Goal: Information Seeking & Learning: Learn about a topic

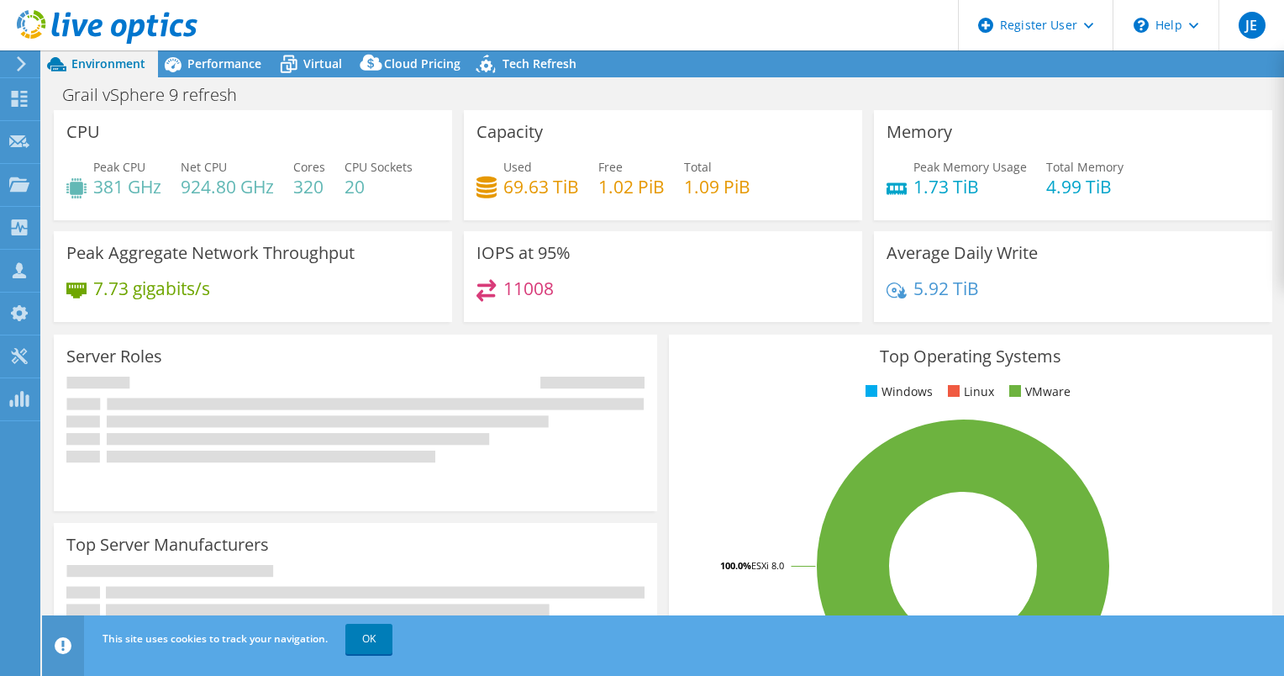
select select "USD"
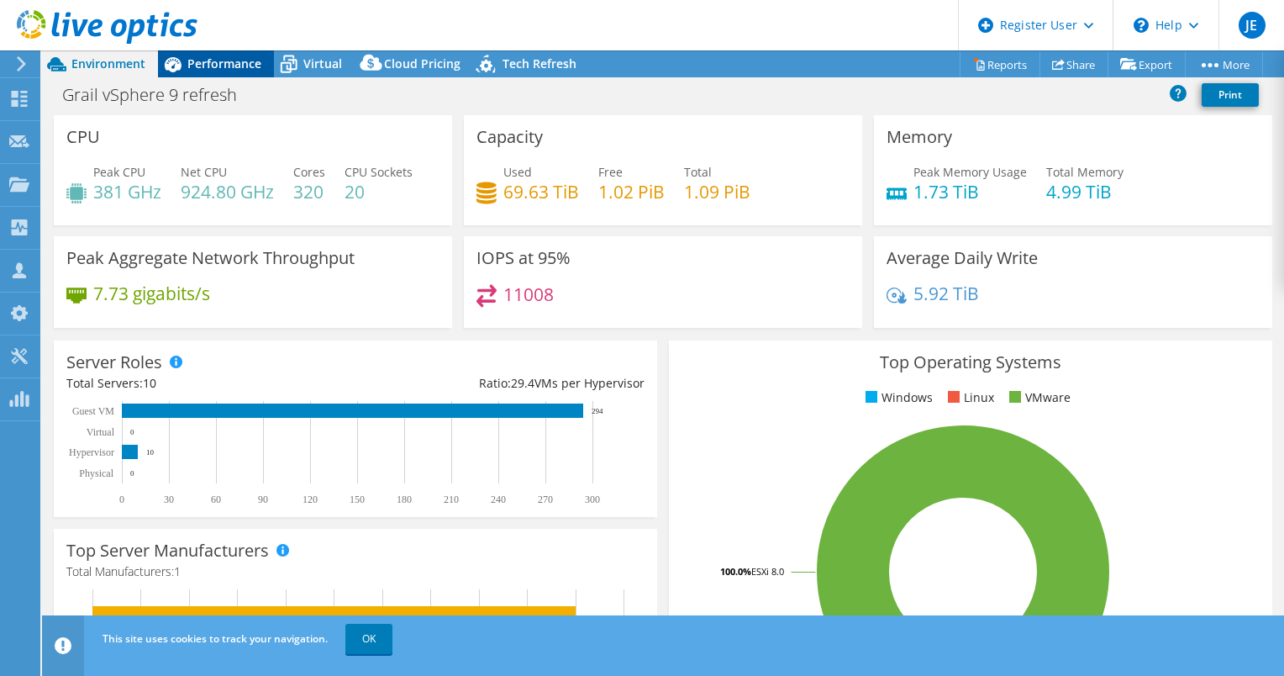
click at [229, 53] on div "Performance" at bounding box center [216, 63] width 116 height 27
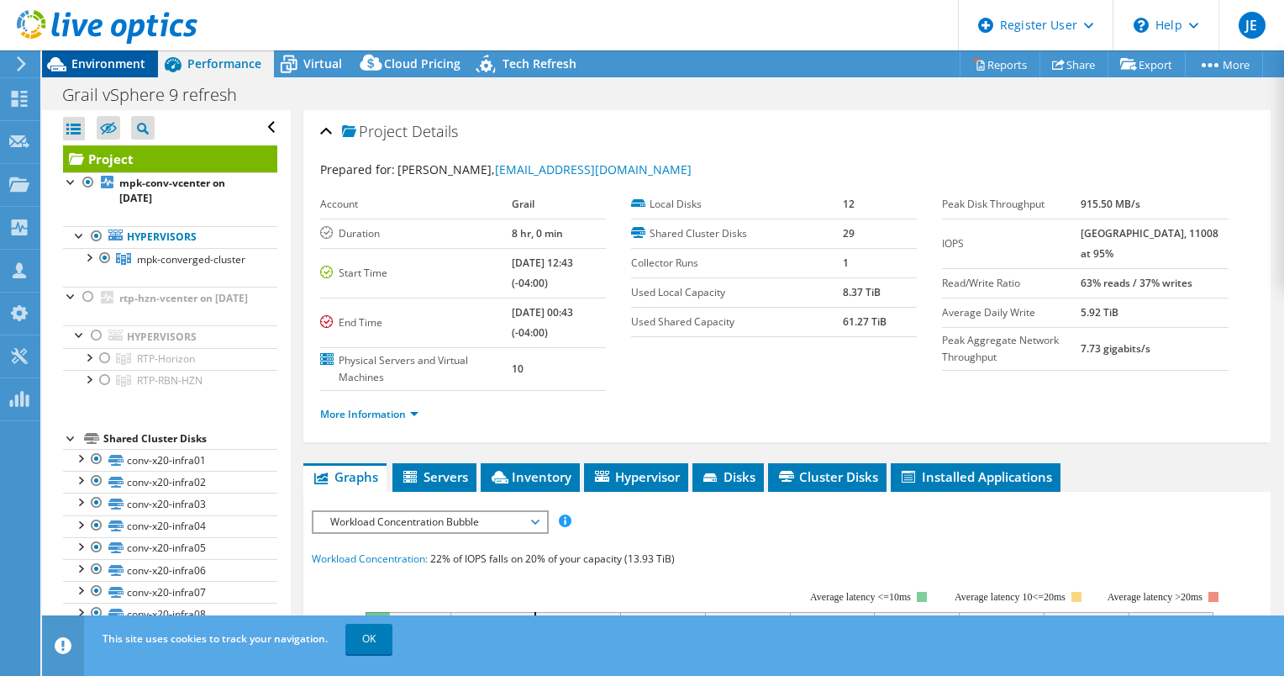
click at [129, 60] on span "Environment" at bounding box center [108, 63] width 74 height 16
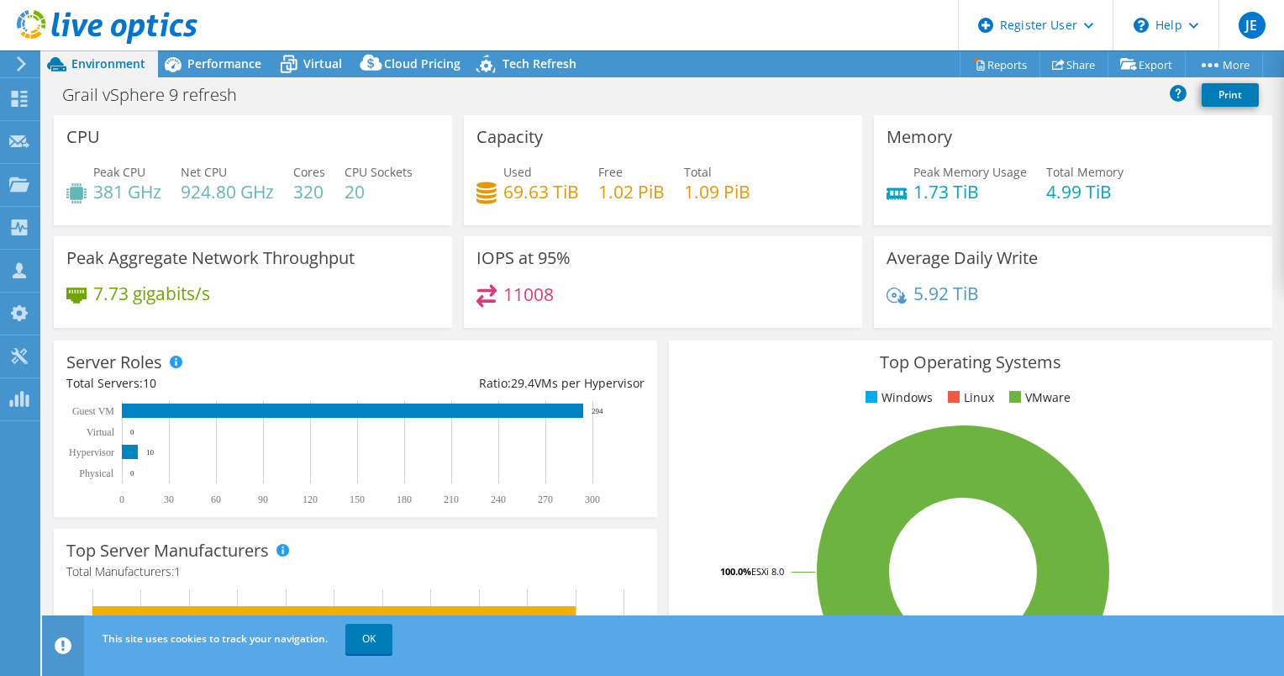
click at [682, 533] on rect at bounding box center [963, 571] width 563 height 294
click at [312, 64] on span "Virtual" at bounding box center [322, 63] width 39 height 16
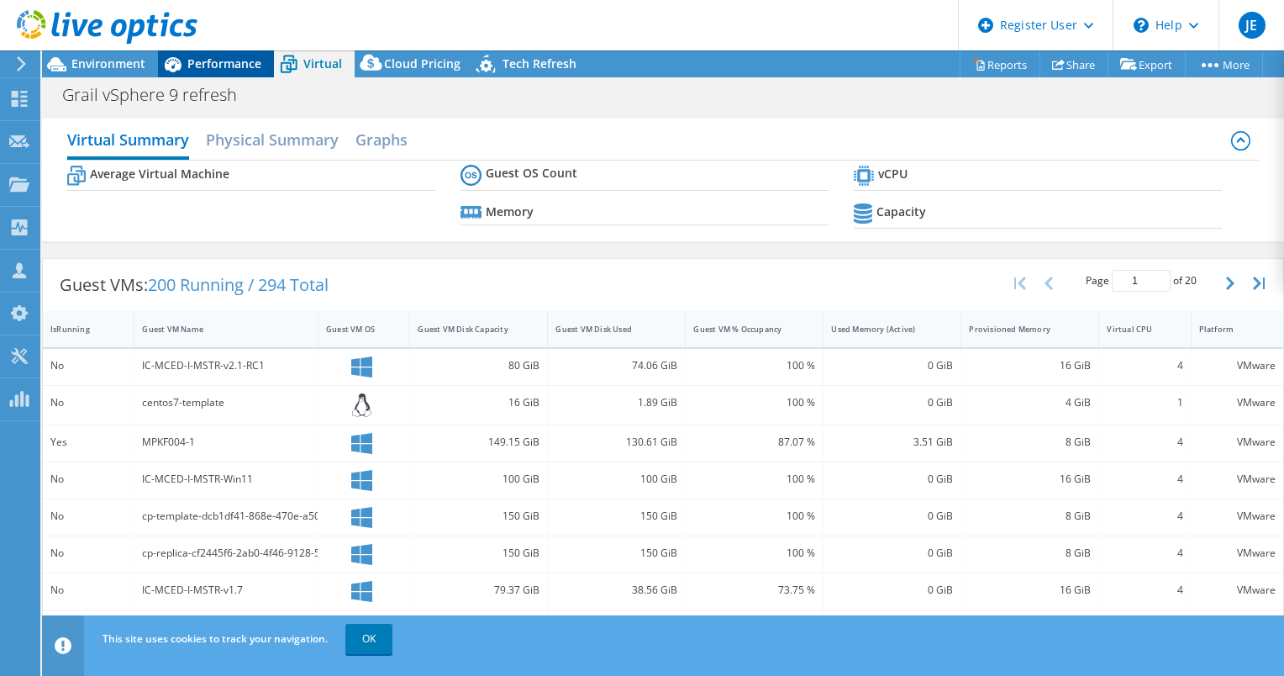
click at [210, 51] on div "Performance" at bounding box center [216, 63] width 116 height 27
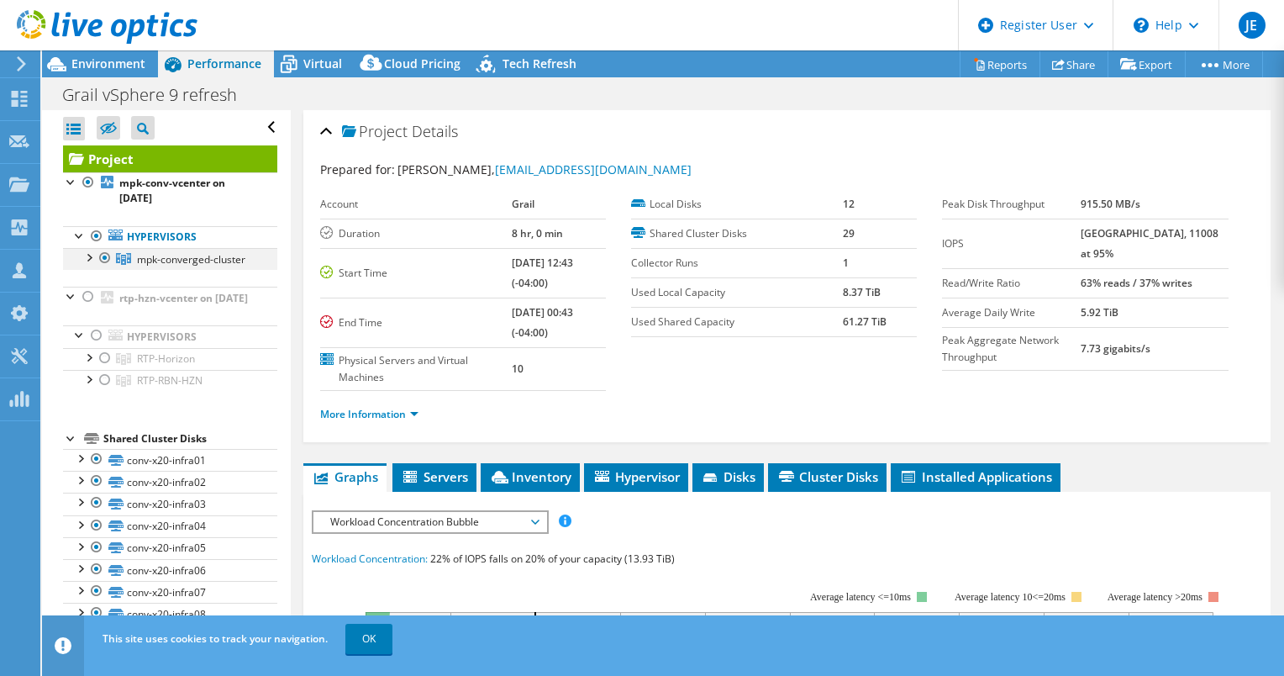
click at [89, 258] on div at bounding box center [88, 256] width 17 height 17
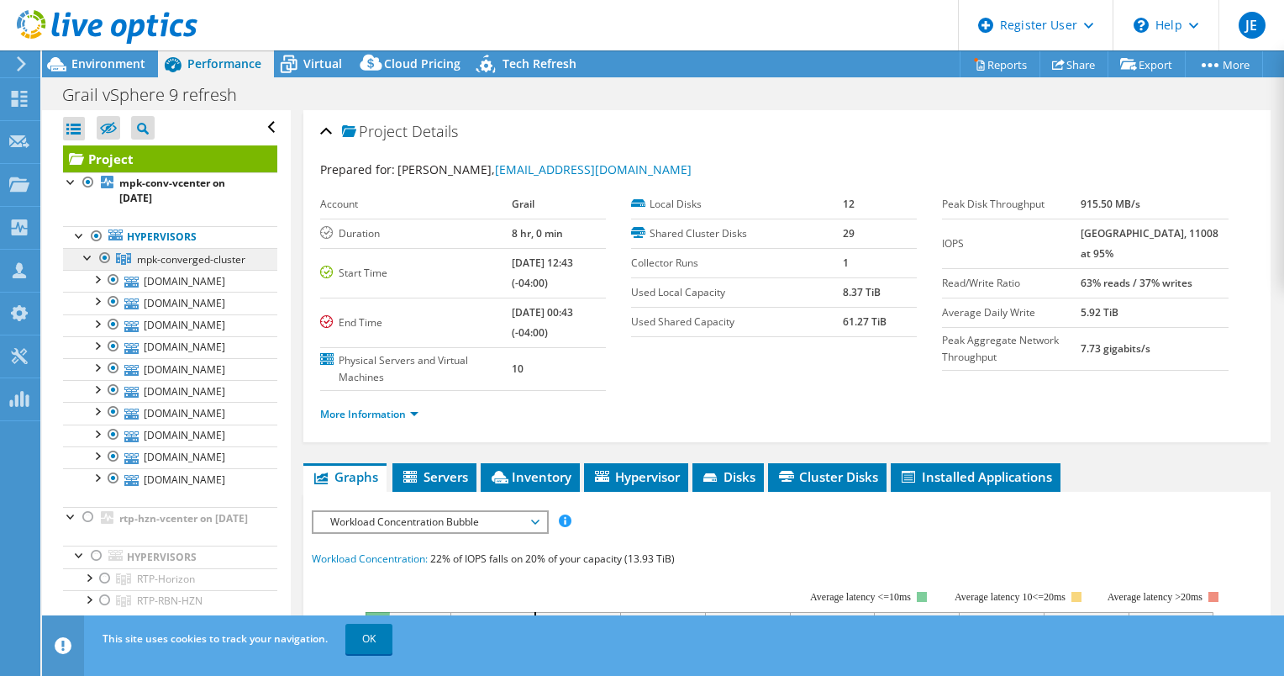
click at [195, 270] on link "mpk-converged-cluster" at bounding box center [170, 259] width 214 height 22
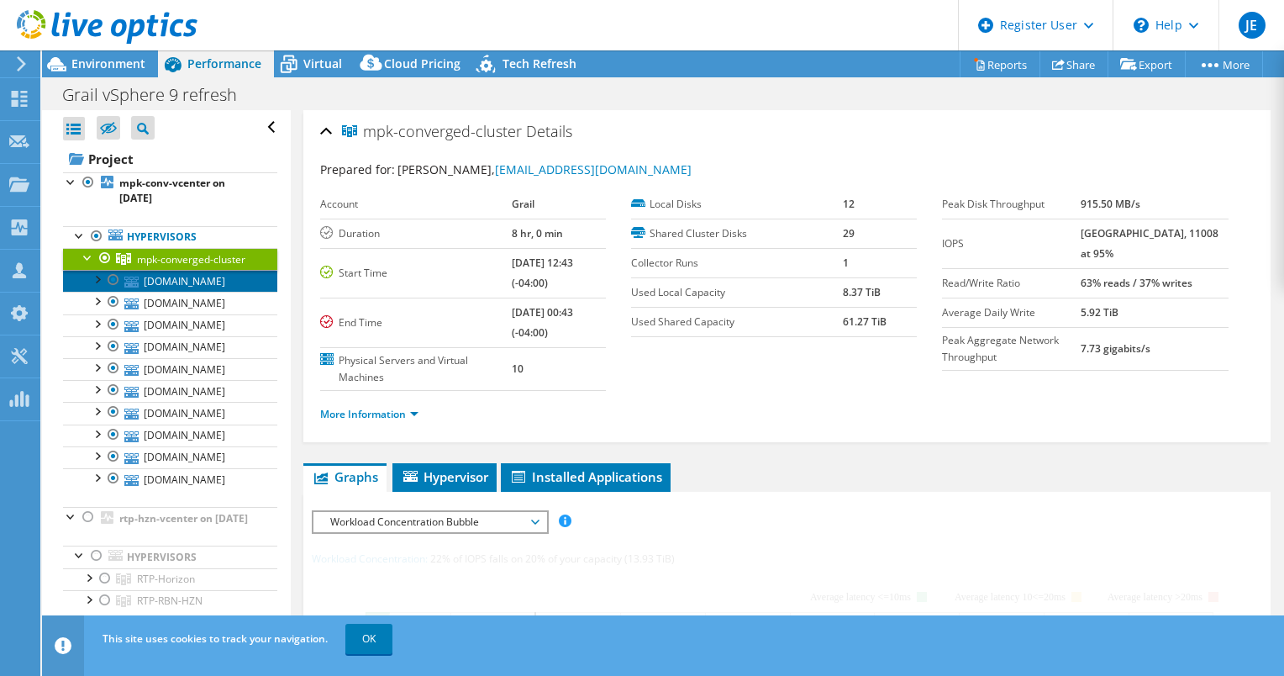
click at [193, 292] on link "[DOMAIN_NAME]" at bounding box center [170, 281] width 214 height 22
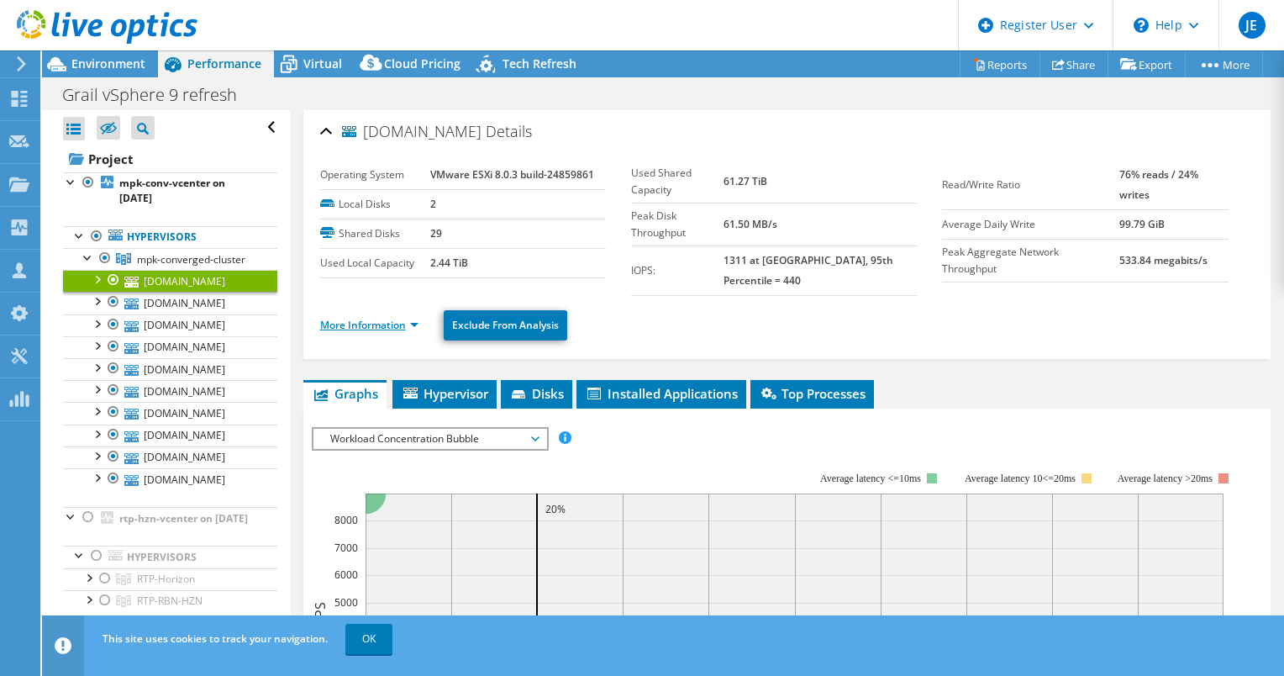
click at [387, 318] on link "More Information" at bounding box center [369, 325] width 98 height 14
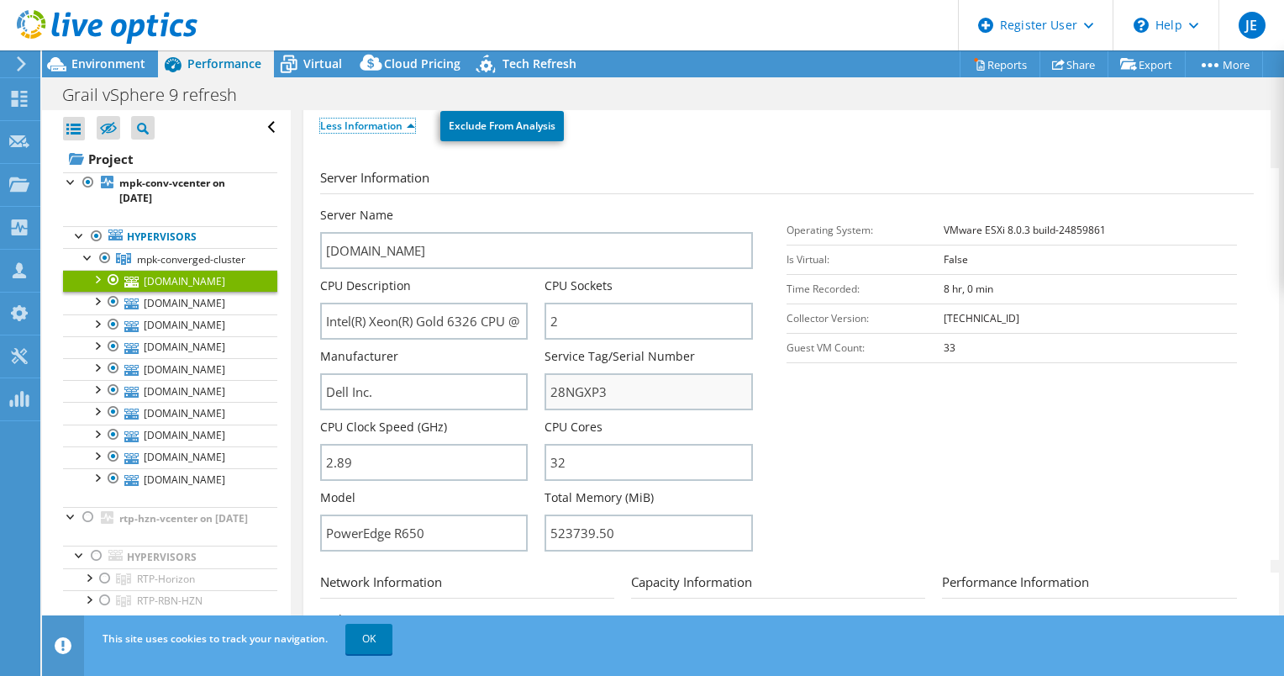
scroll to position [238, 0]
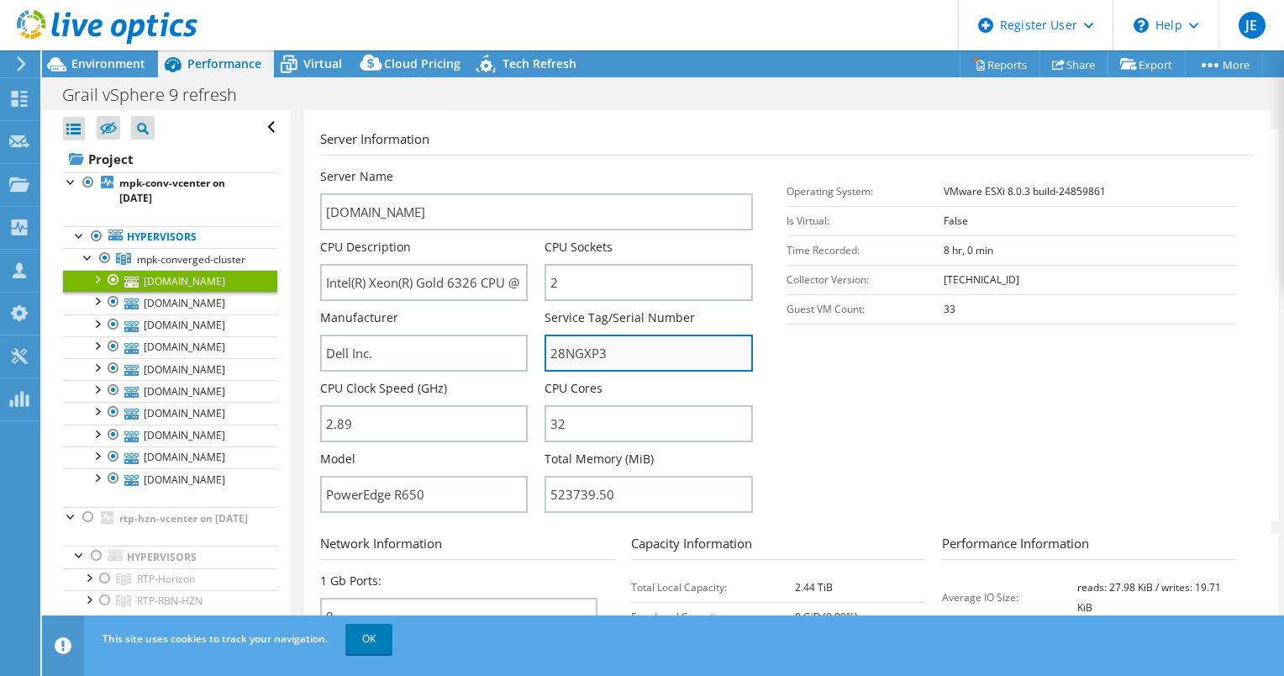
click at [576, 345] on input "28NGXP3" at bounding box center [649, 353] width 208 height 37
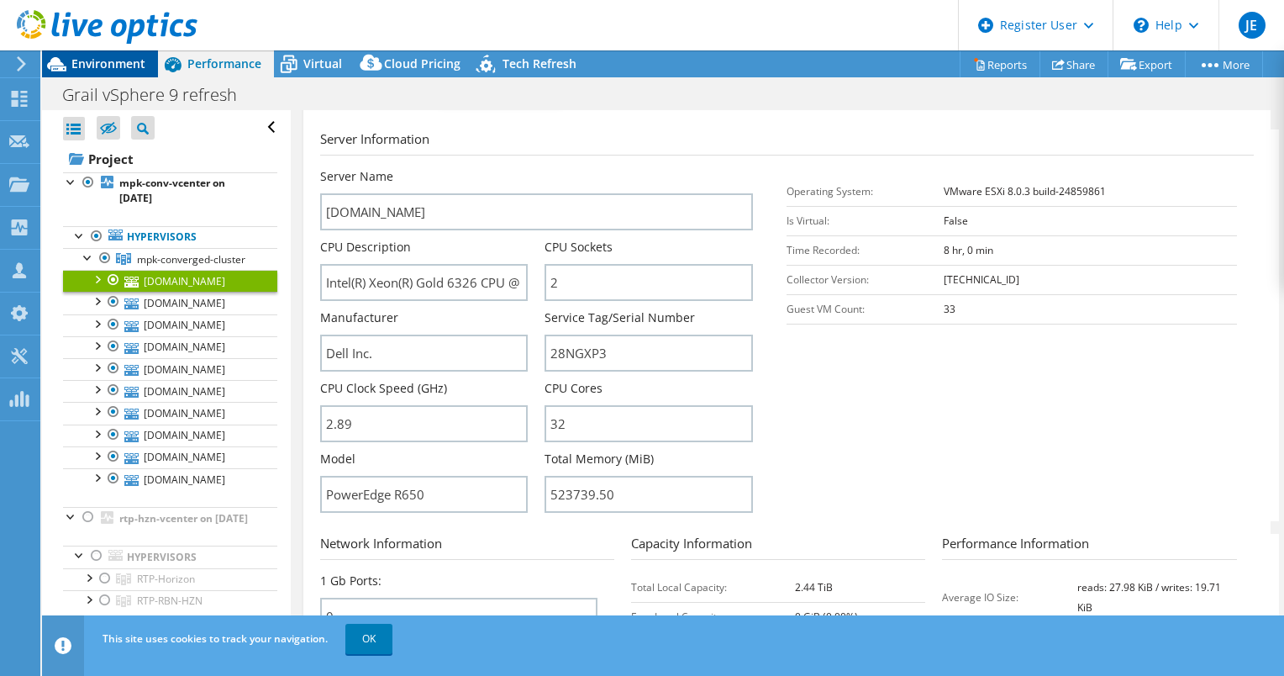
click at [81, 67] on span "Environment" at bounding box center [108, 63] width 74 height 16
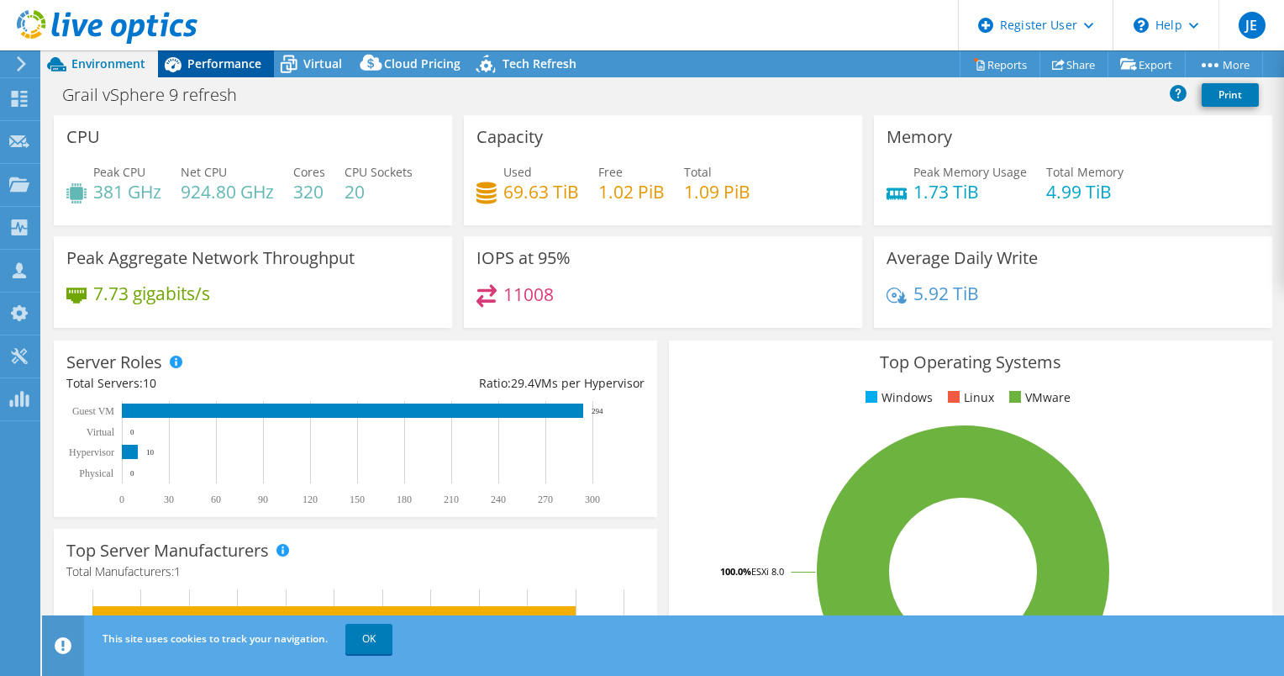
click at [211, 63] on span "Performance" at bounding box center [224, 63] width 74 height 16
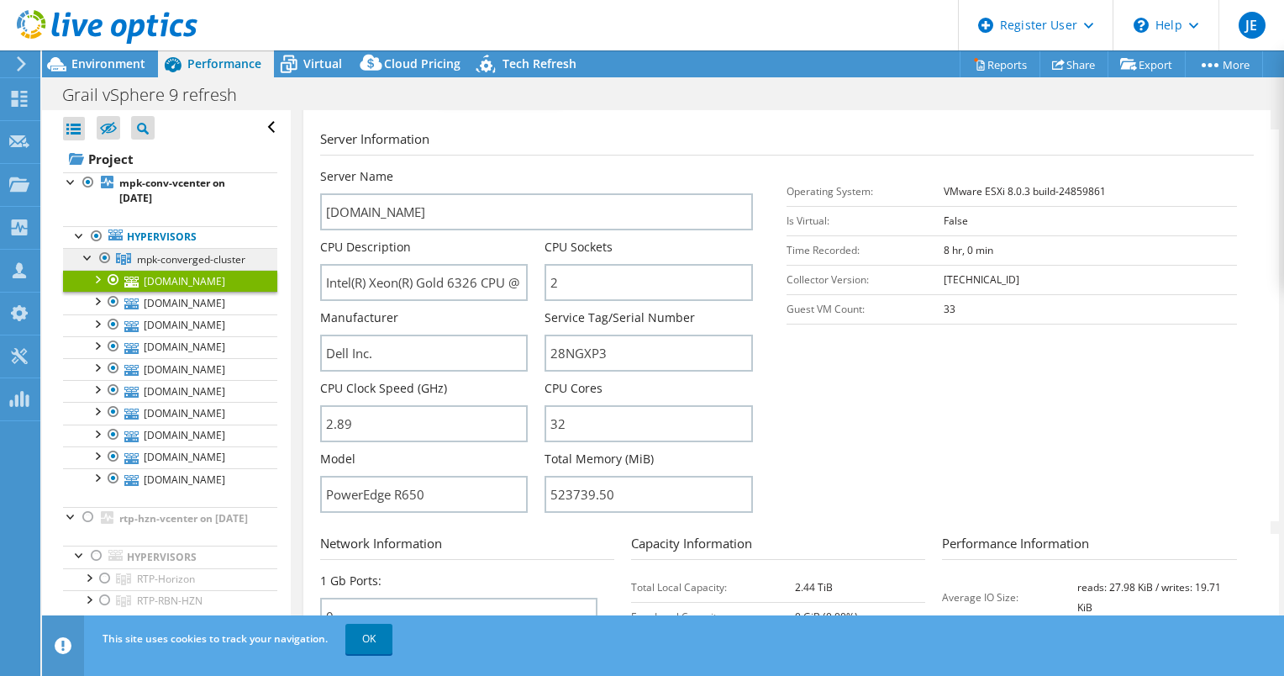
click at [182, 254] on span "mpk-converged-cluster" at bounding box center [191, 259] width 108 height 14
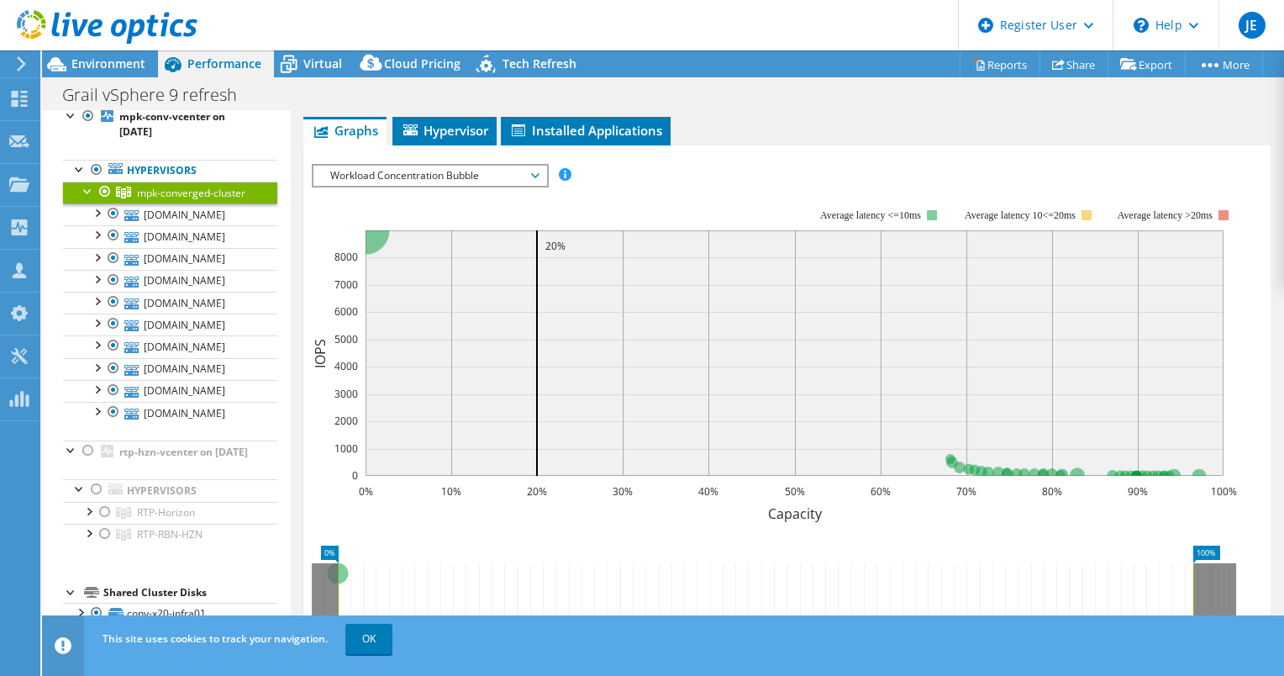
scroll to position [67, 0]
click at [190, 224] on link "[DOMAIN_NAME]" at bounding box center [170, 214] width 214 height 22
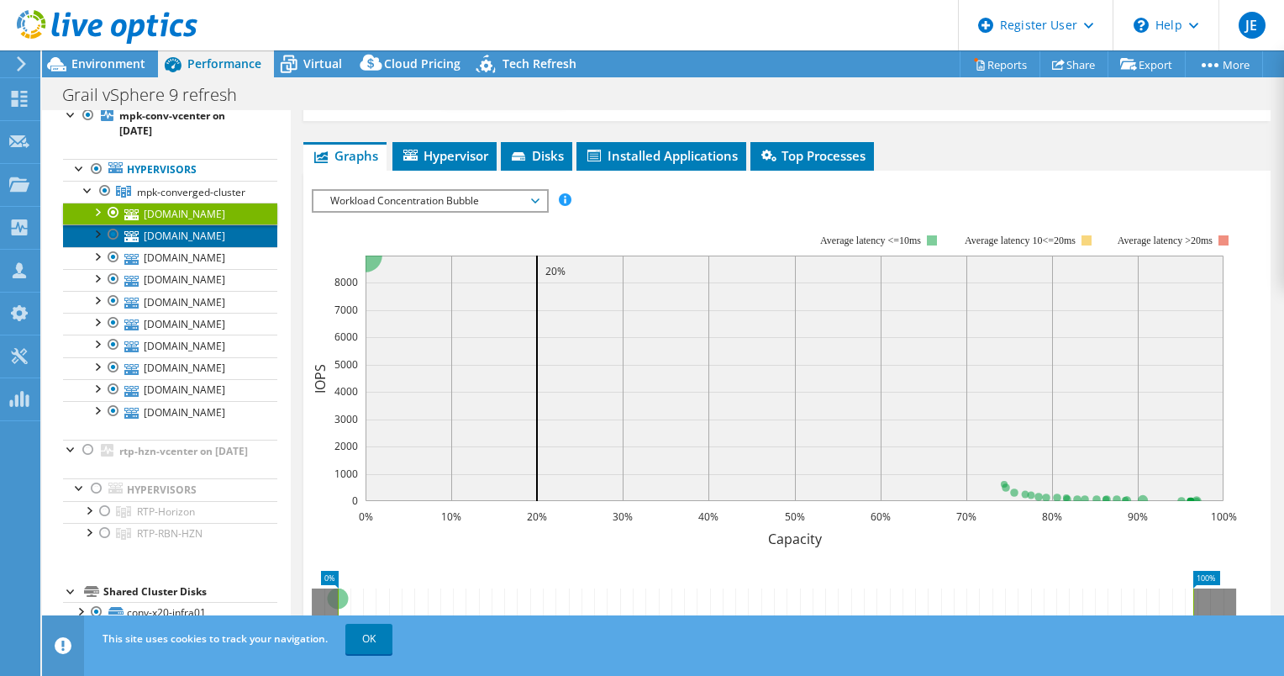
click at [177, 246] on link "[DOMAIN_NAME]" at bounding box center [170, 235] width 214 height 22
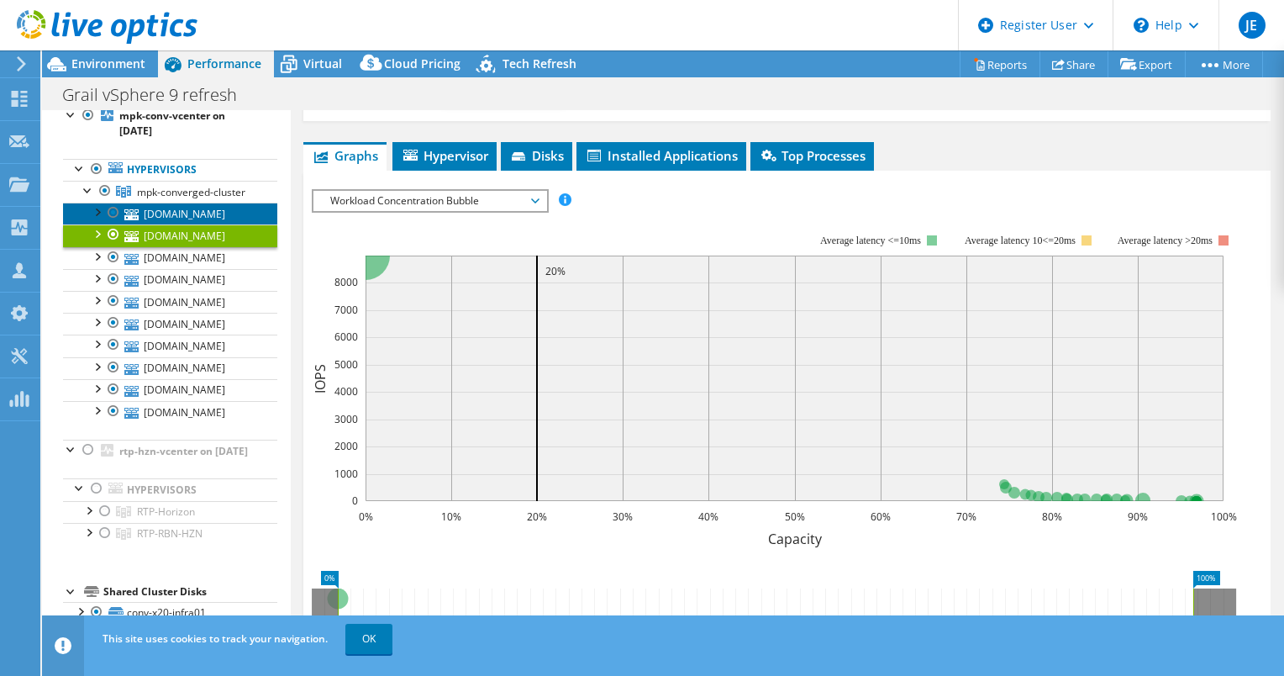
click at [193, 224] on link "[DOMAIN_NAME]" at bounding box center [170, 214] width 214 height 22
click at [198, 246] on link "[DOMAIN_NAME]" at bounding box center [170, 235] width 214 height 22
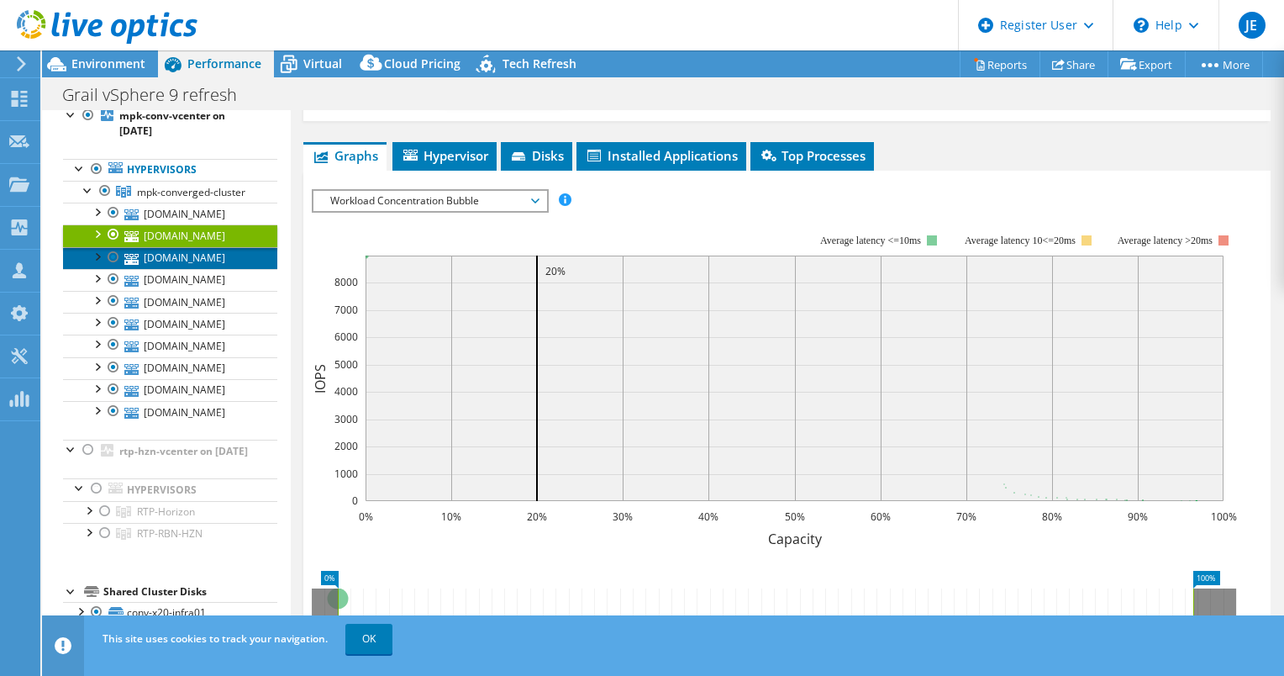
click at [189, 269] on link "[DOMAIN_NAME]" at bounding box center [170, 258] width 214 height 22
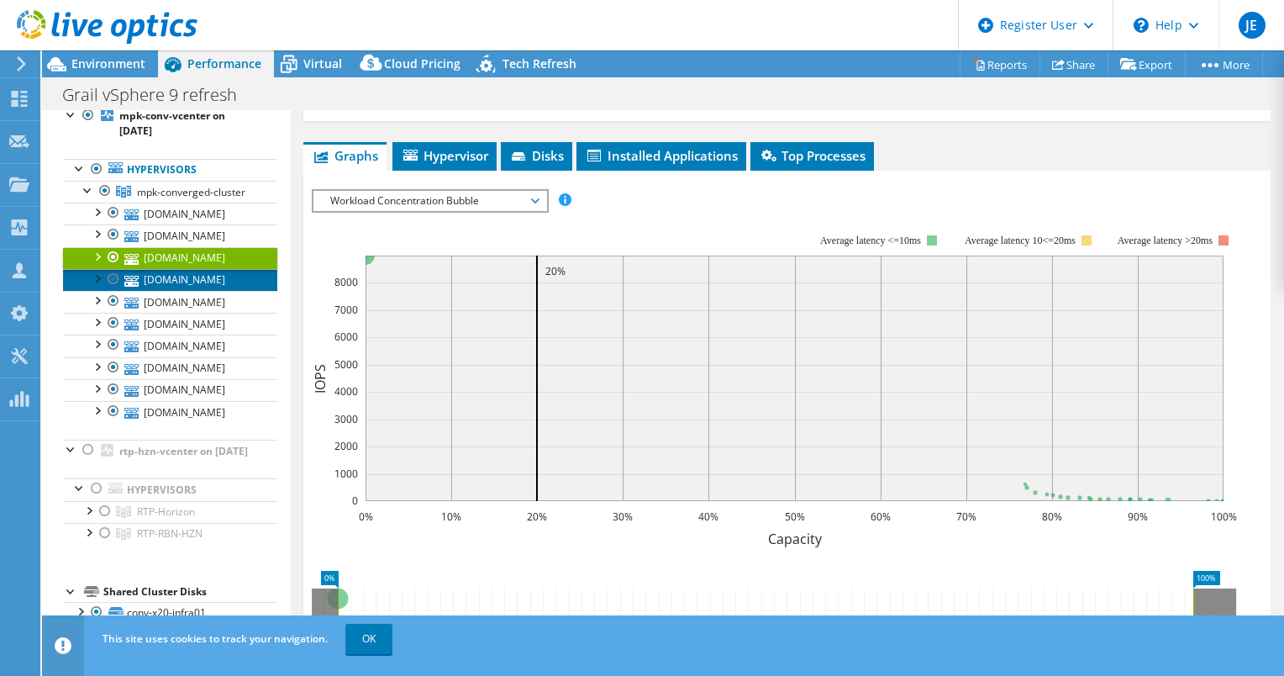
click at [185, 291] on link "[DOMAIN_NAME]" at bounding box center [170, 280] width 214 height 22
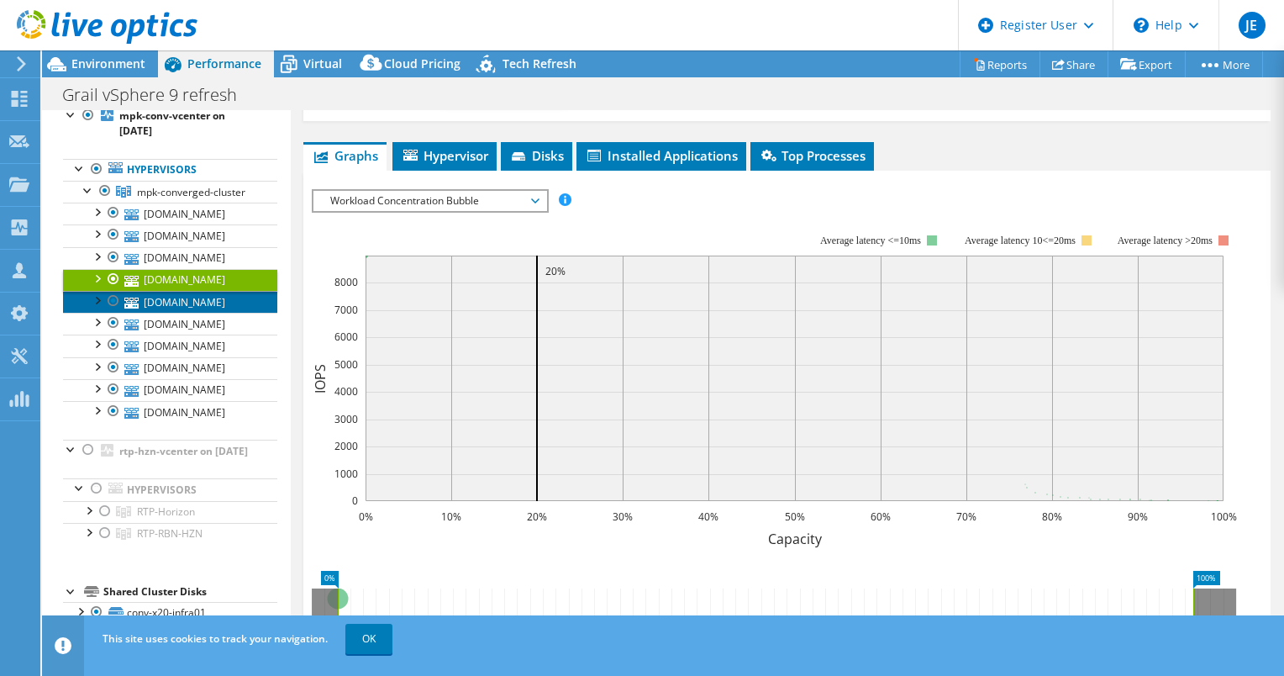
click at [177, 313] on link "[DOMAIN_NAME]" at bounding box center [170, 302] width 214 height 22
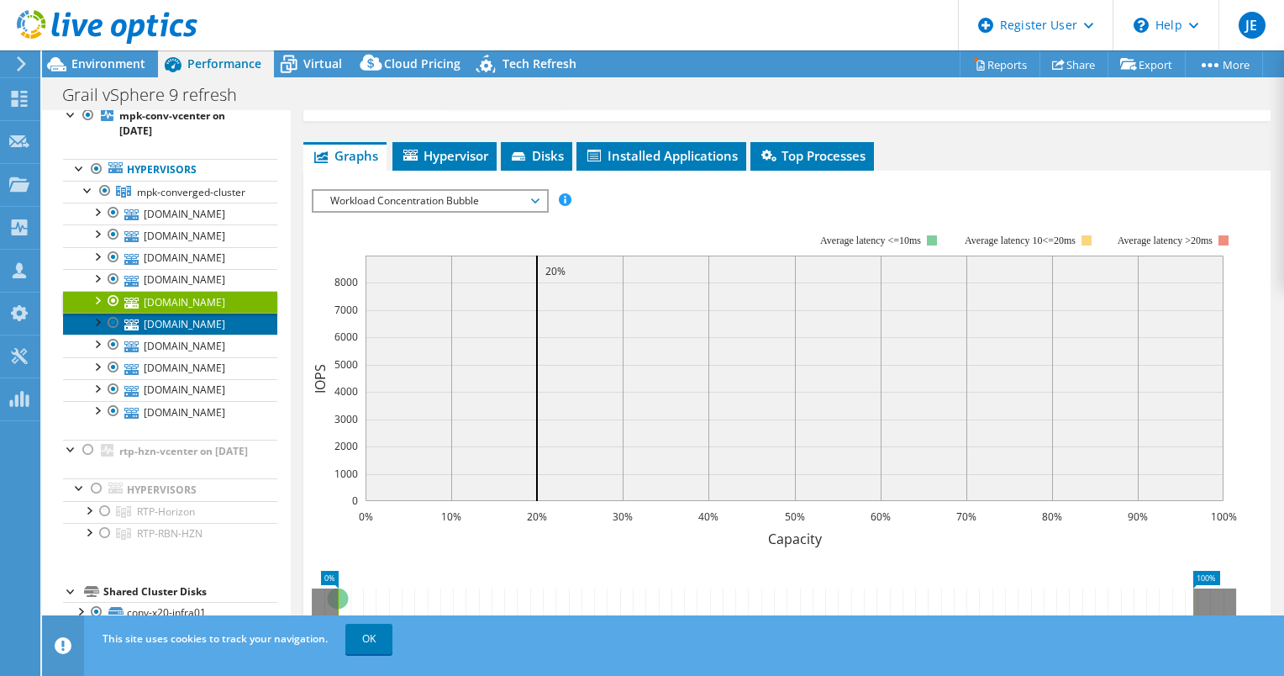
click at [171, 335] on link "[DOMAIN_NAME]" at bounding box center [170, 324] width 214 height 22
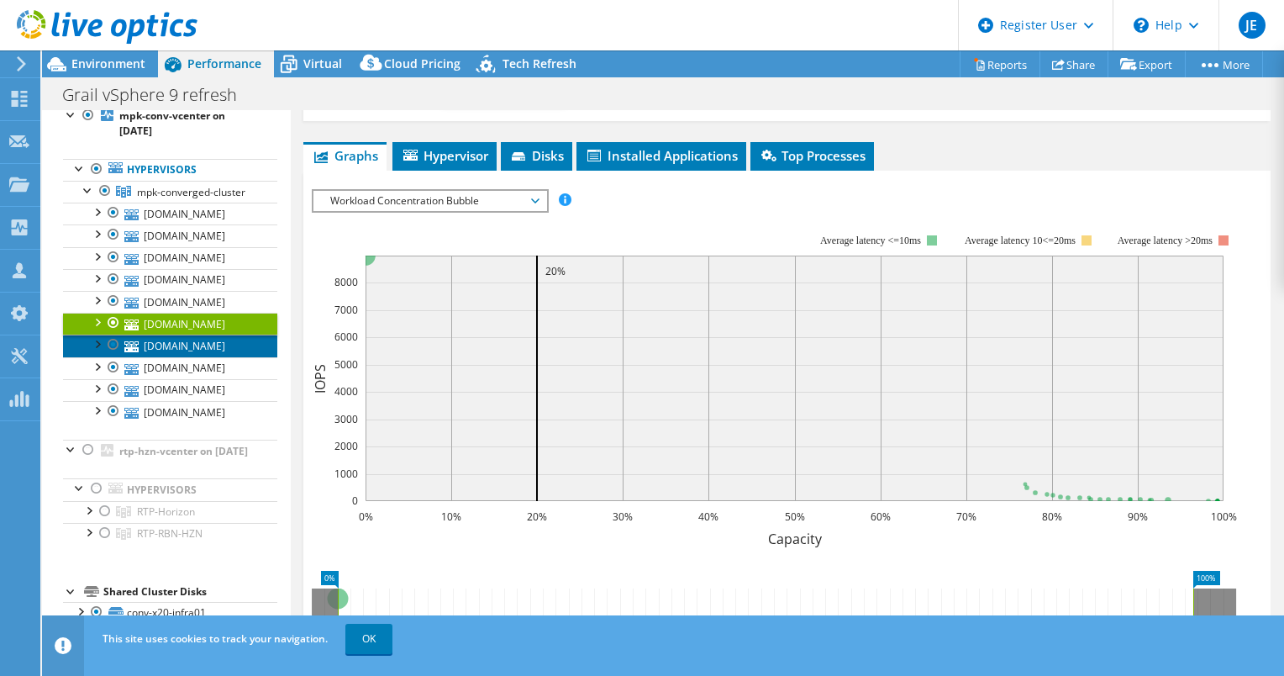
click at [170, 356] on link "[DOMAIN_NAME]" at bounding box center [170, 346] width 214 height 22
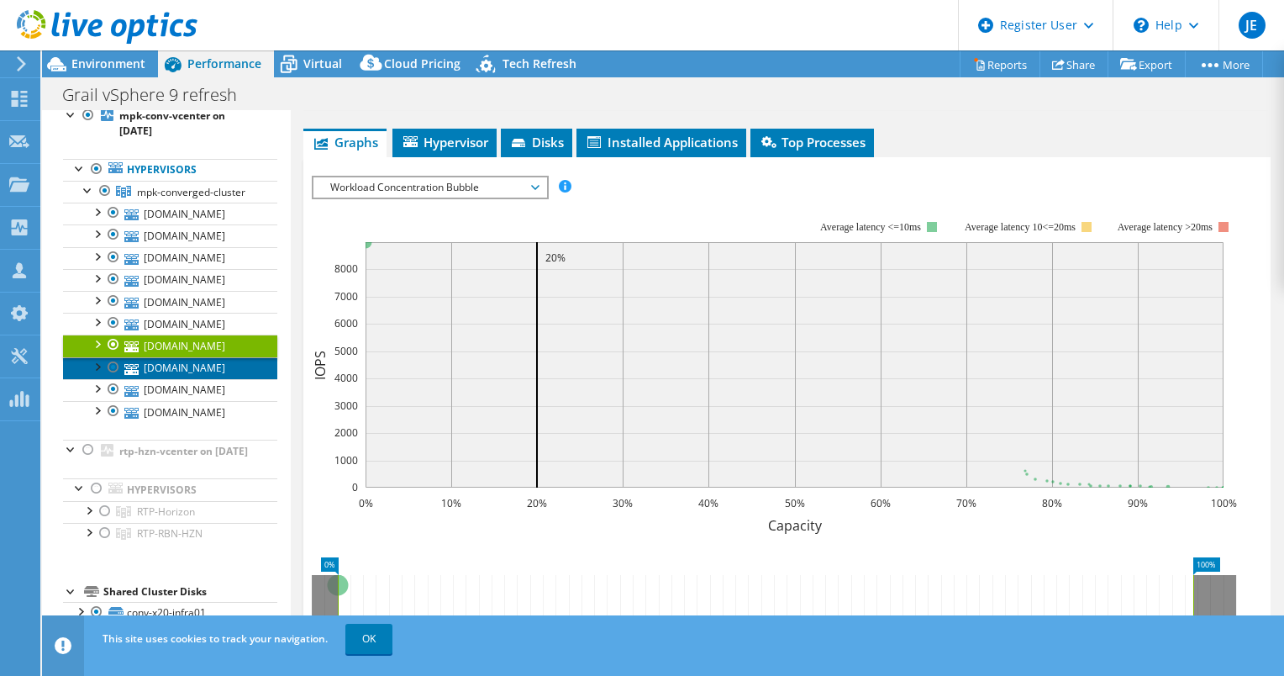
click at [172, 379] on link "[DOMAIN_NAME]" at bounding box center [170, 368] width 214 height 22
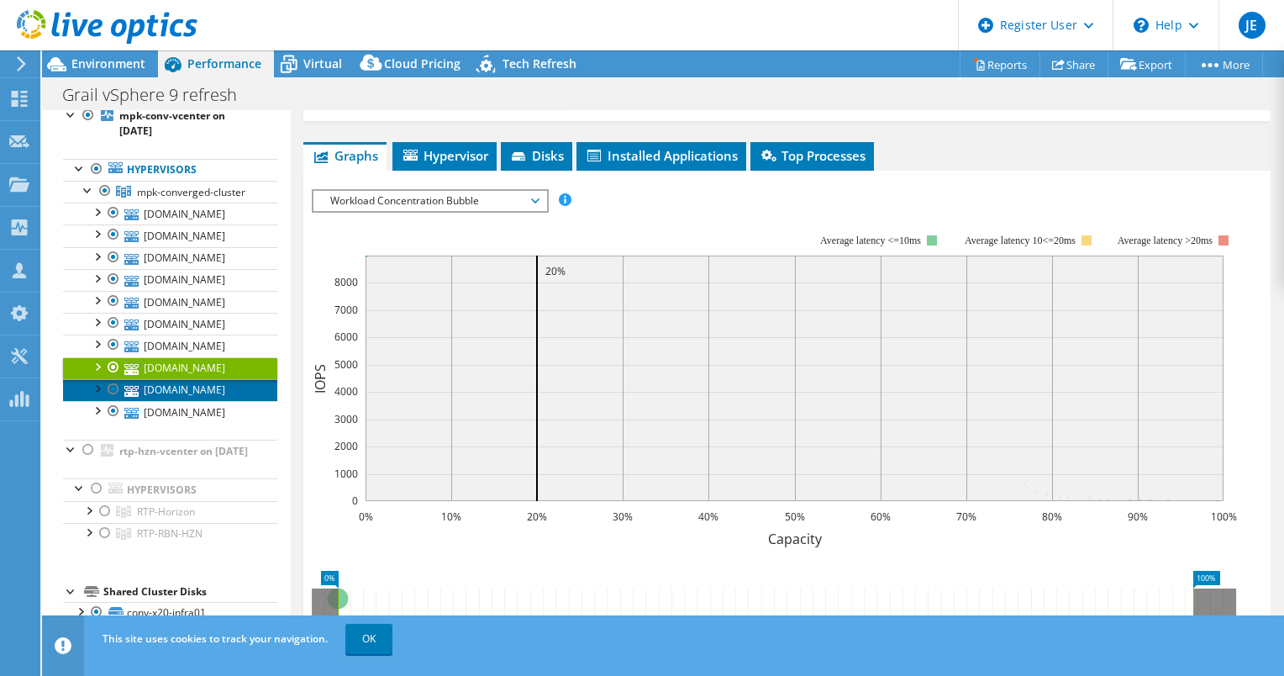
click at [166, 401] on link "[DOMAIN_NAME]" at bounding box center [170, 390] width 214 height 22
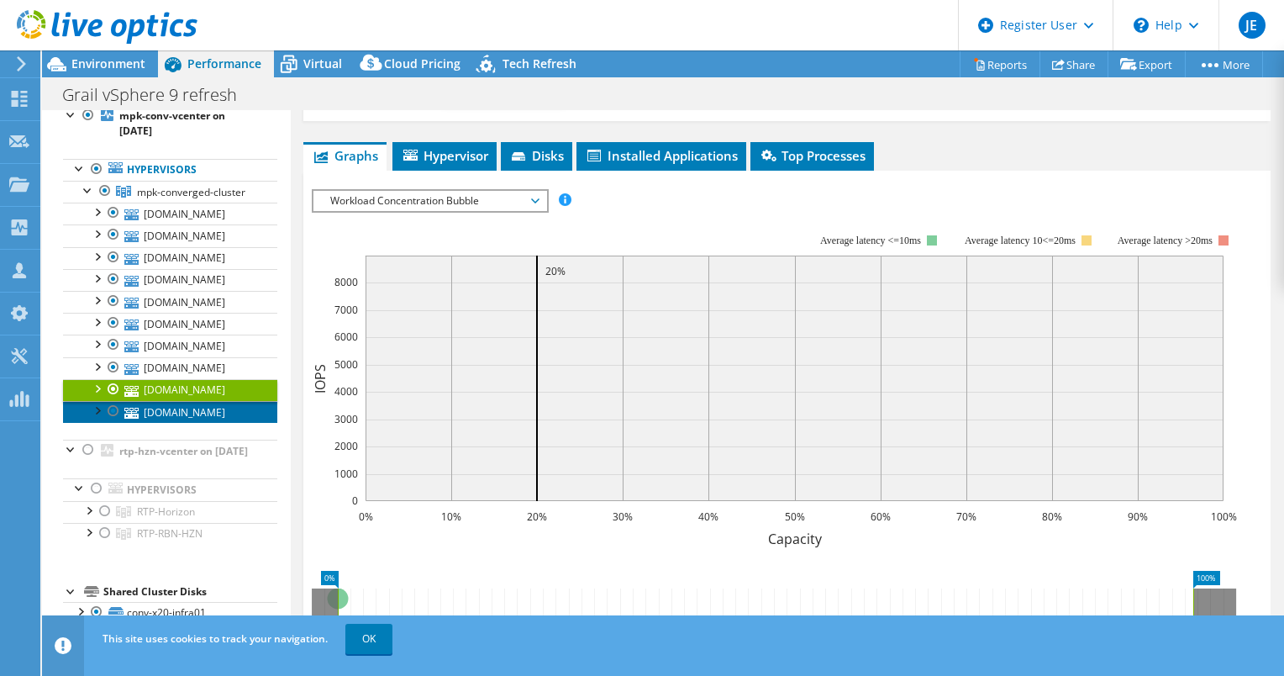
click at [168, 423] on link "[DOMAIN_NAME]" at bounding box center [170, 412] width 214 height 22
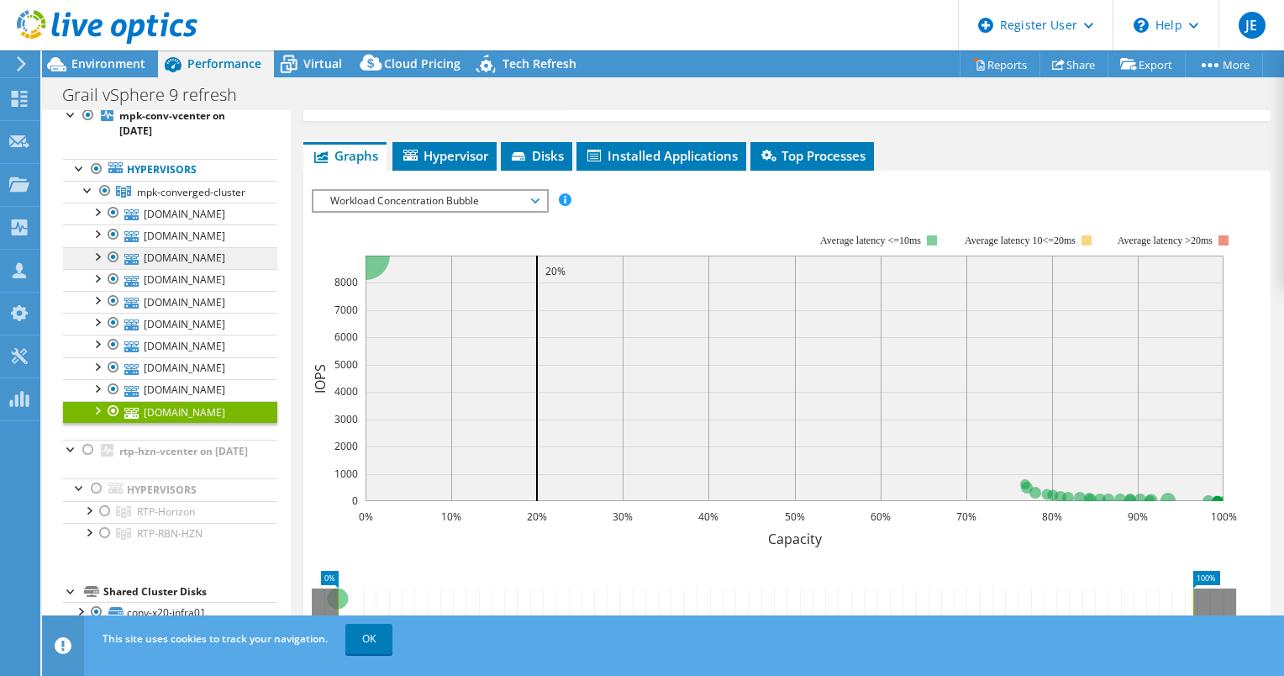
scroll to position [0, 0]
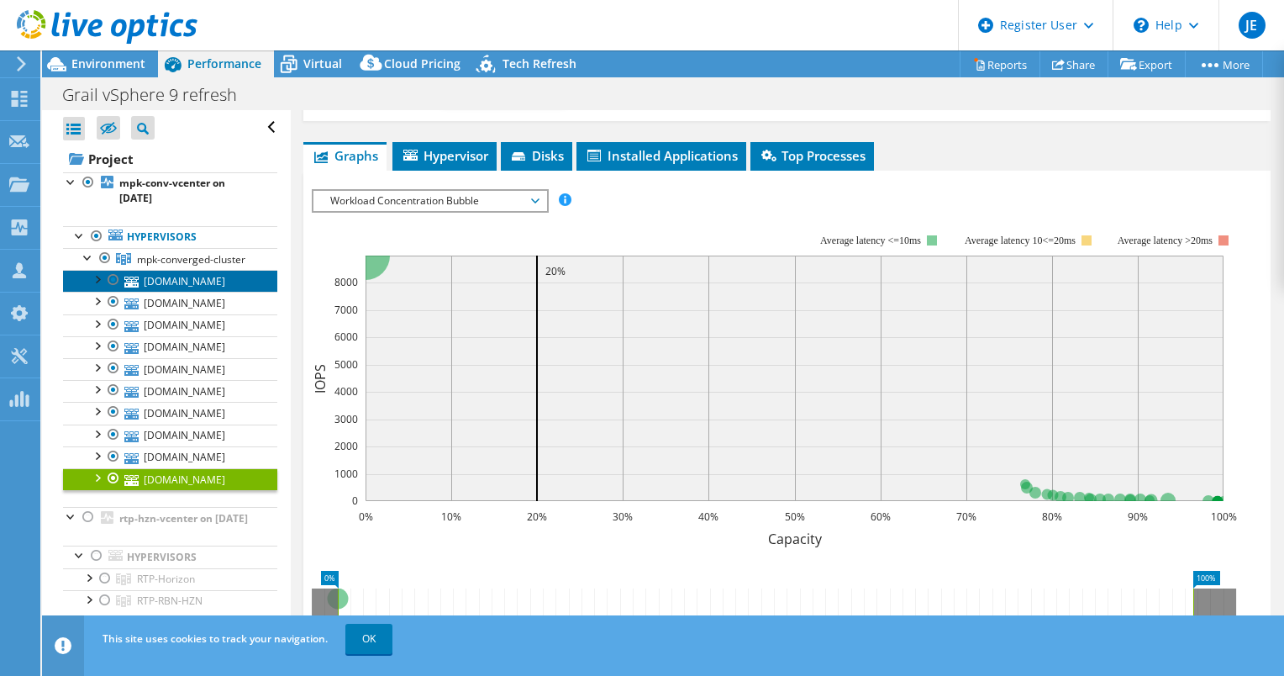
click at [187, 292] on link "[DOMAIN_NAME]" at bounding box center [170, 281] width 214 height 22
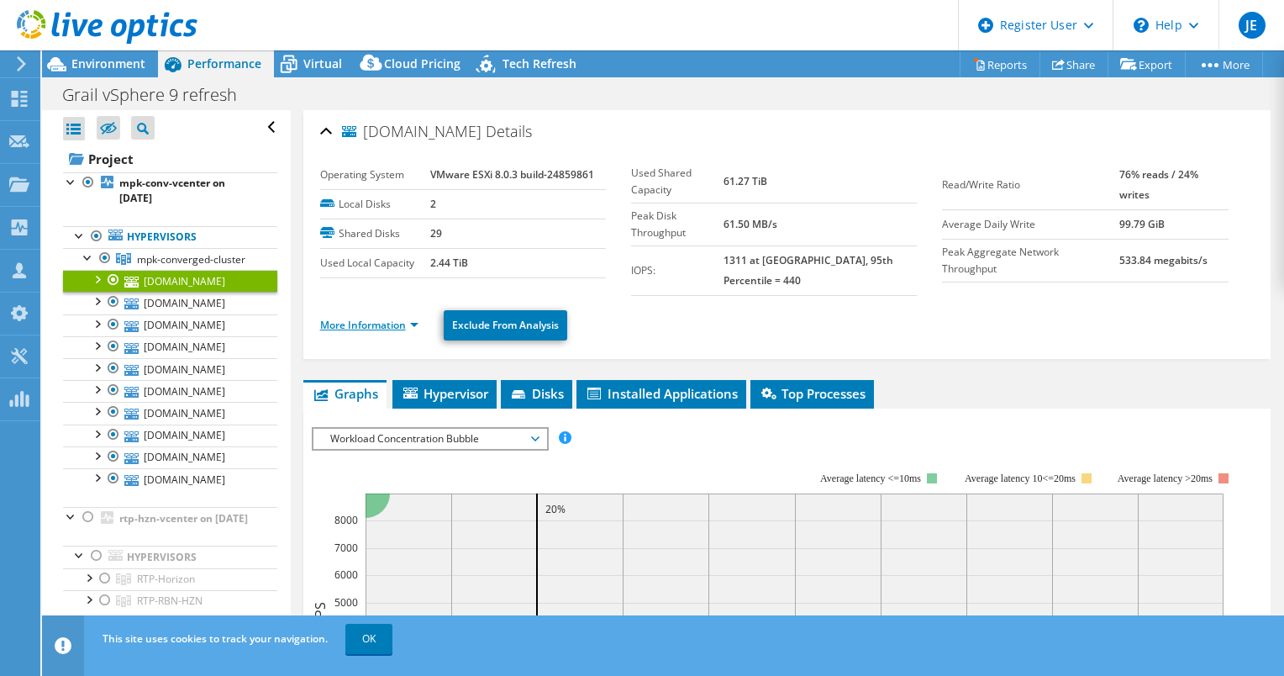
click at [372, 318] on link "More Information" at bounding box center [369, 325] width 98 height 14
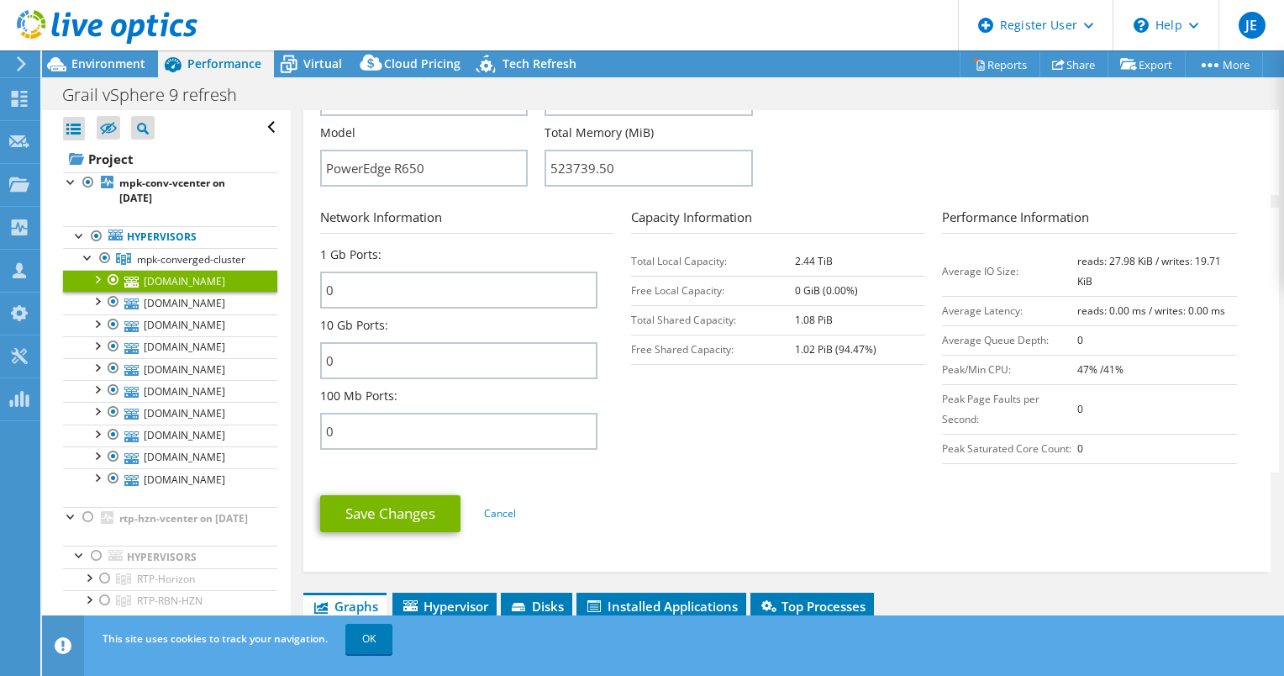
scroll to position [568, 0]
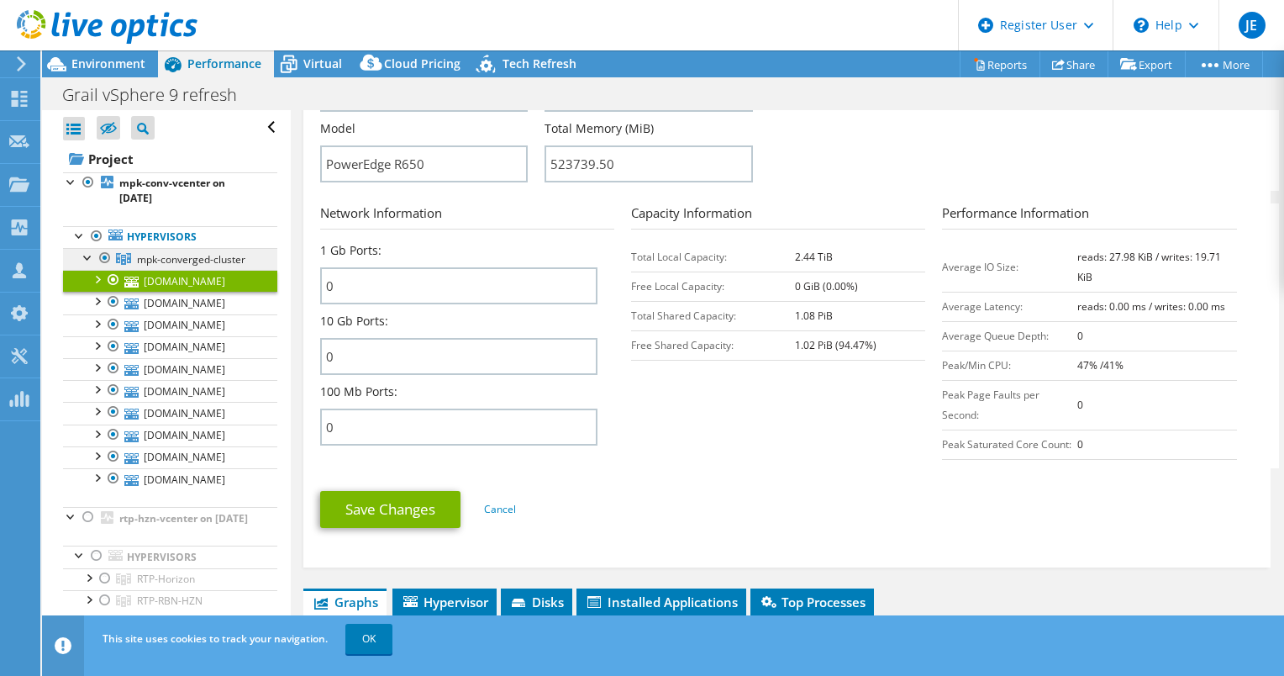
click at [173, 261] on span "mpk-converged-cluster" at bounding box center [191, 259] width 108 height 14
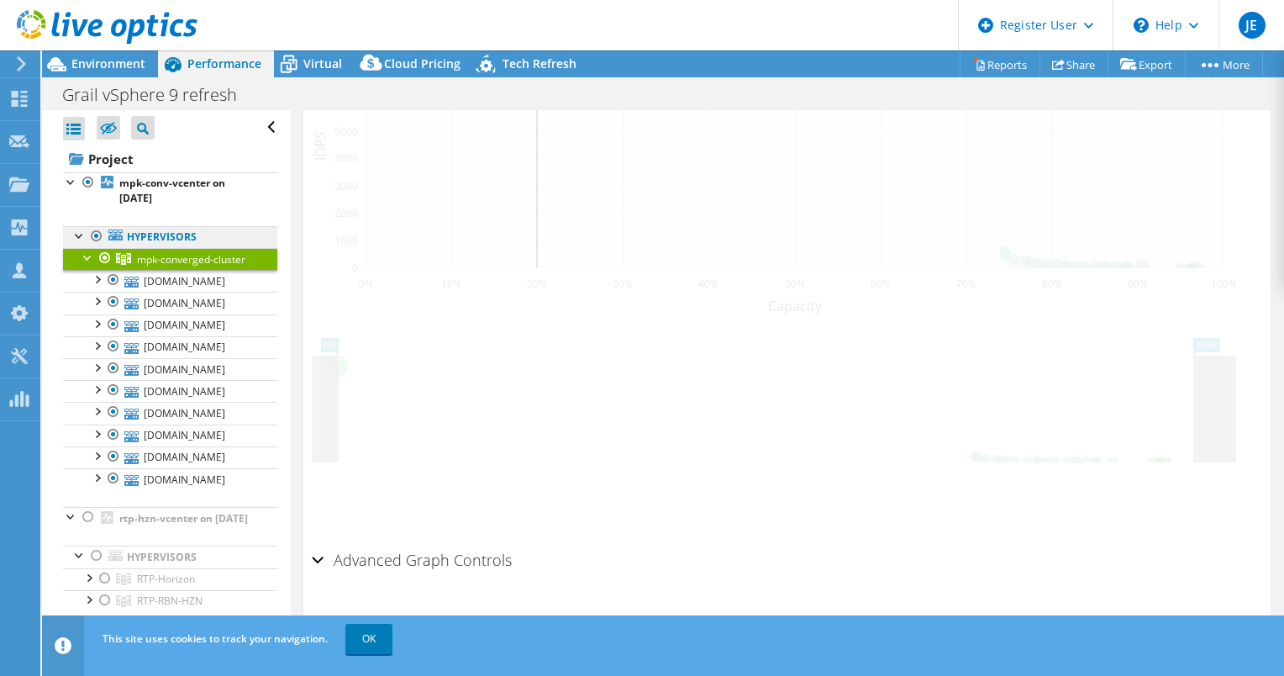
click at [169, 240] on link "Hypervisors" at bounding box center [170, 237] width 214 height 22
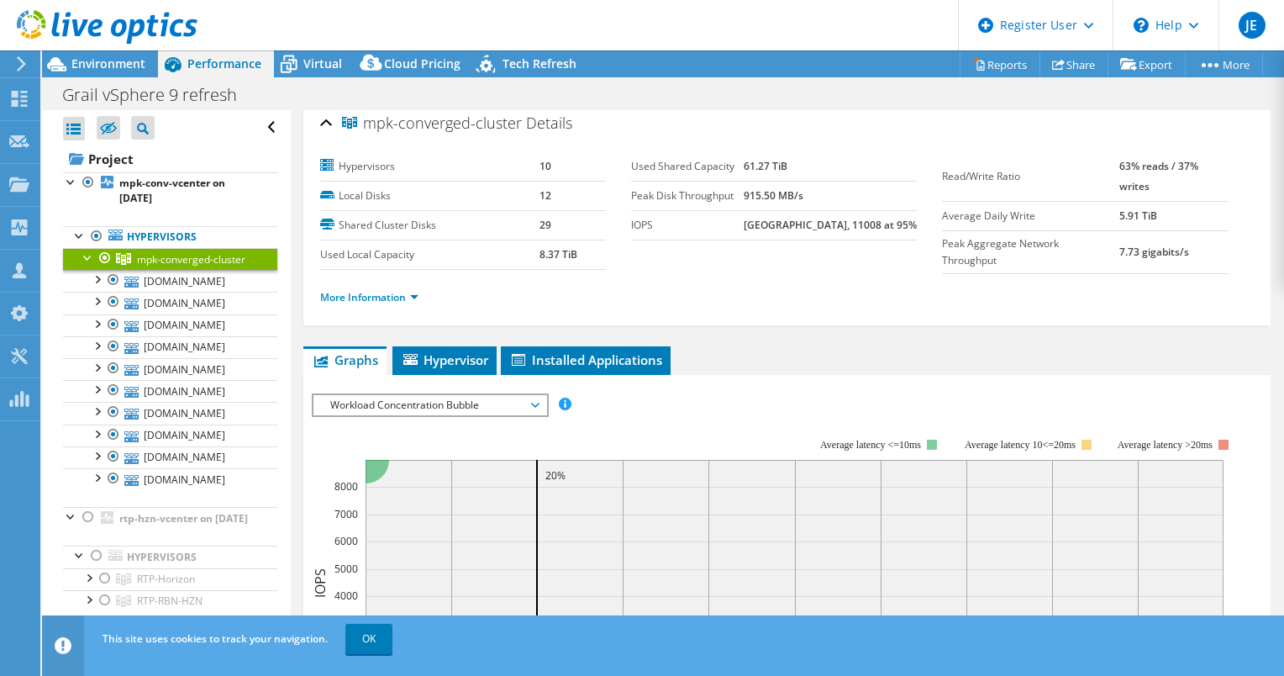
scroll to position [3, 0]
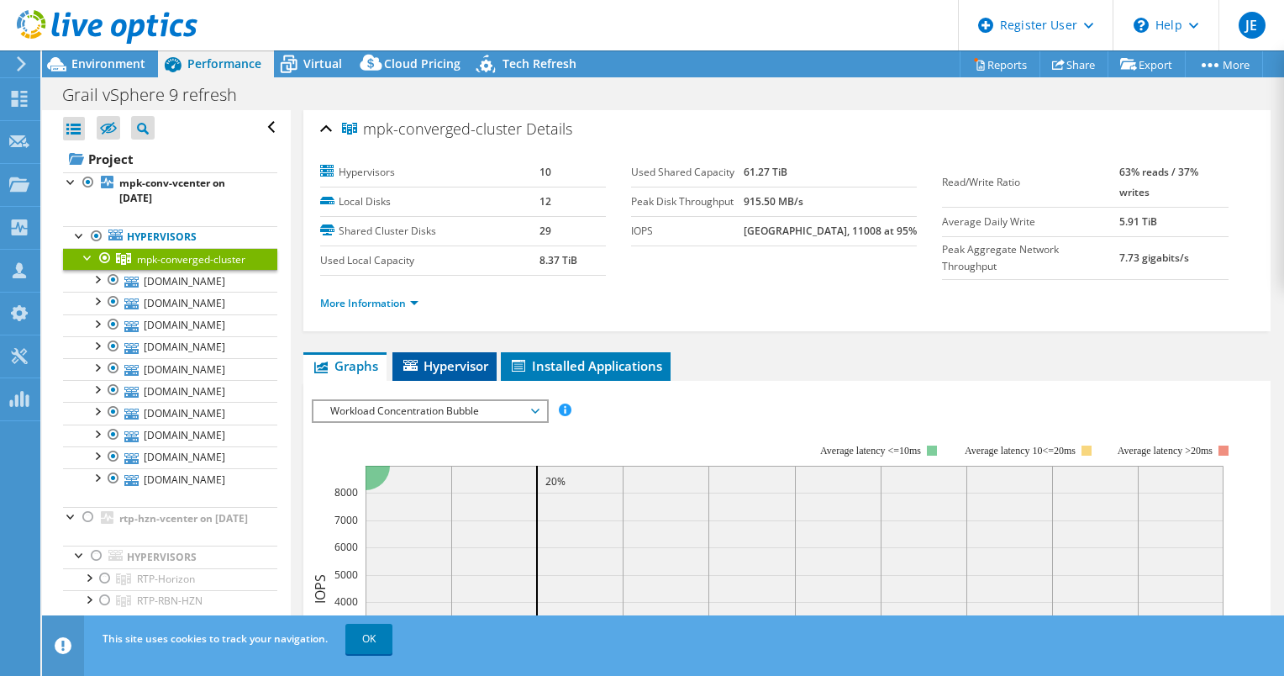
click at [445, 368] on span "Hypervisor" at bounding box center [444, 365] width 87 height 17
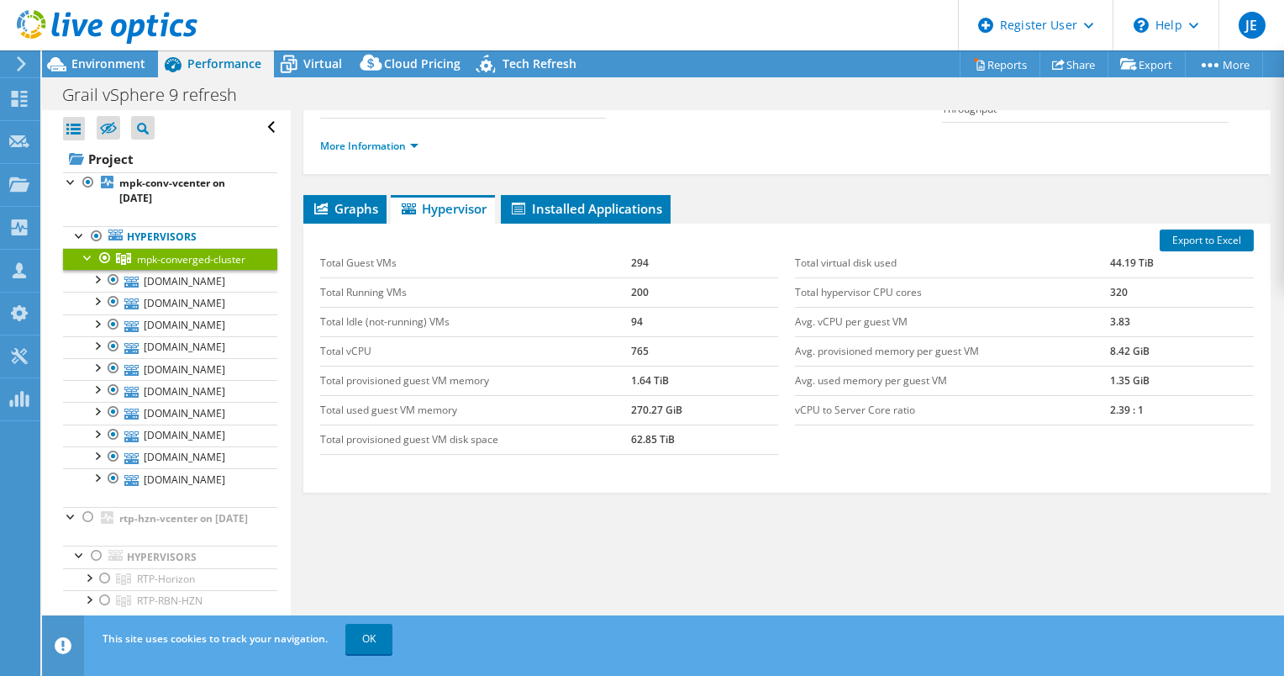
scroll to position [76, 0]
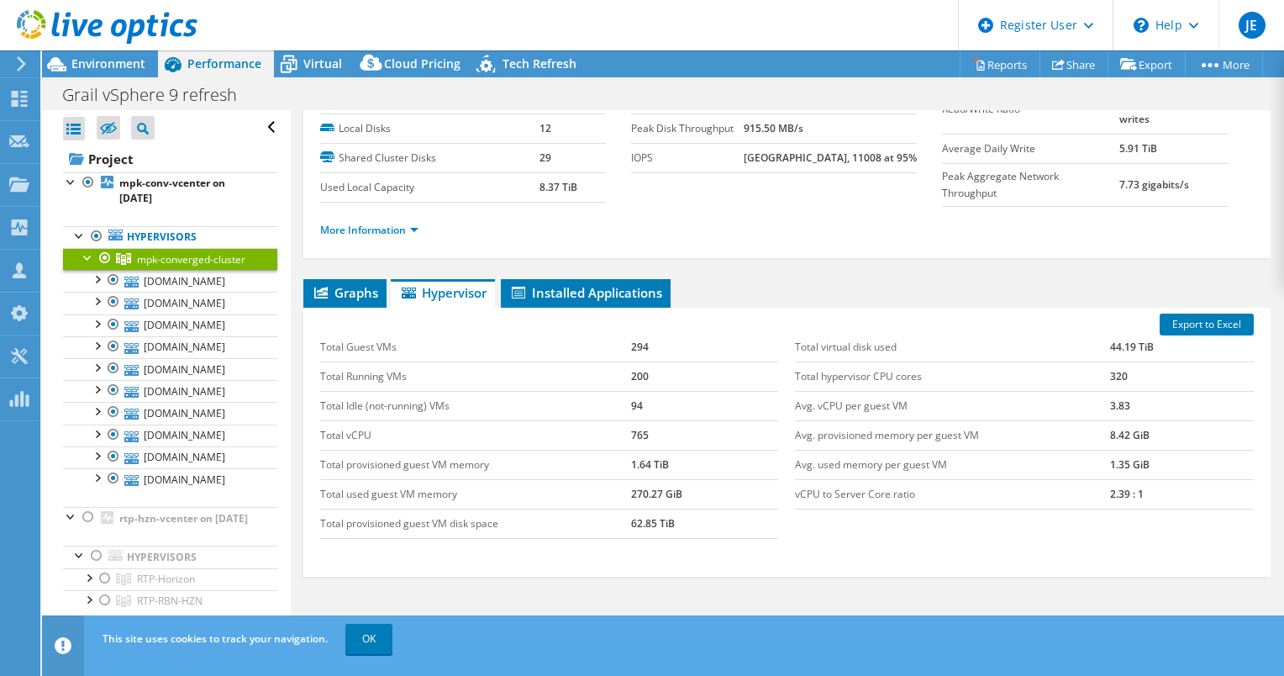
click at [96, 52] on div at bounding box center [99, 28] width 198 height 56
click at [97, 55] on div at bounding box center [99, 28] width 198 height 56
click at [102, 67] on span "Environment" at bounding box center [108, 63] width 74 height 16
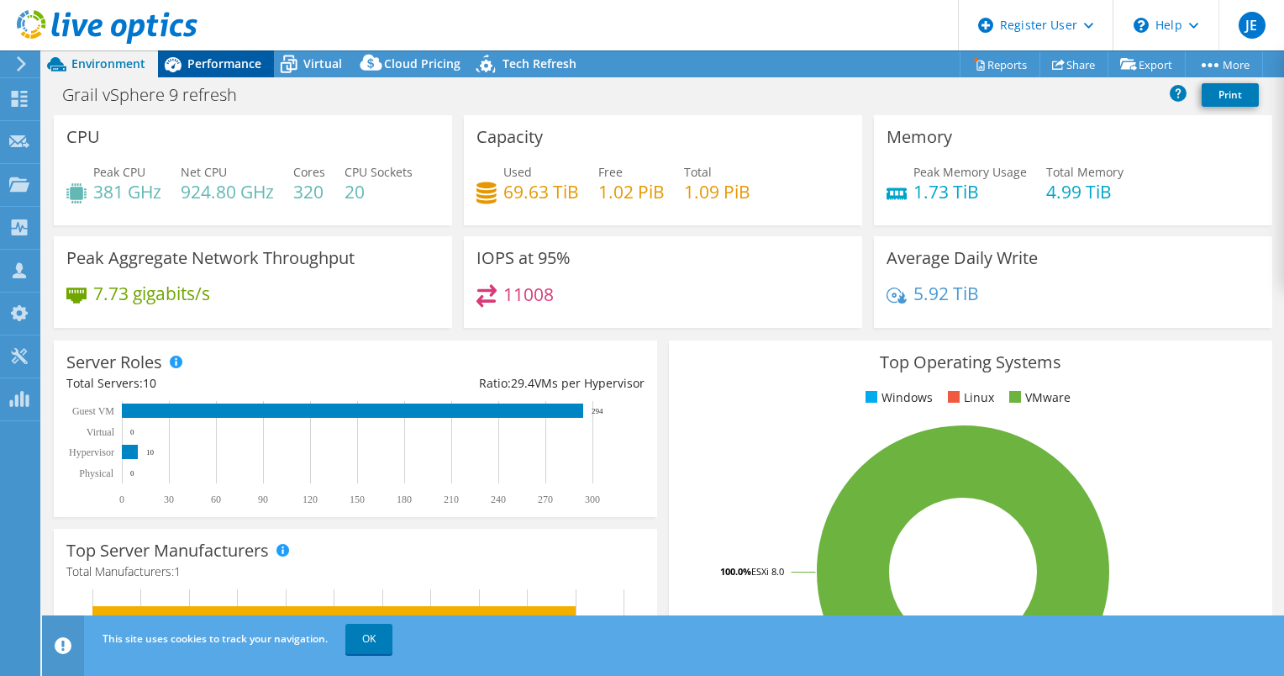
click at [232, 65] on span "Performance" at bounding box center [224, 63] width 74 height 16
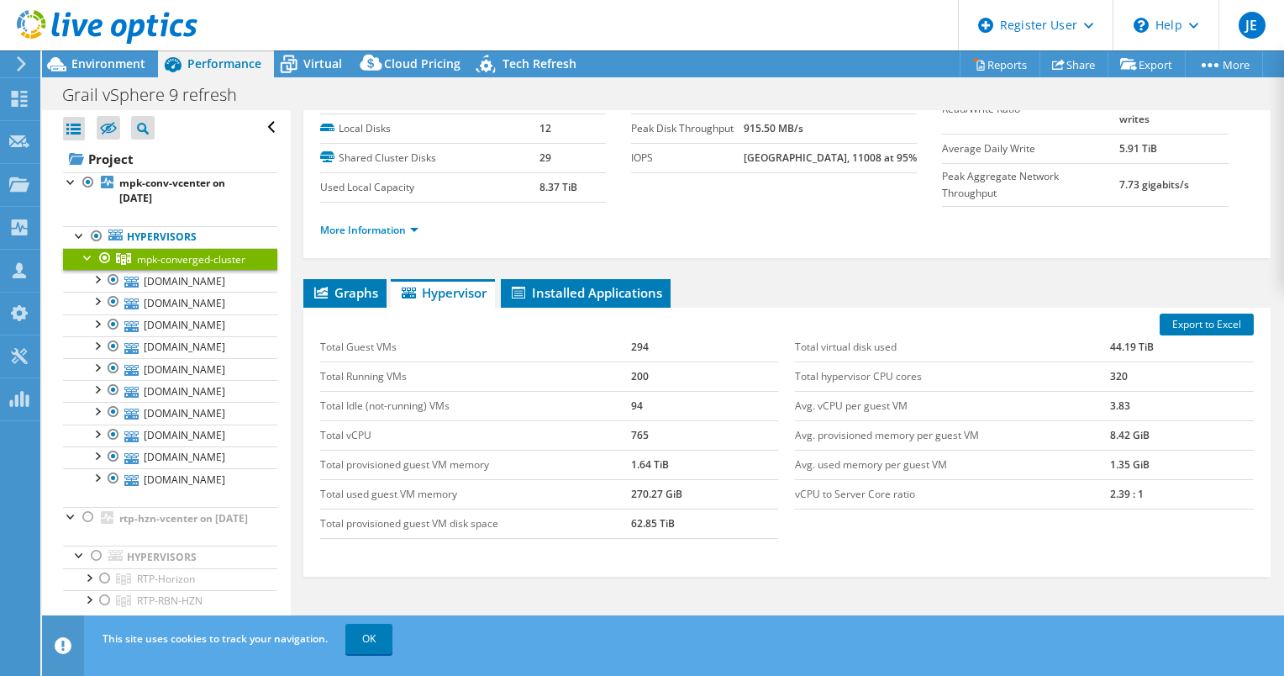
scroll to position [0, 0]
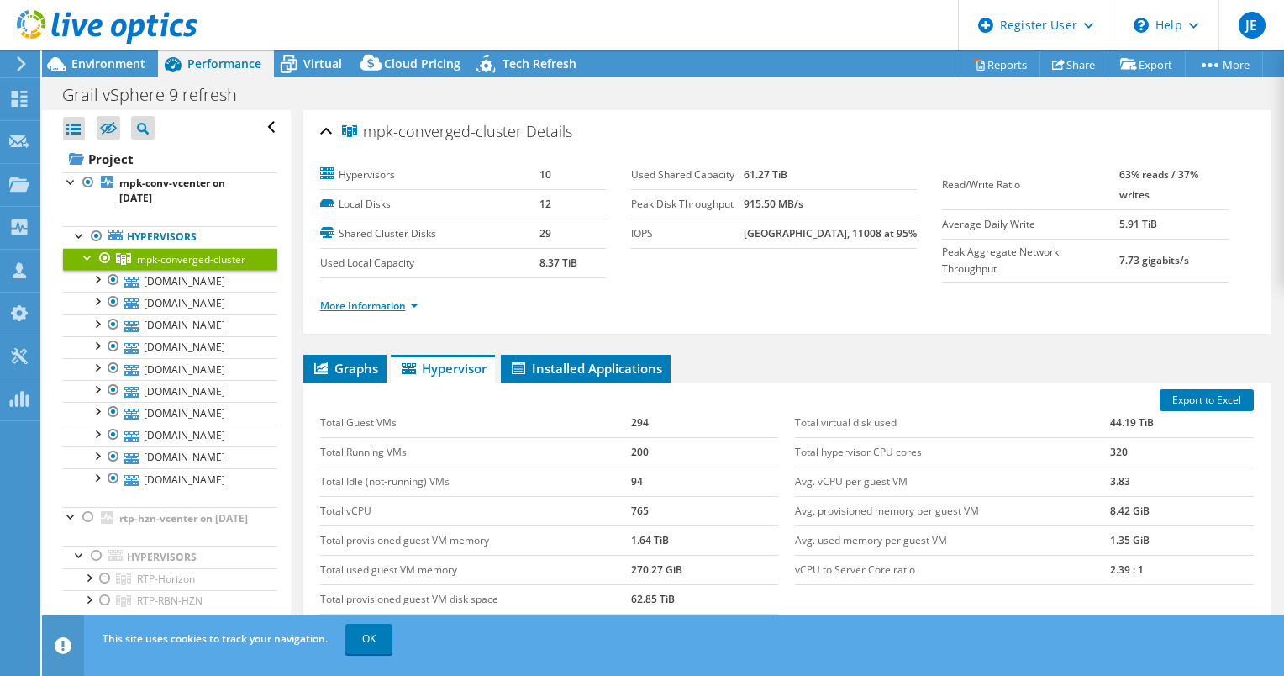
click at [370, 304] on link "More Information" at bounding box center [369, 305] width 98 height 14
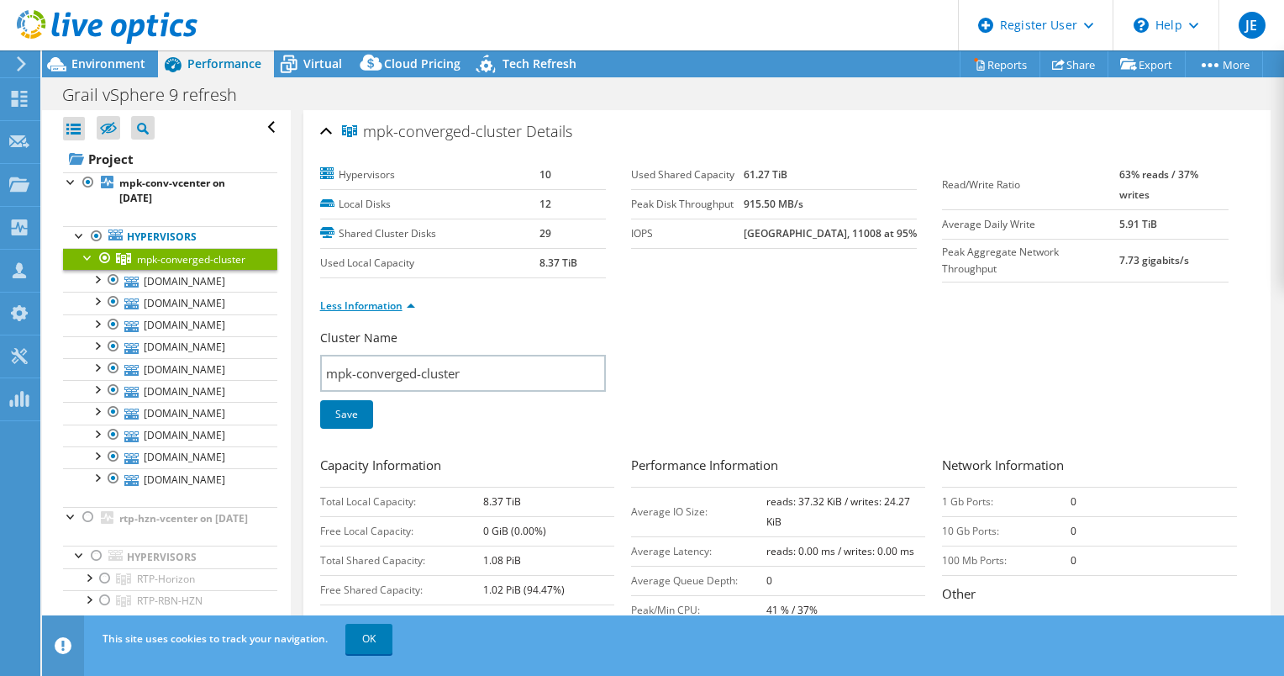
click at [370, 304] on link "Less Information" at bounding box center [367, 305] width 95 height 14
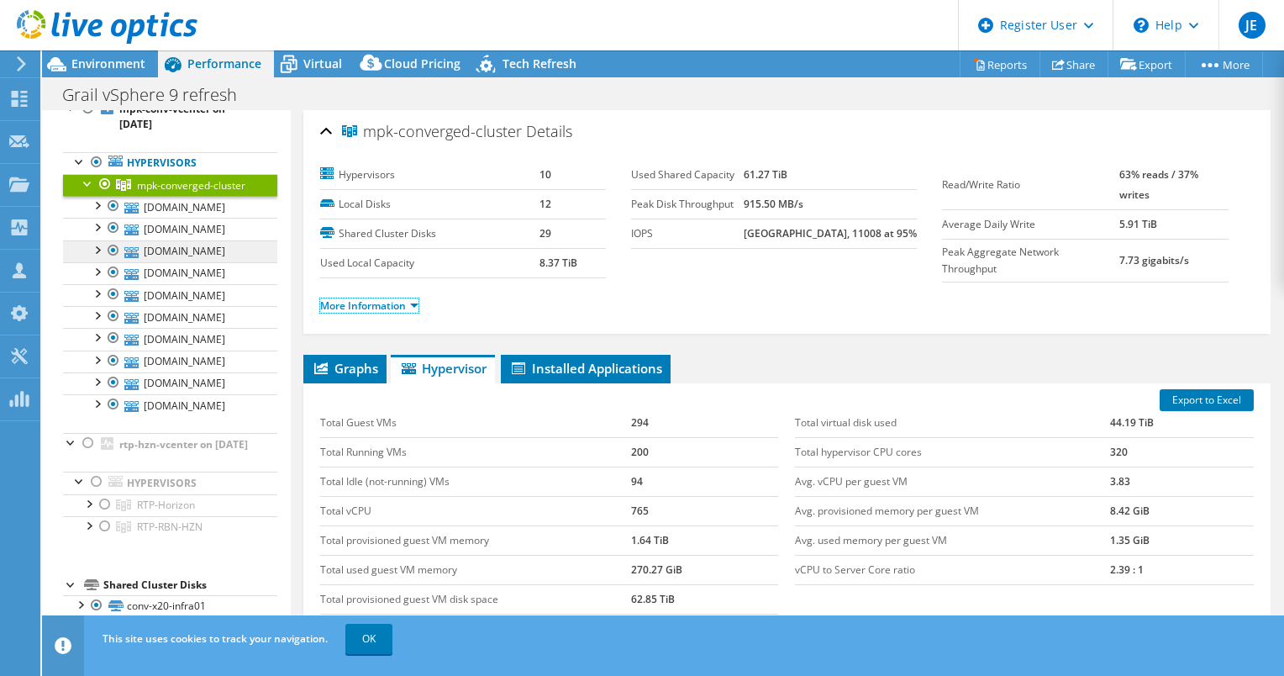
scroll to position [61, 0]
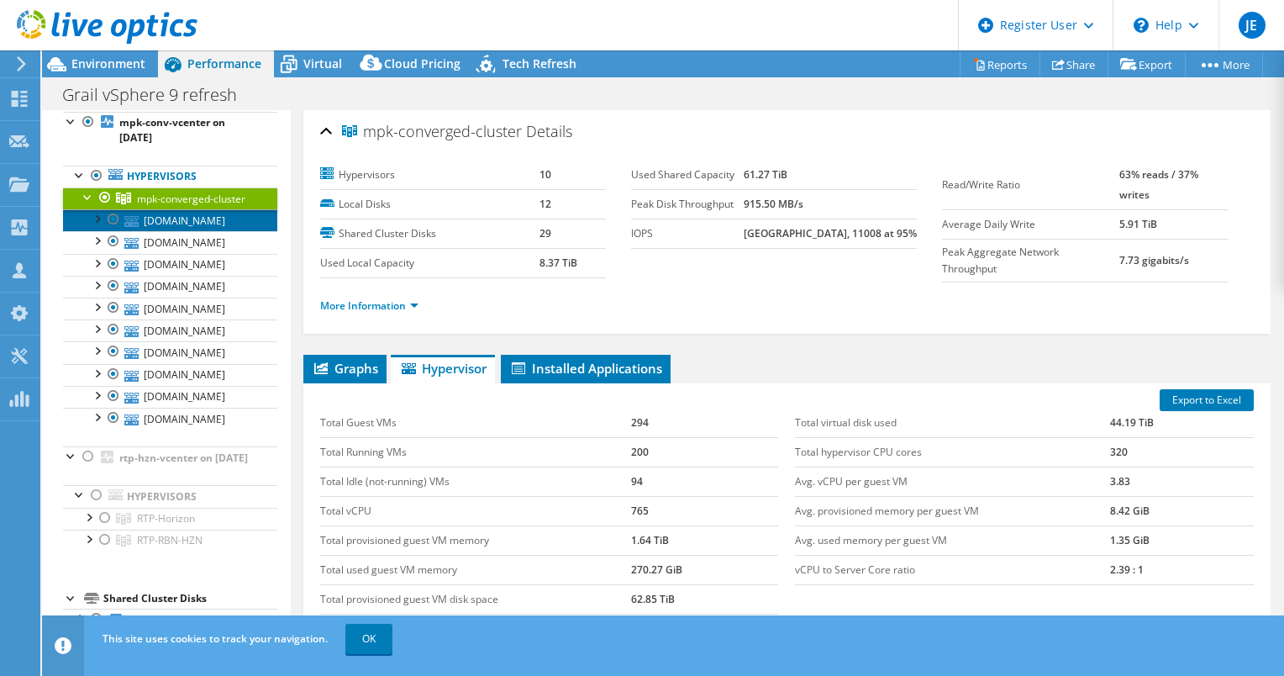
click at [192, 231] on link "[DOMAIN_NAME]" at bounding box center [170, 220] width 214 height 22
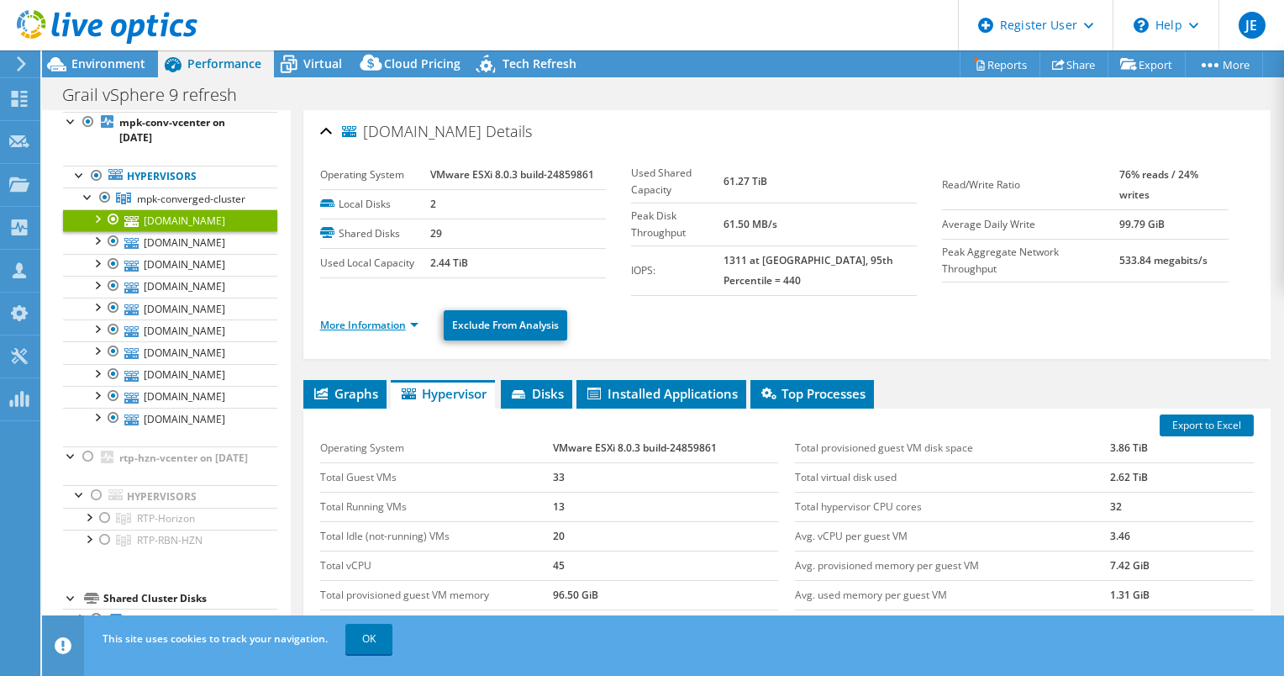
click at [356, 318] on link "More Information" at bounding box center [369, 325] width 98 height 14
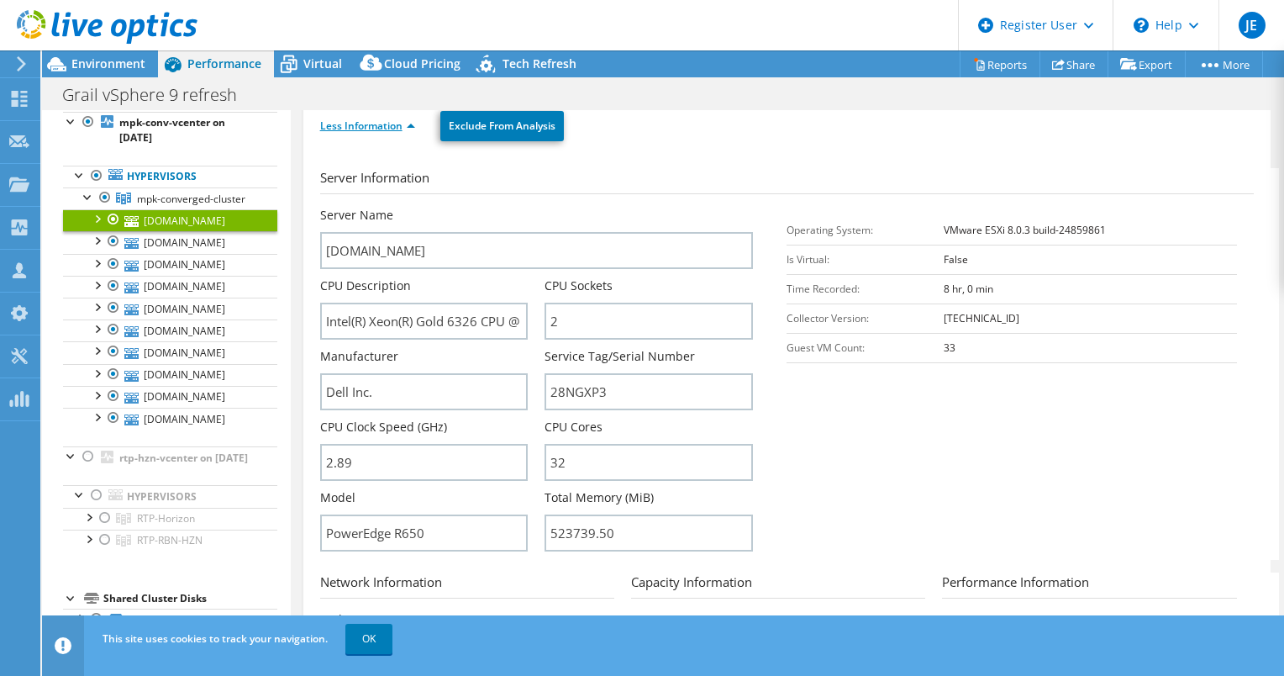
scroll to position [200, 0]
click at [176, 253] on link "[DOMAIN_NAME]" at bounding box center [170, 242] width 214 height 22
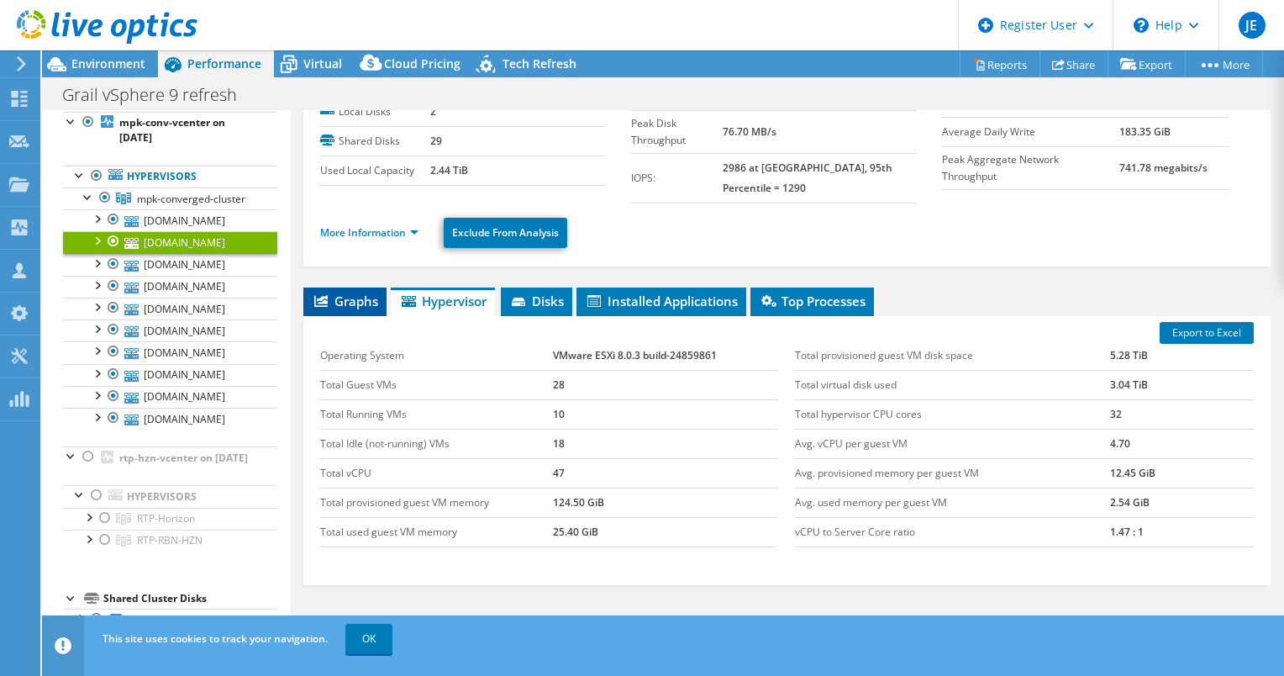
scroll to position [91, 0]
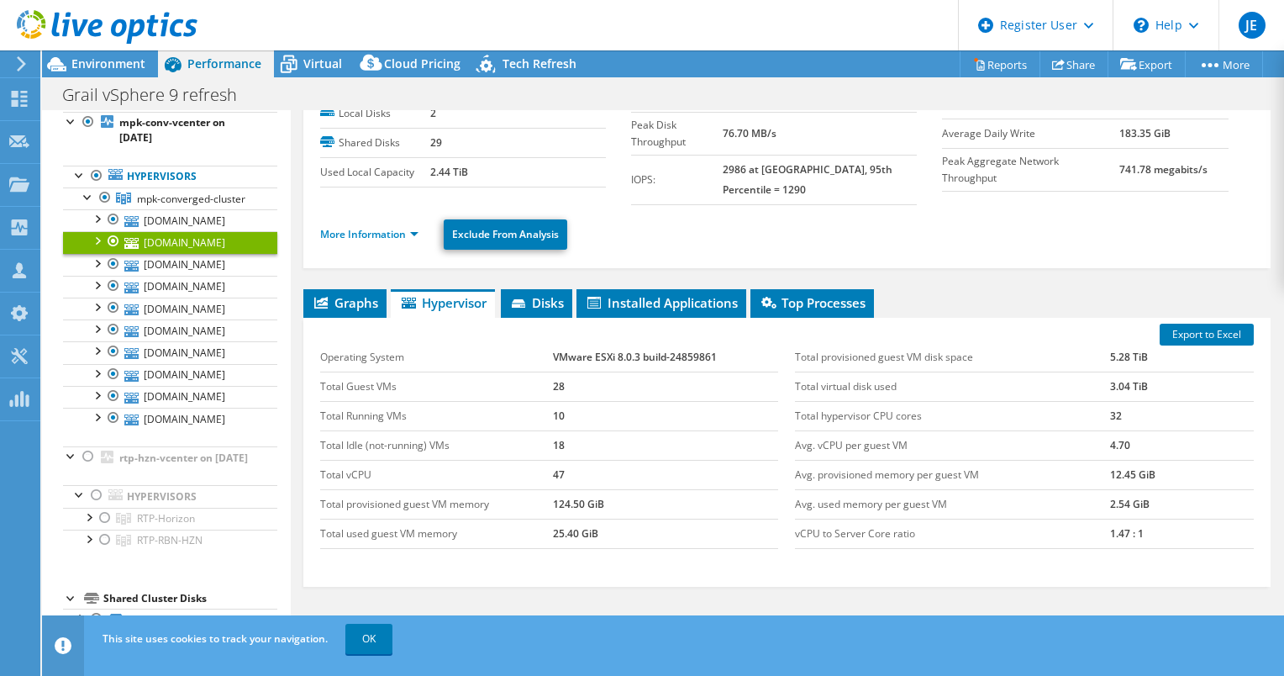
click at [376, 223] on ul "More Information Exclude From Analysis" at bounding box center [787, 232] width 934 height 34
click at [380, 229] on link "More Information" at bounding box center [369, 234] width 98 height 14
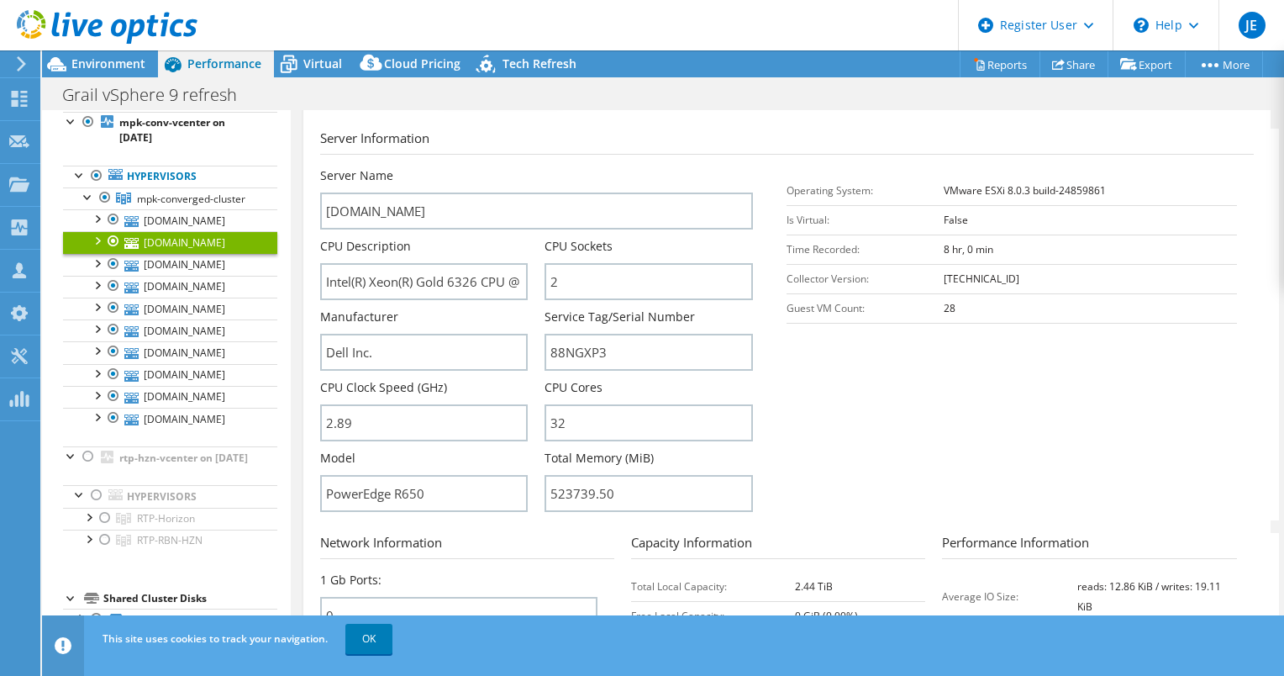
scroll to position [249, 0]
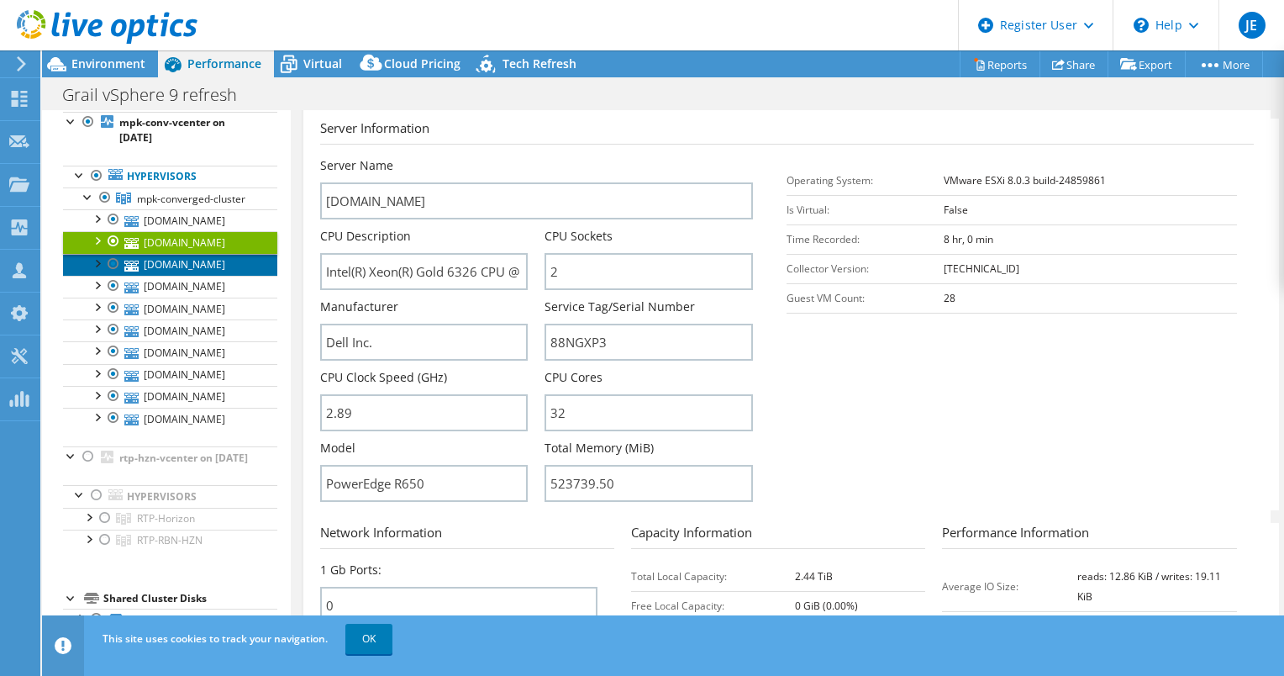
click at [187, 276] on link "[DOMAIN_NAME]" at bounding box center [170, 265] width 214 height 22
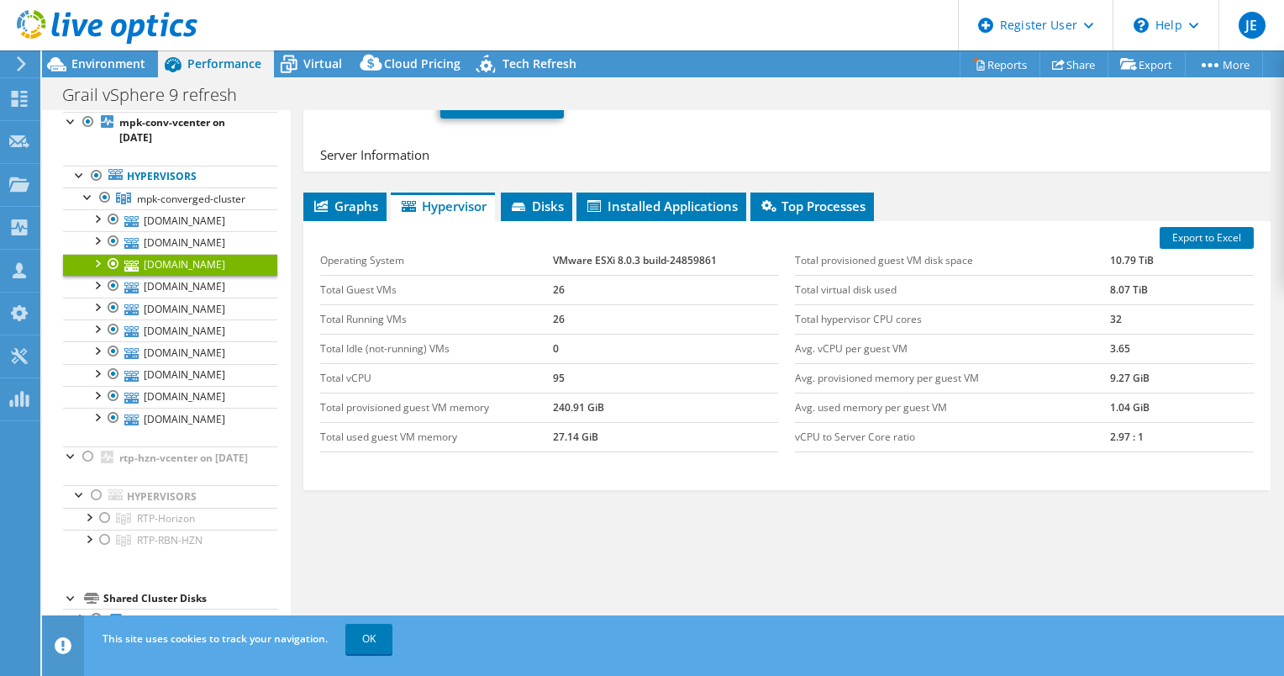
scroll to position [171, 0]
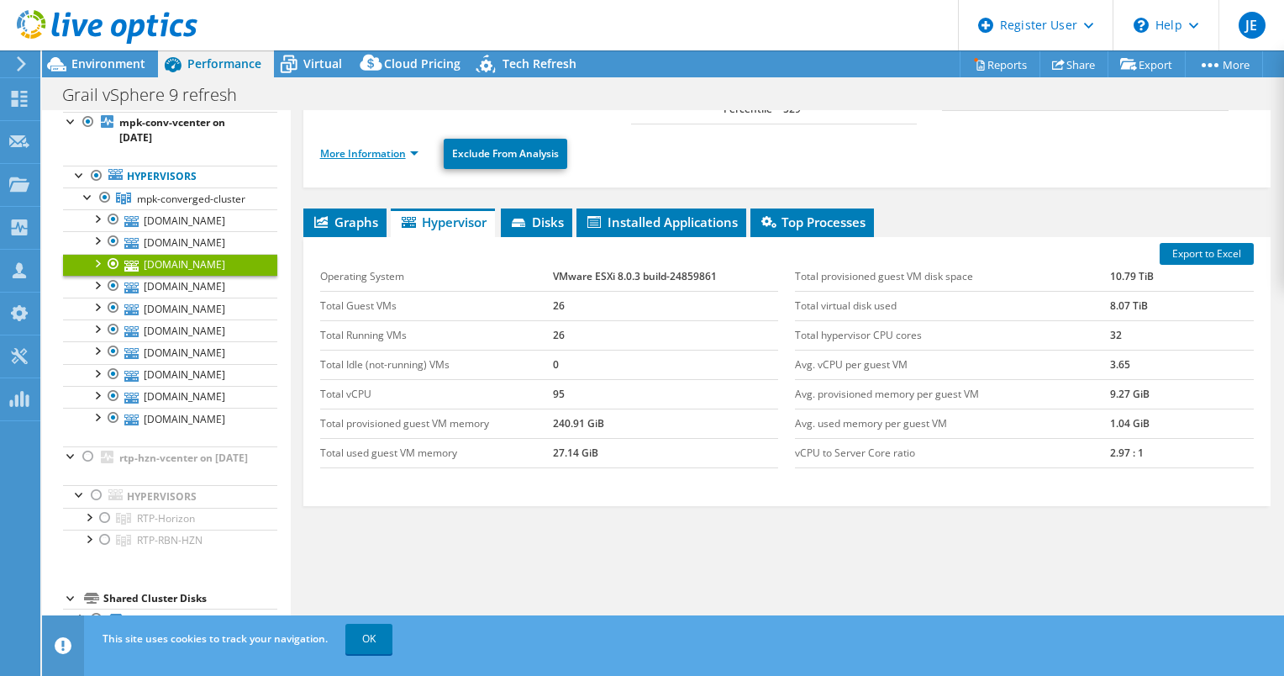
click at [361, 146] on link "More Information" at bounding box center [369, 153] width 98 height 14
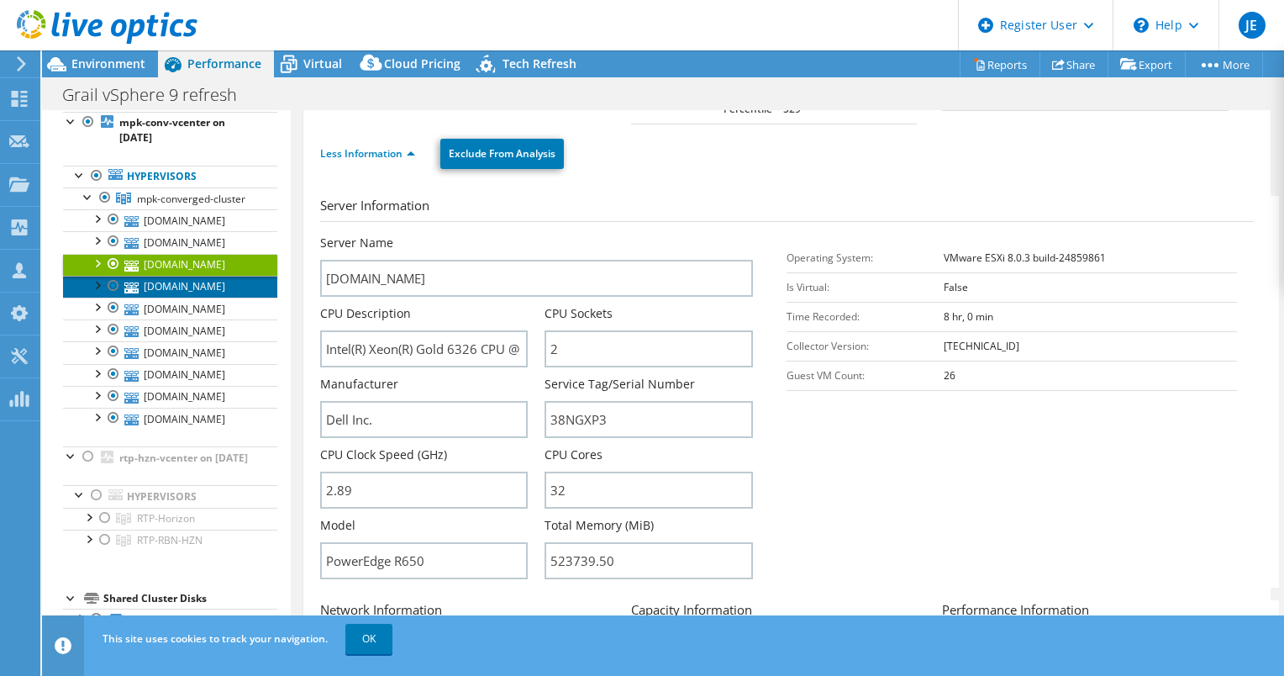
click at [199, 298] on link "[DOMAIN_NAME]" at bounding box center [170, 287] width 214 height 22
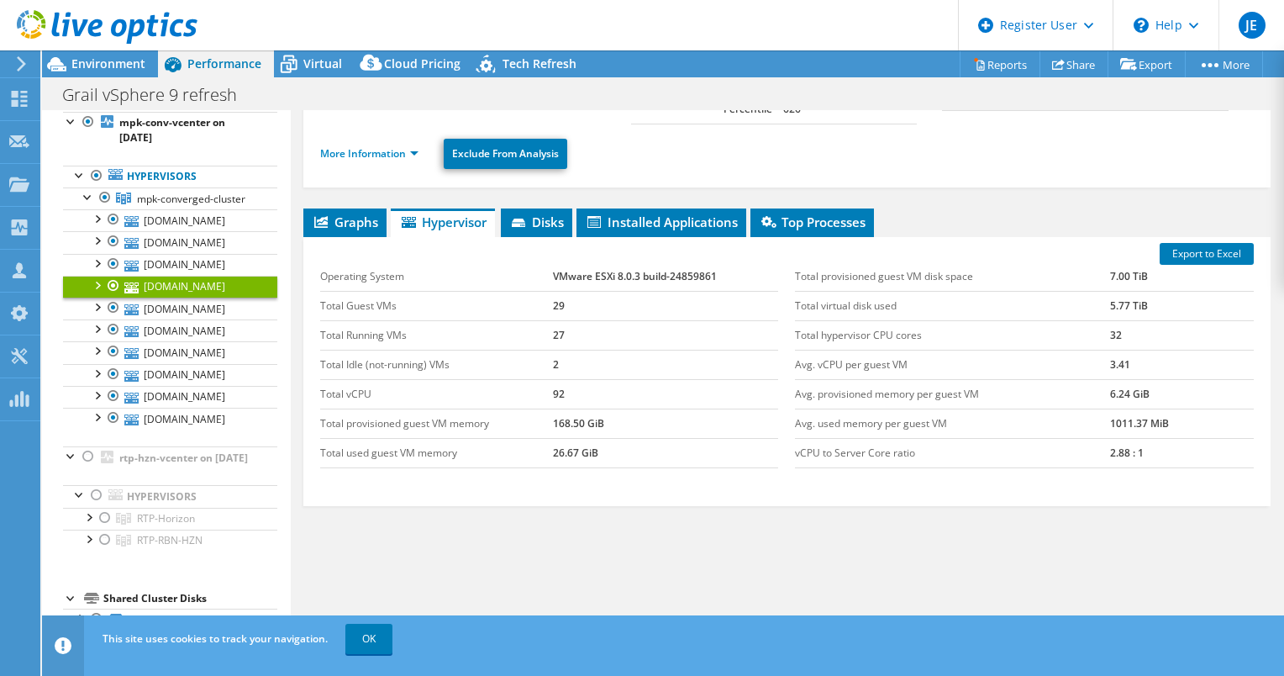
click at [379, 147] on ul "More Information Exclude From Analysis" at bounding box center [787, 151] width 934 height 34
click at [370, 146] on link "More Information" at bounding box center [369, 153] width 98 height 14
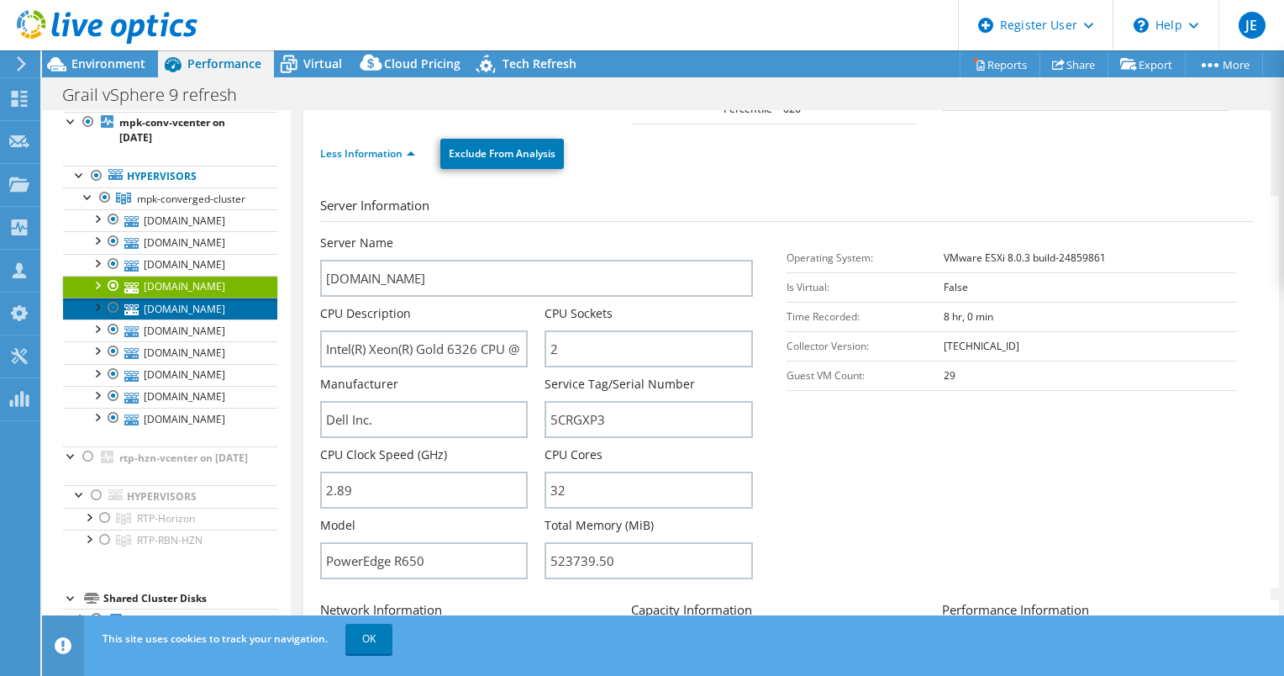
click at [204, 319] on link "[DOMAIN_NAME]" at bounding box center [170, 309] width 214 height 22
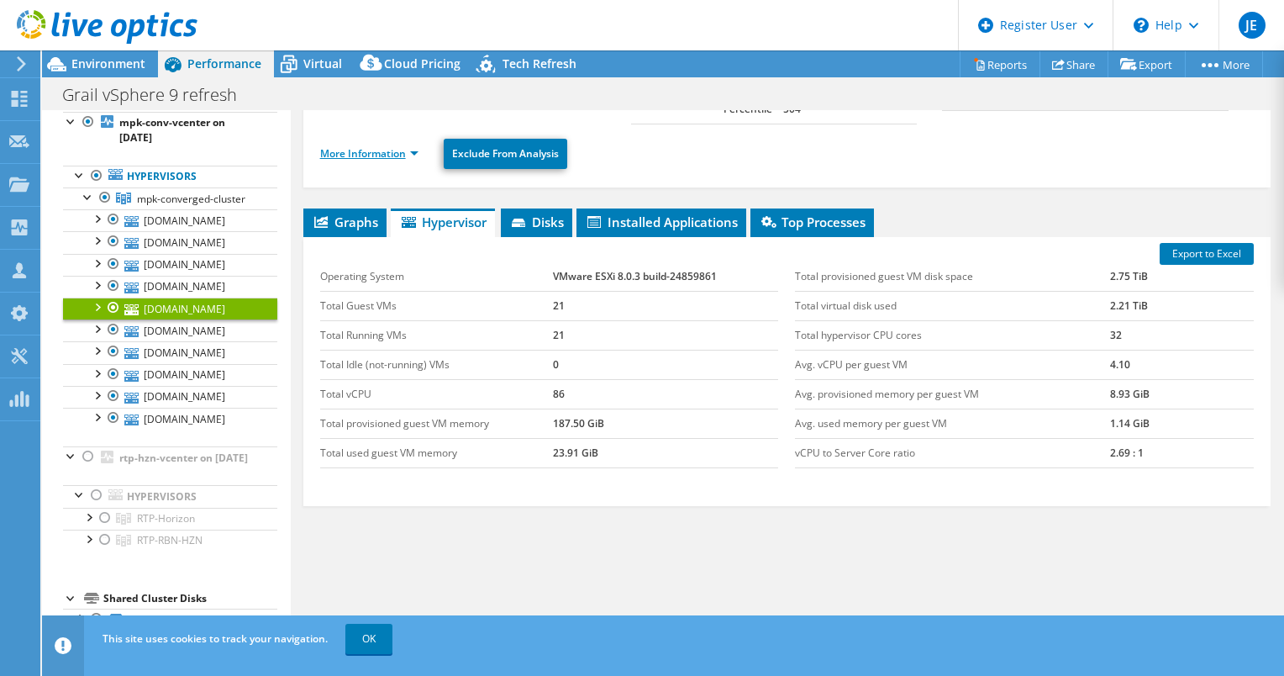
click at [373, 146] on link "More Information" at bounding box center [369, 153] width 98 height 14
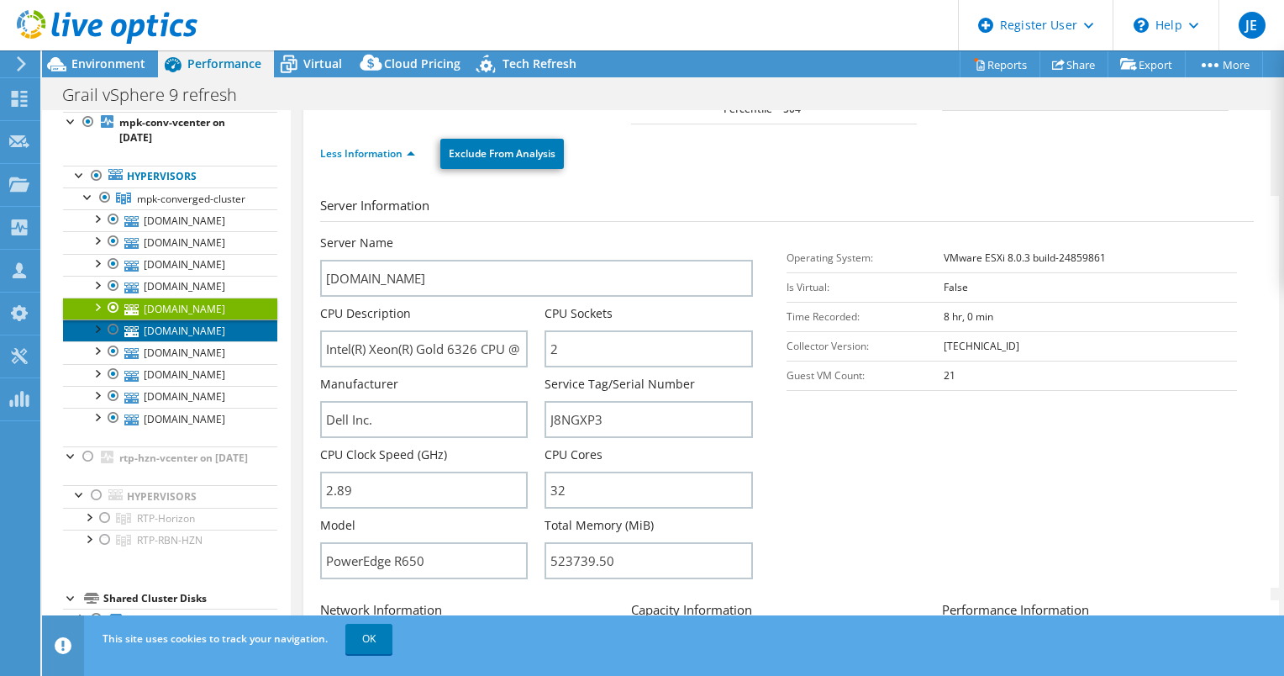
click at [207, 341] on link "[DOMAIN_NAME]" at bounding box center [170, 330] width 214 height 22
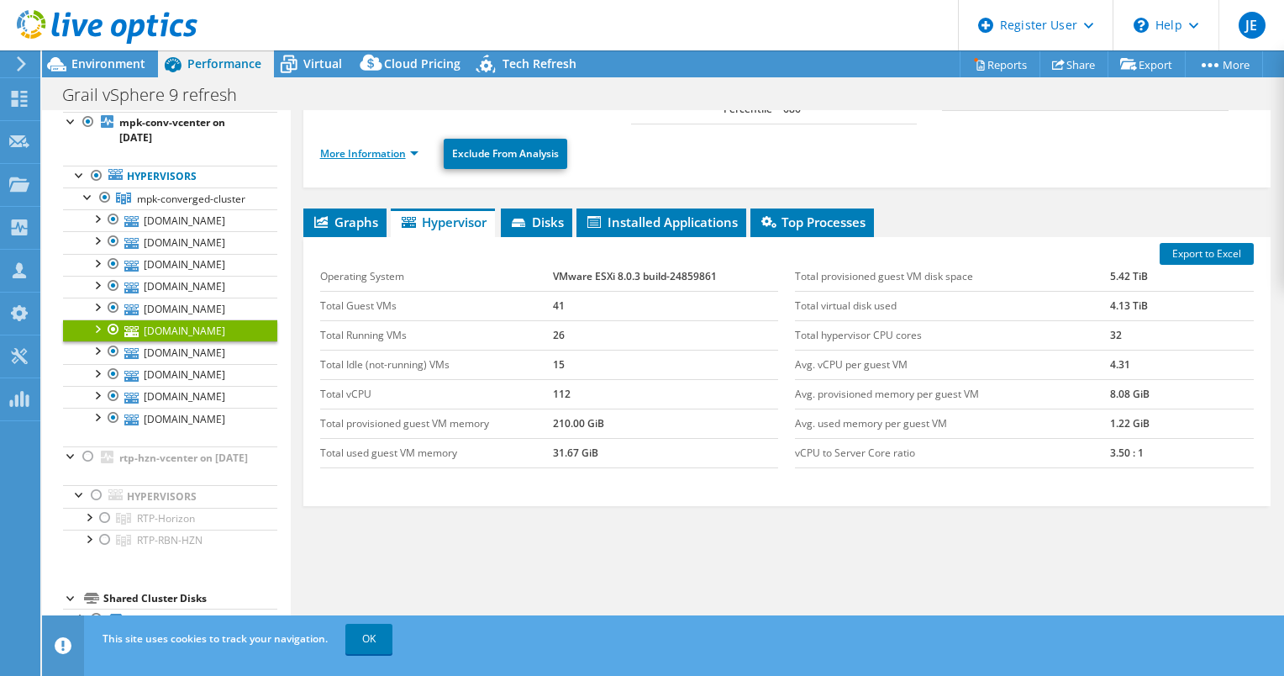
click at [382, 146] on link "More Information" at bounding box center [369, 153] width 98 height 14
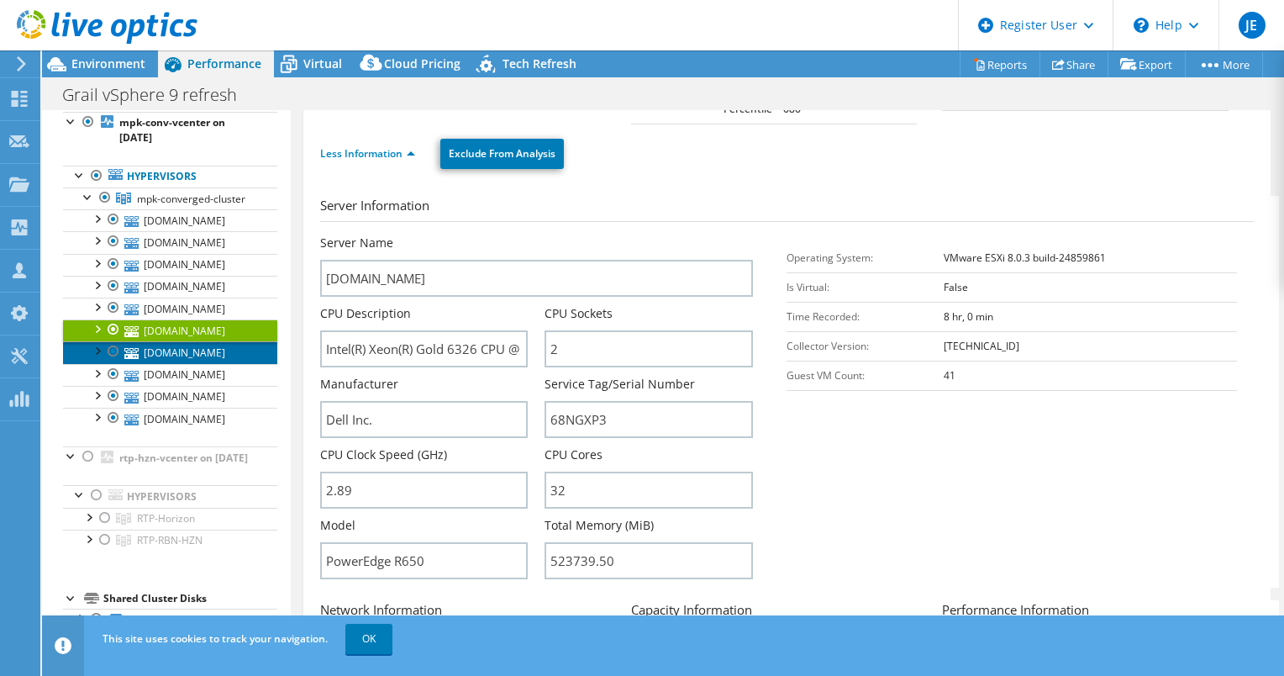
click at [200, 363] on link "[DOMAIN_NAME]" at bounding box center [170, 352] width 214 height 22
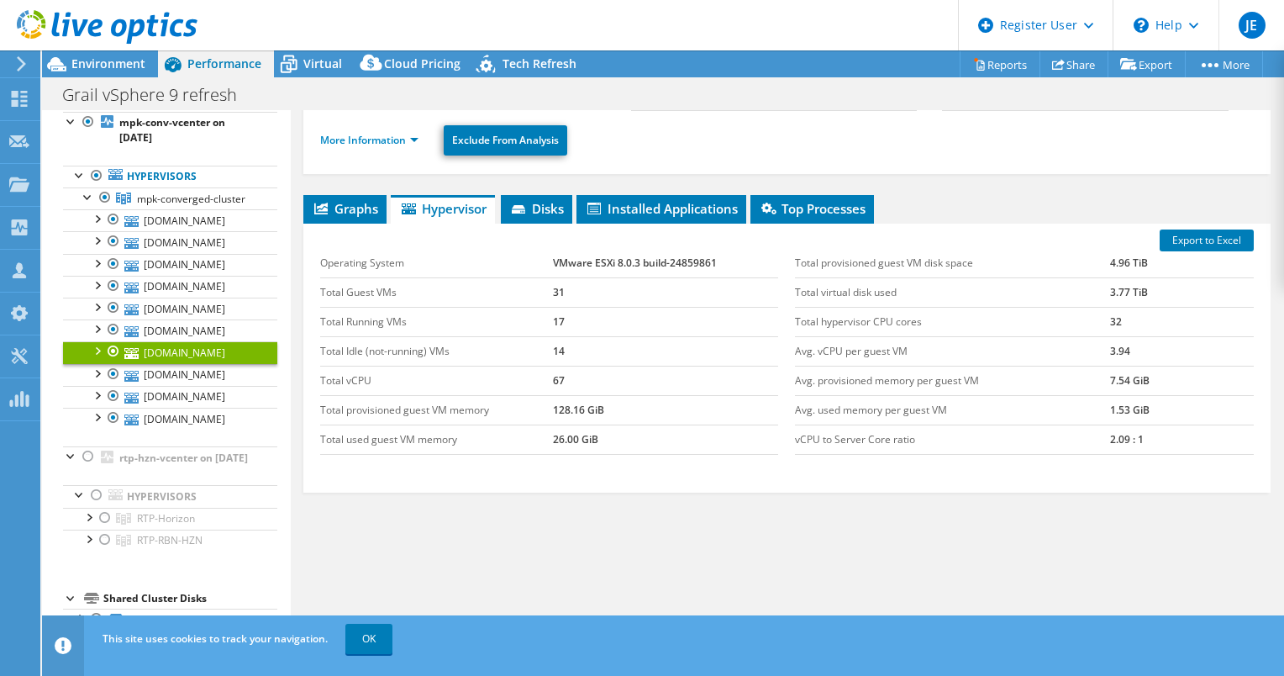
click at [365, 144] on li "More Information" at bounding box center [374, 140] width 108 height 18
click at [367, 147] on link "More Information" at bounding box center [369, 140] width 98 height 14
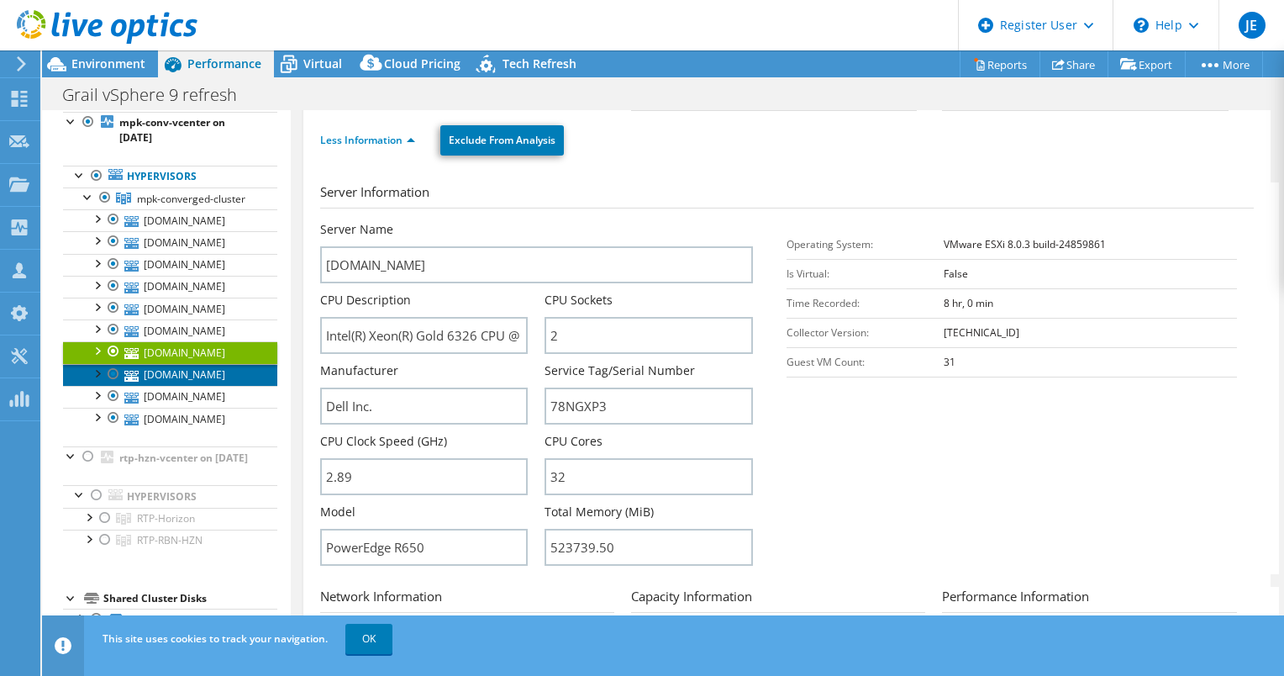
click at [187, 386] on link "[DOMAIN_NAME]" at bounding box center [170, 375] width 214 height 22
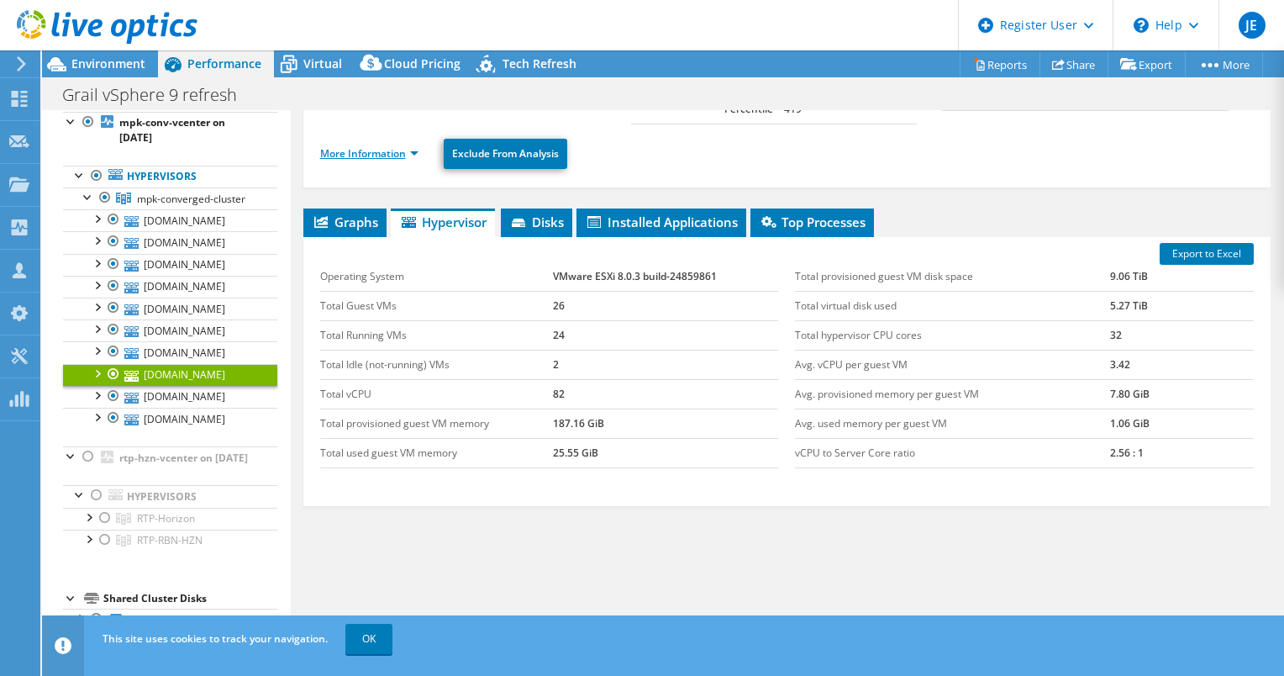
click at [387, 146] on link "More Information" at bounding box center [369, 153] width 98 height 14
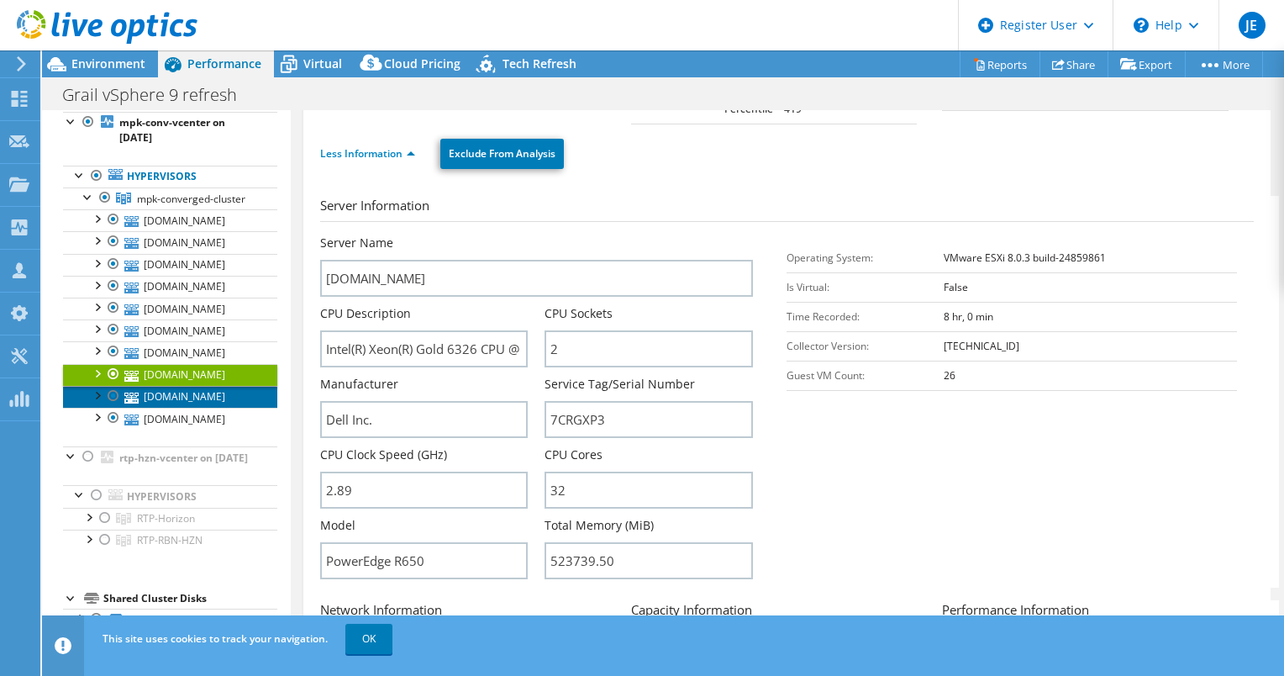
click at [211, 408] on link "[DOMAIN_NAME]" at bounding box center [170, 397] width 214 height 22
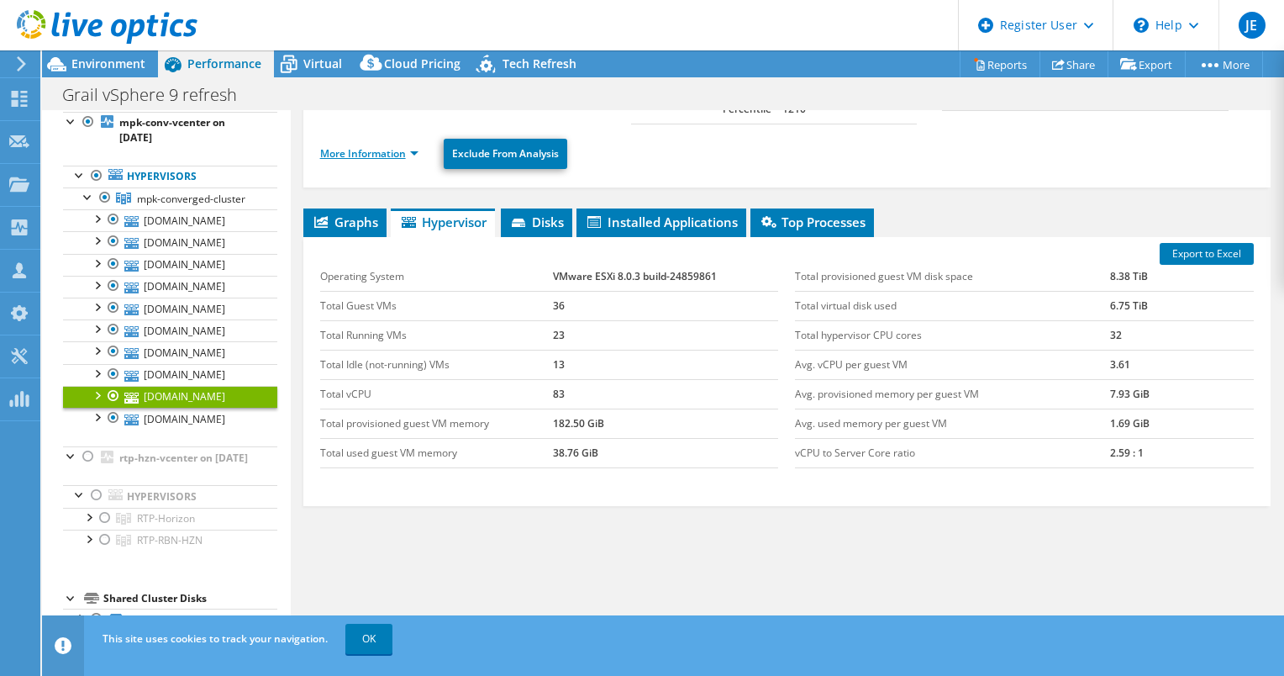
click at [368, 154] on link "More Information" at bounding box center [369, 153] width 98 height 14
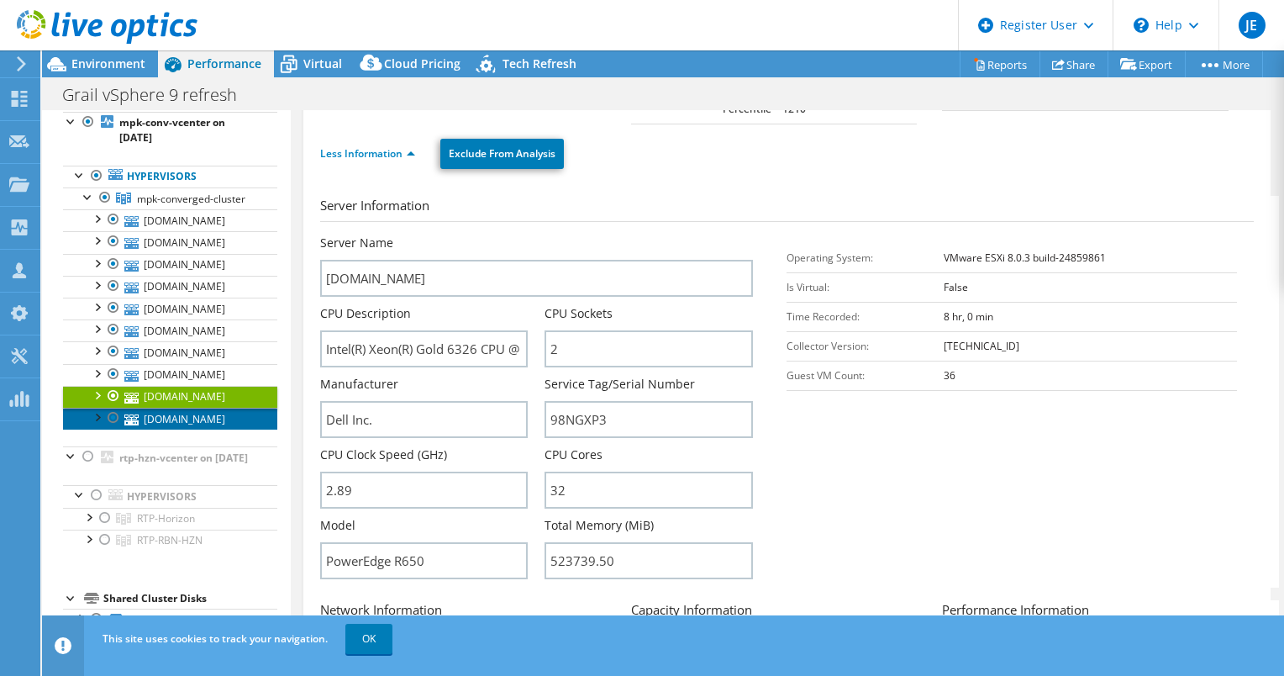
click at [171, 429] on link "[DOMAIN_NAME]" at bounding box center [170, 419] width 214 height 22
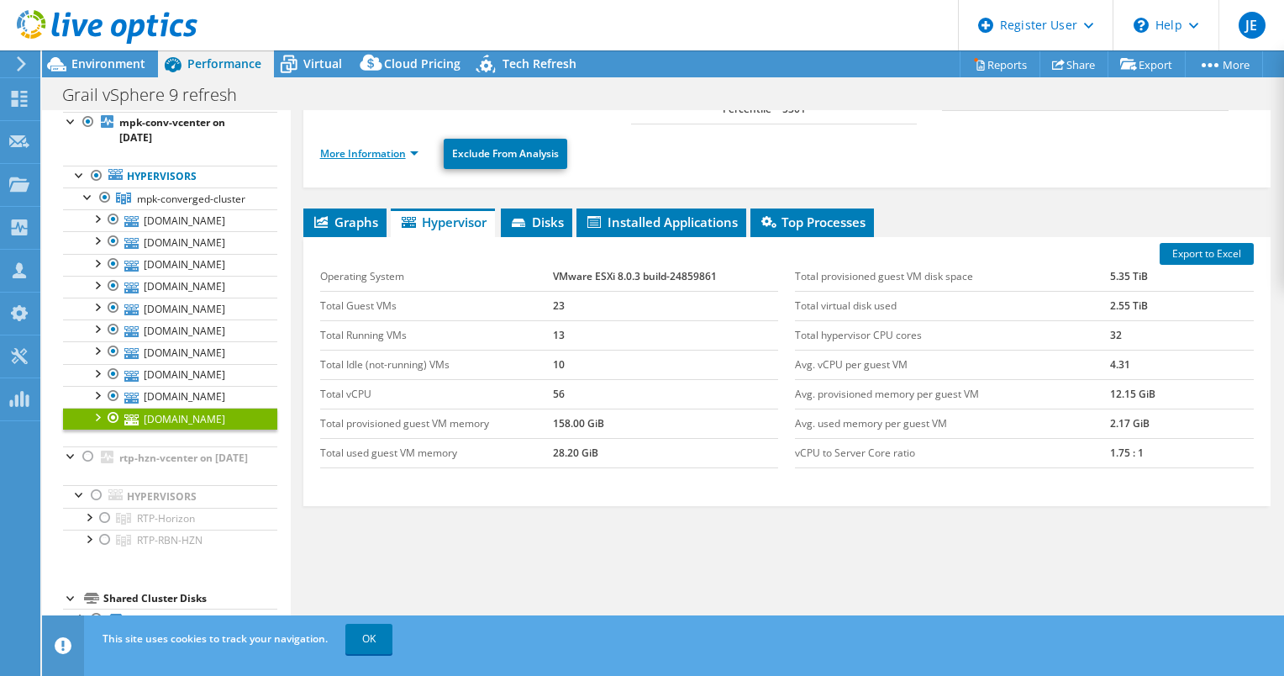
click at [364, 156] on link "More Information" at bounding box center [369, 153] width 98 height 14
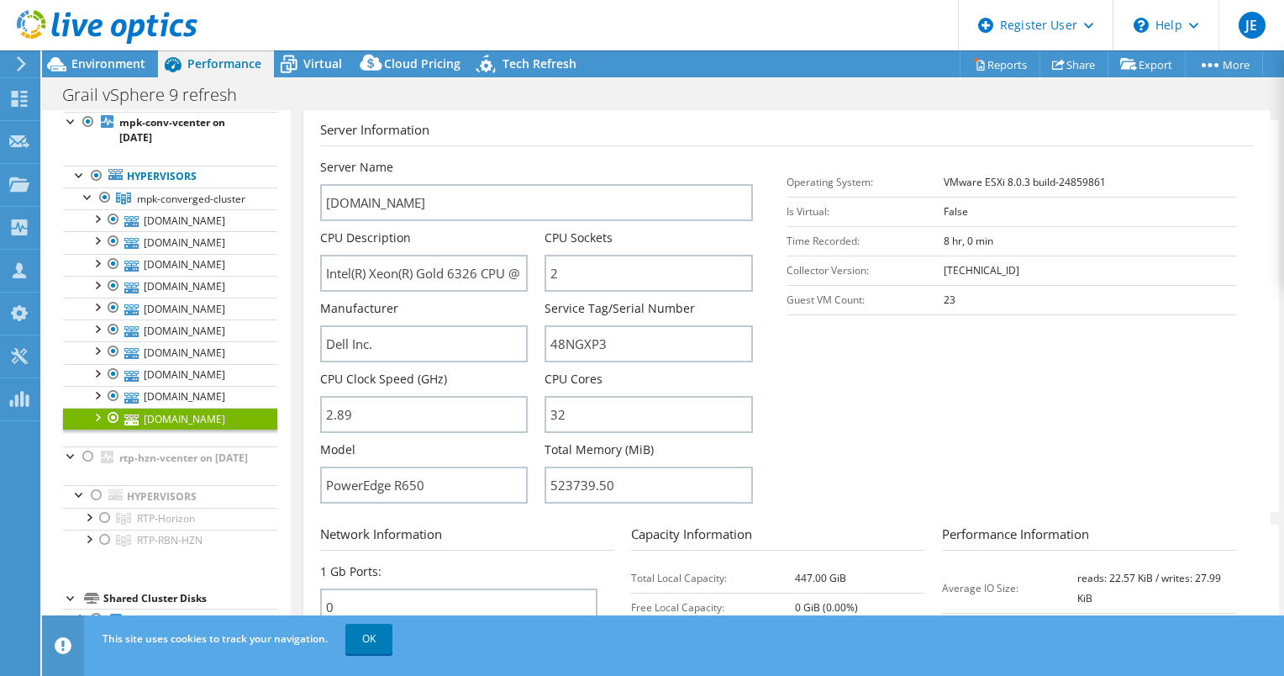
scroll to position [245, 0]
click at [583, 356] on input "48NGXP3" at bounding box center [649, 345] width 208 height 37
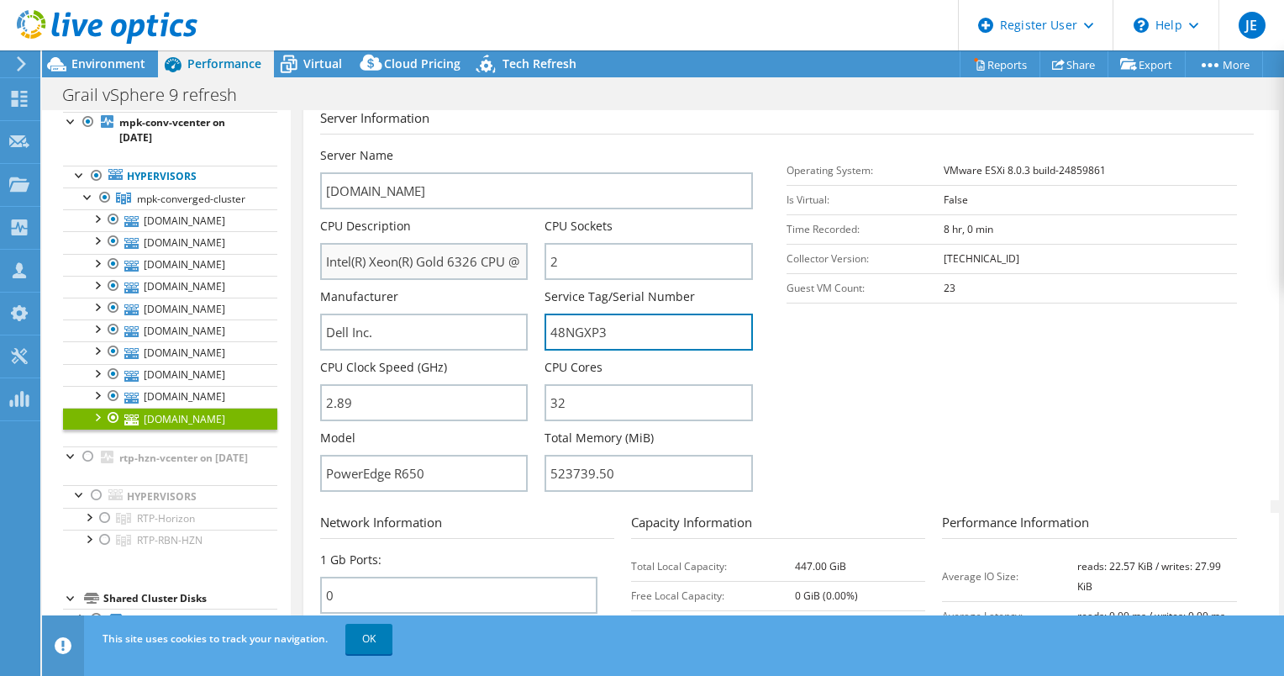
scroll to position [247, 0]
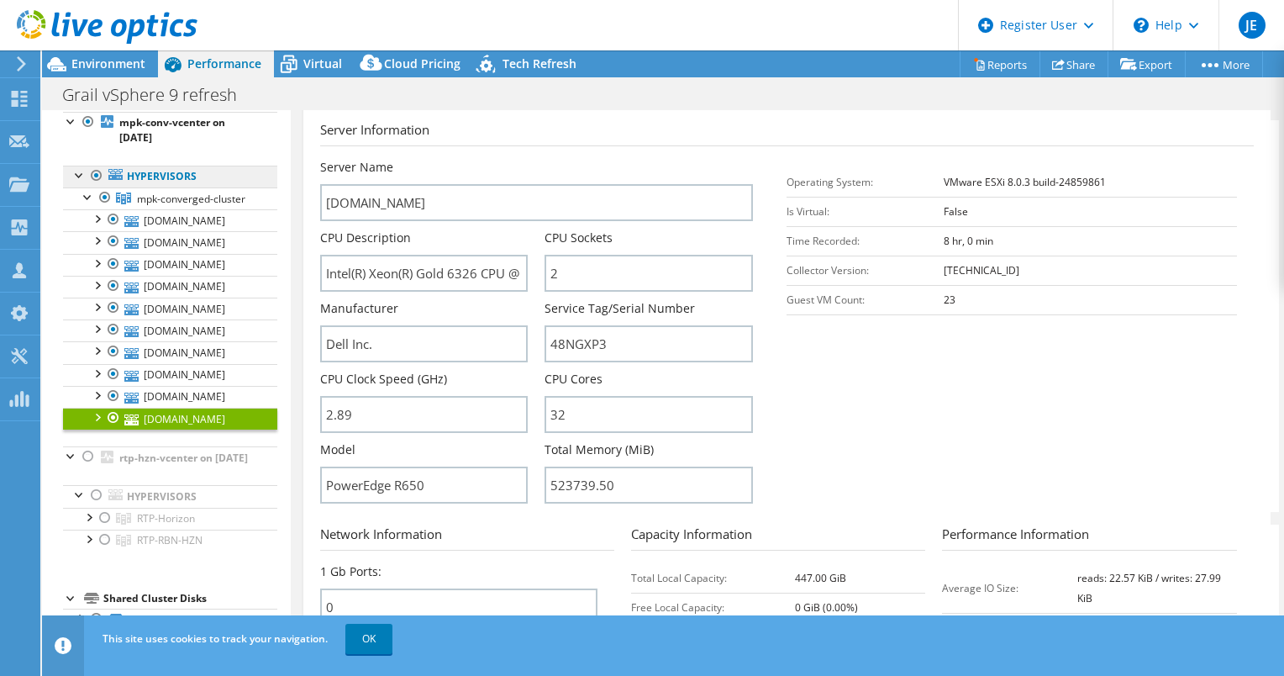
click at [211, 178] on link "Hypervisors" at bounding box center [170, 177] width 214 height 22
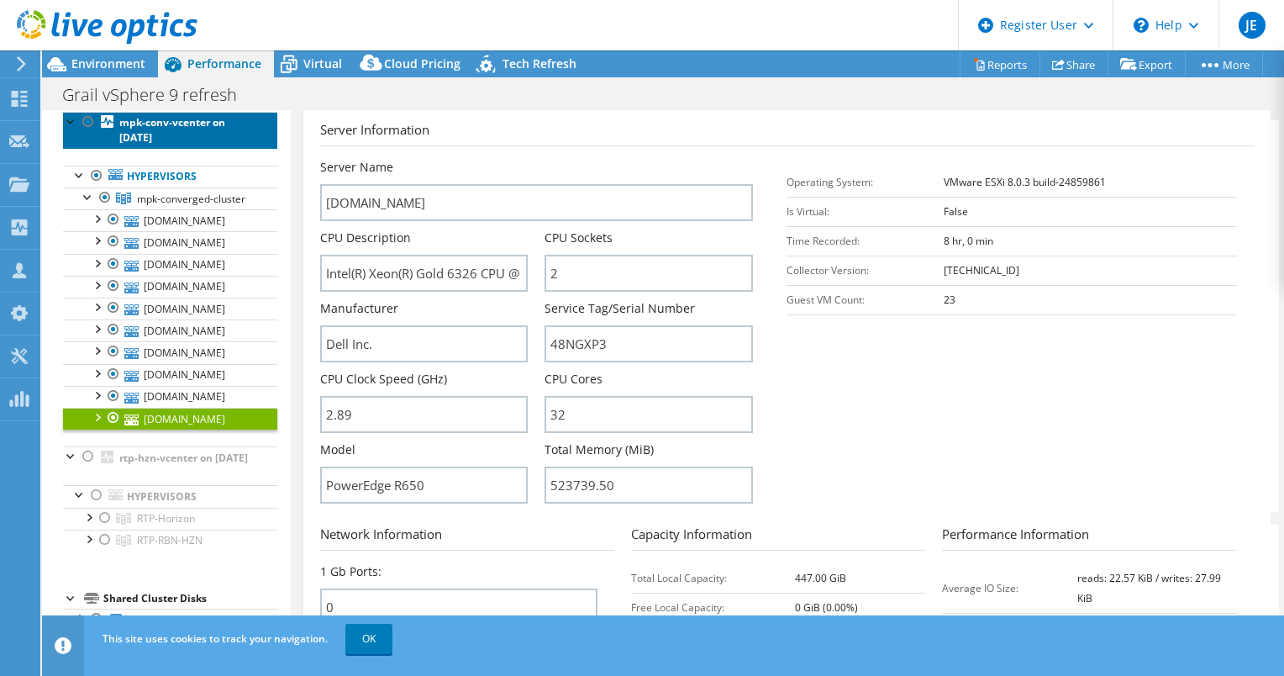
click at [201, 141] on link "mpk-conv-vcenter on [DATE]" at bounding box center [170, 130] width 214 height 37
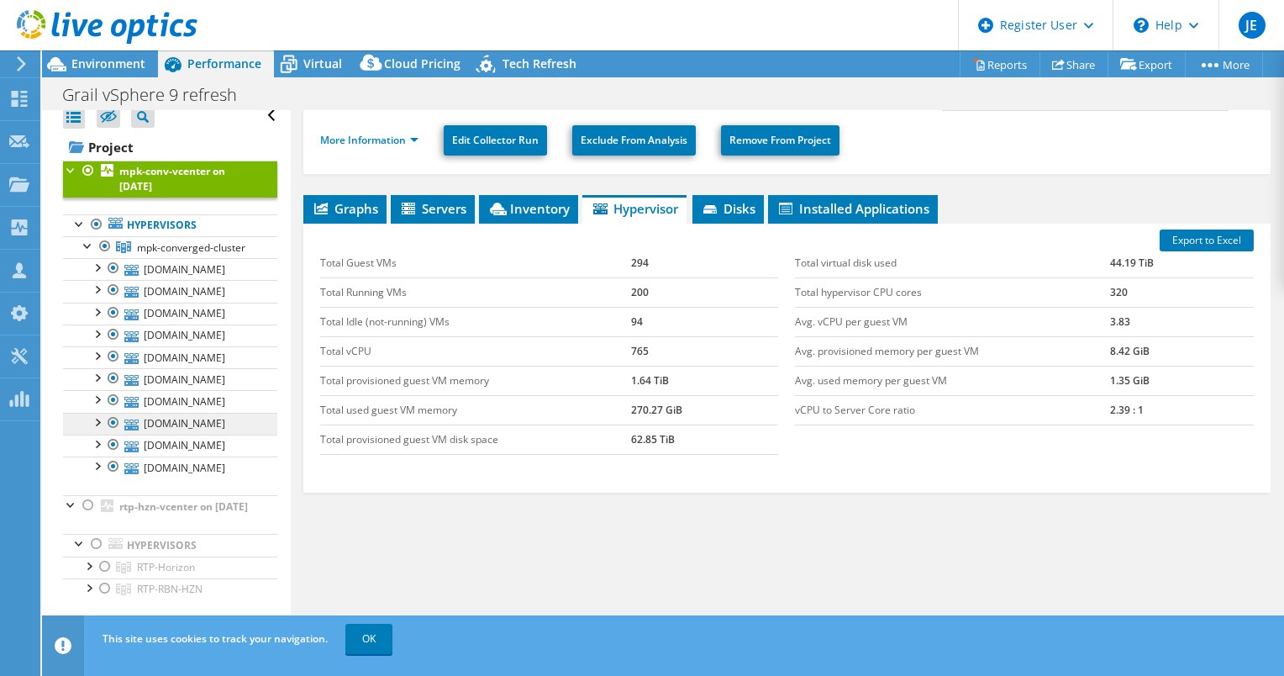
scroll to position [0, 0]
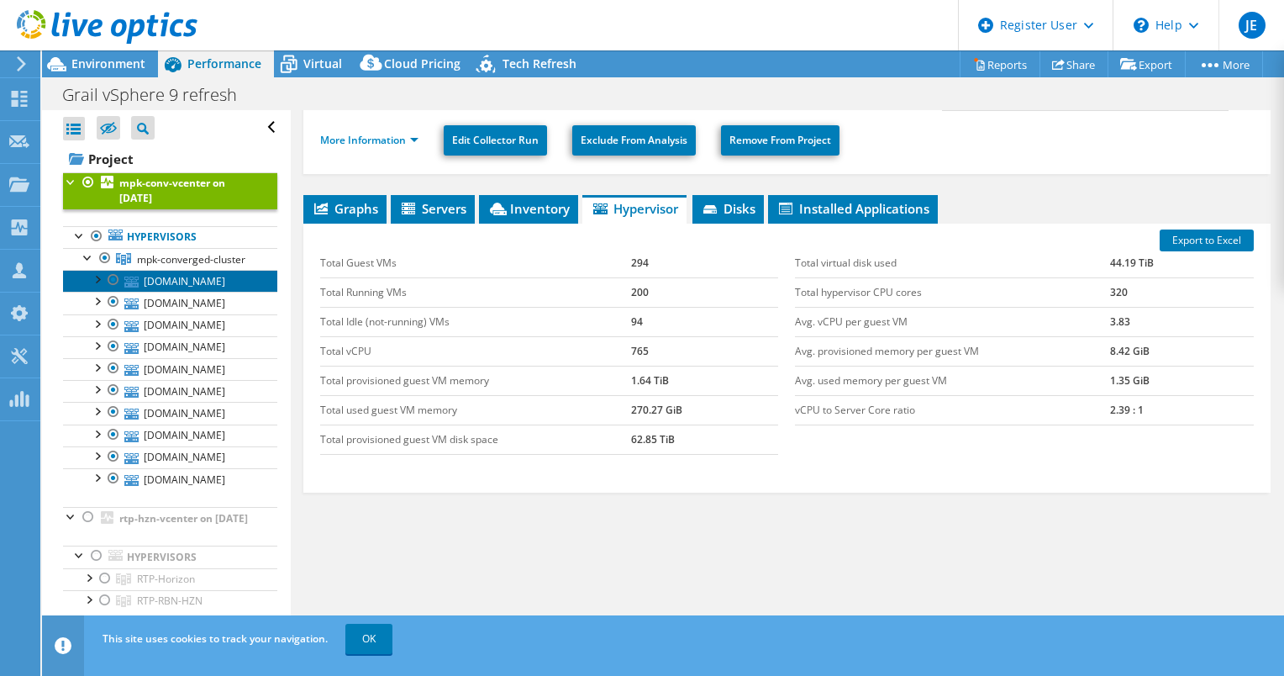
click at [208, 284] on link "[DOMAIN_NAME]" at bounding box center [170, 281] width 214 height 22
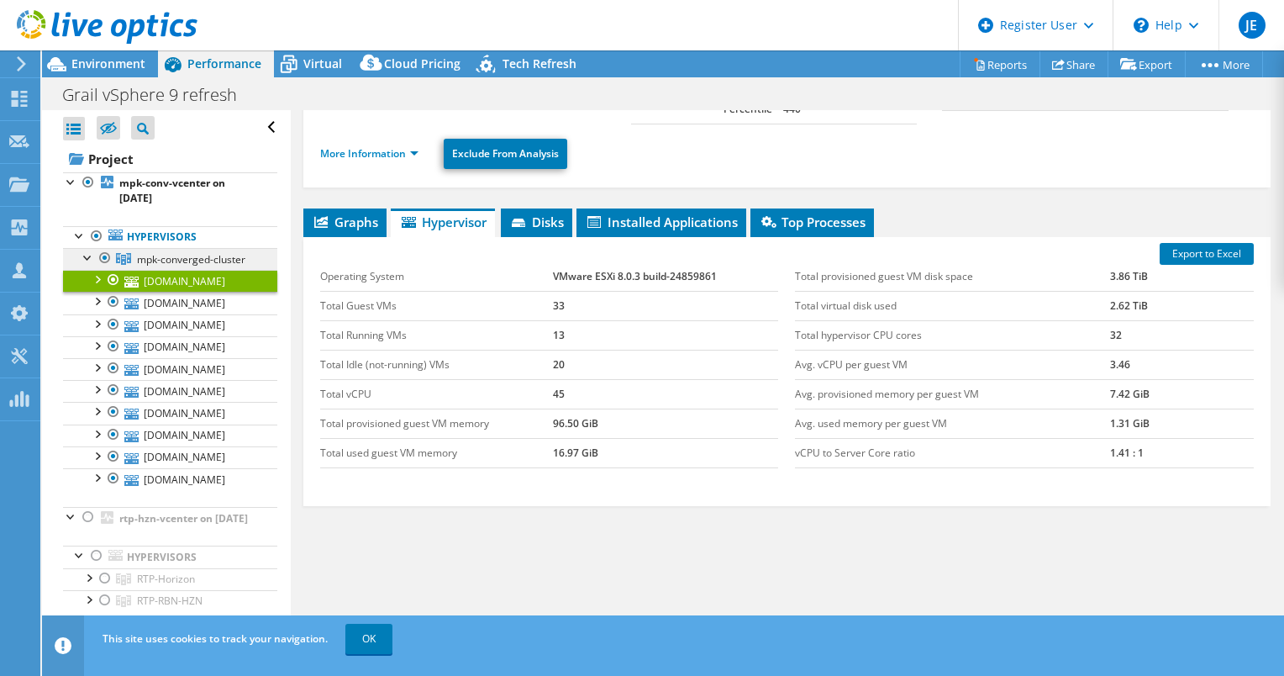
click at [200, 260] on span "mpk-converged-cluster" at bounding box center [191, 259] width 108 height 14
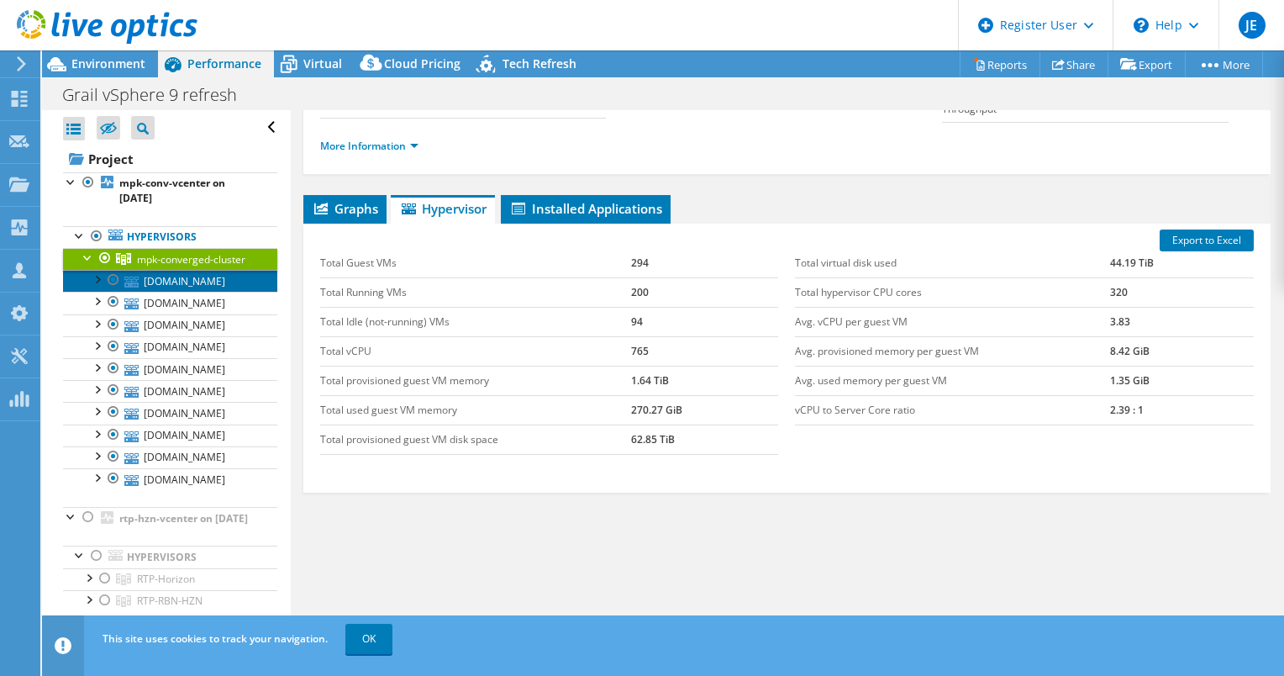
click at [191, 292] on link "[DOMAIN_NAME]" at bounding box center [170, 281] width 214 height 22
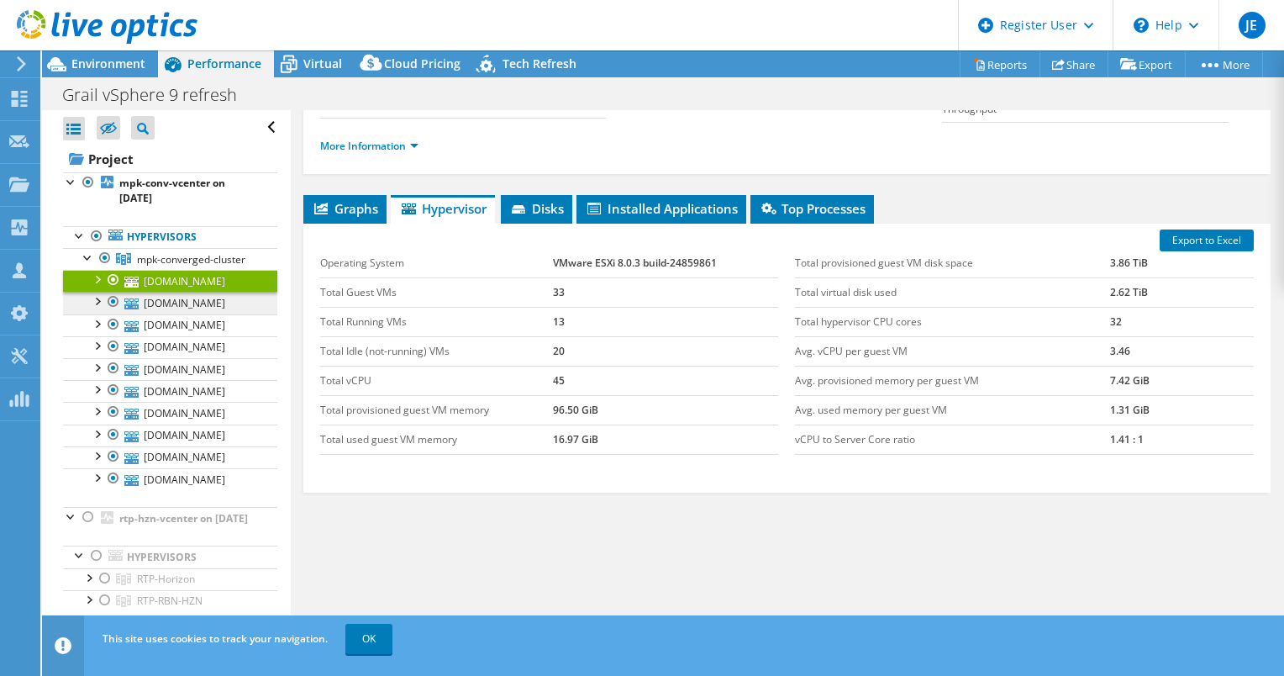
scroll to position [171, 0]
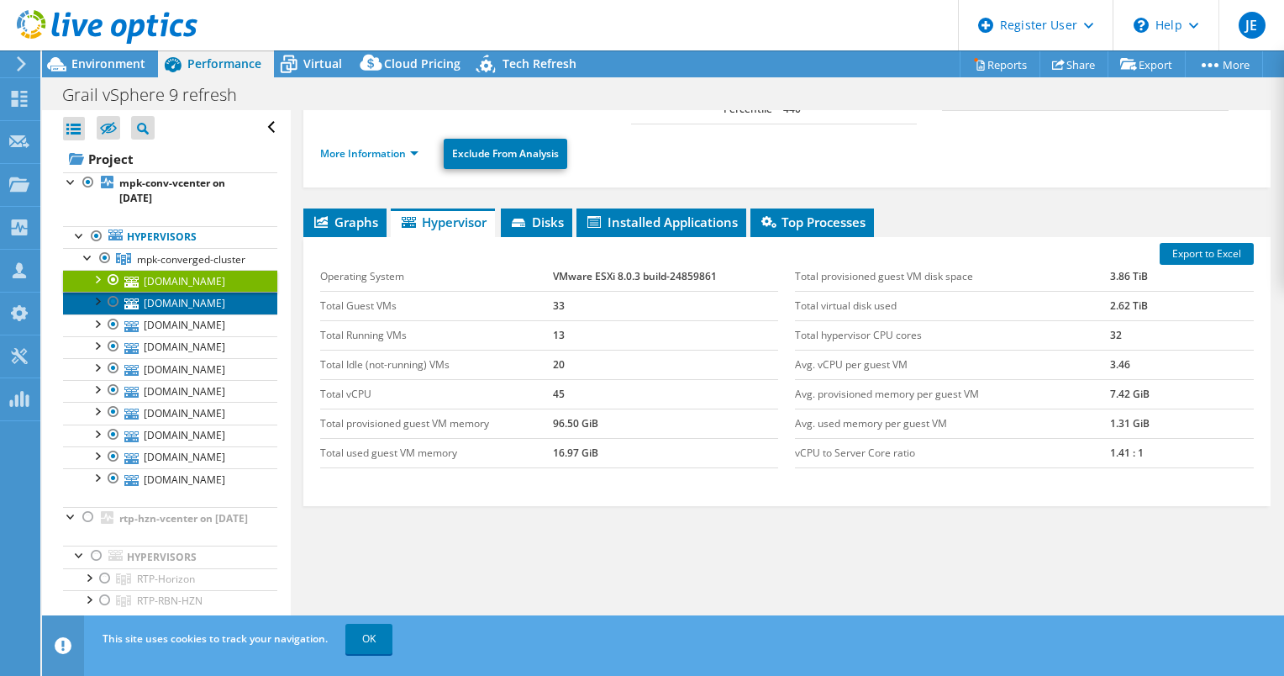
click at [187, 313] on link "[DOMAIN_NAME]" at bounding box center [170, 303] width 214 height 22
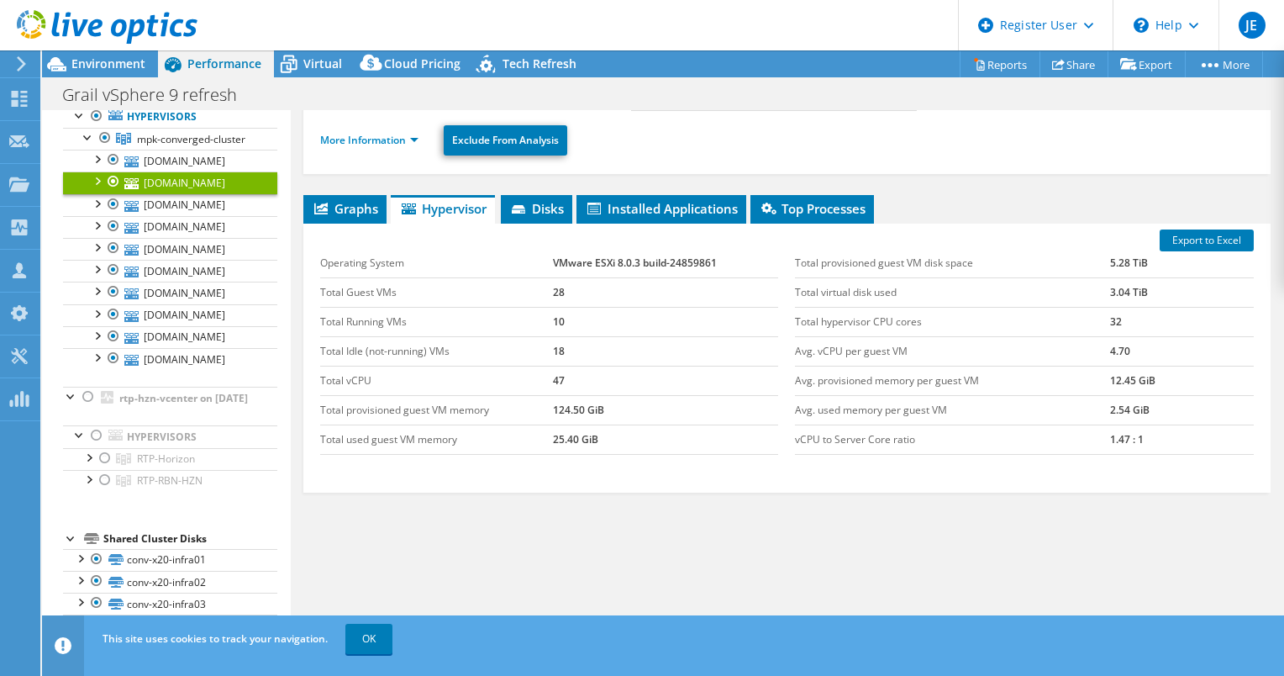
scroll to position [121, 0]
click at [200, 215] on link "[DOMAIN_NAME]" at bounding box center [170, 204] width 214 height 22
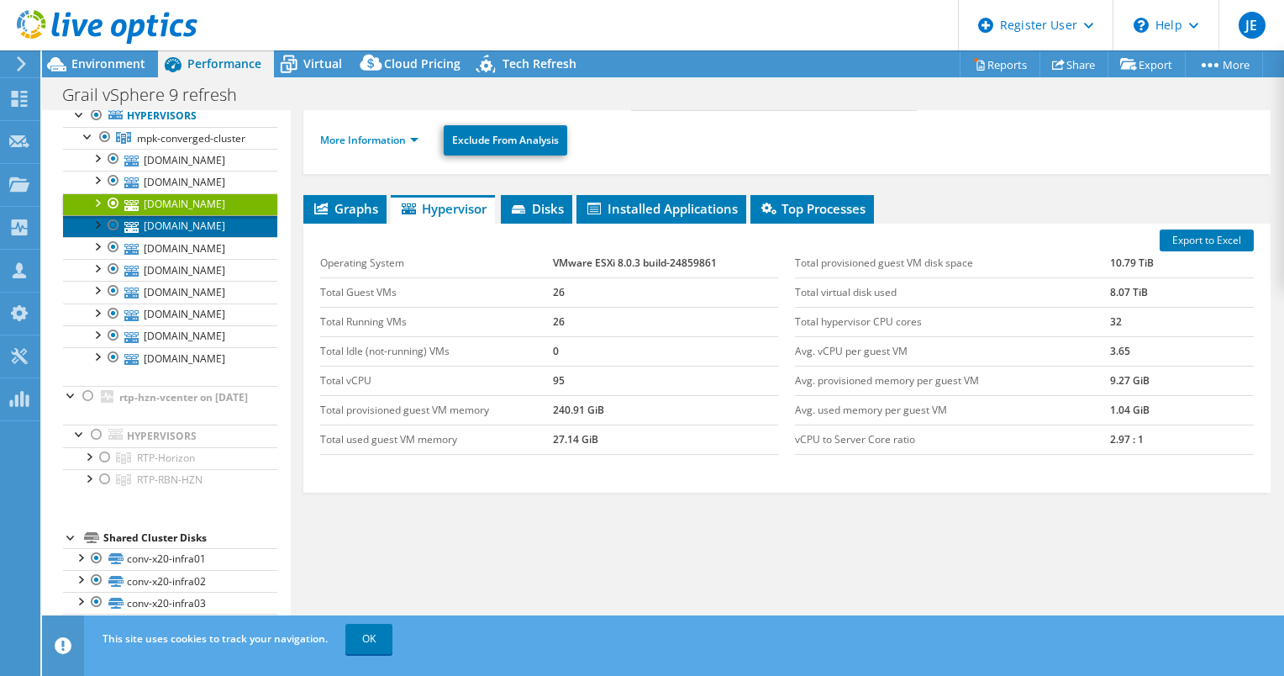
scroll to position [171, 0]
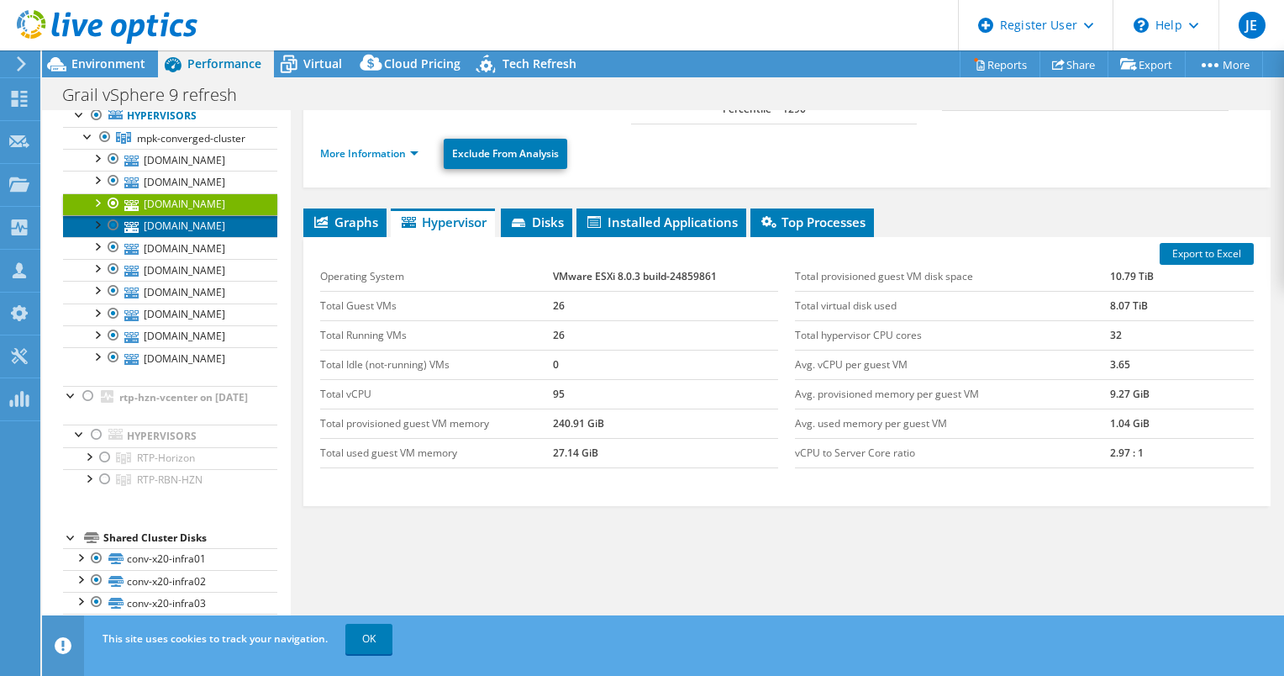
click at [197, 237] on link "[DOMAIN_NAME]" at bounding box center [170, 226] width 214 height 22
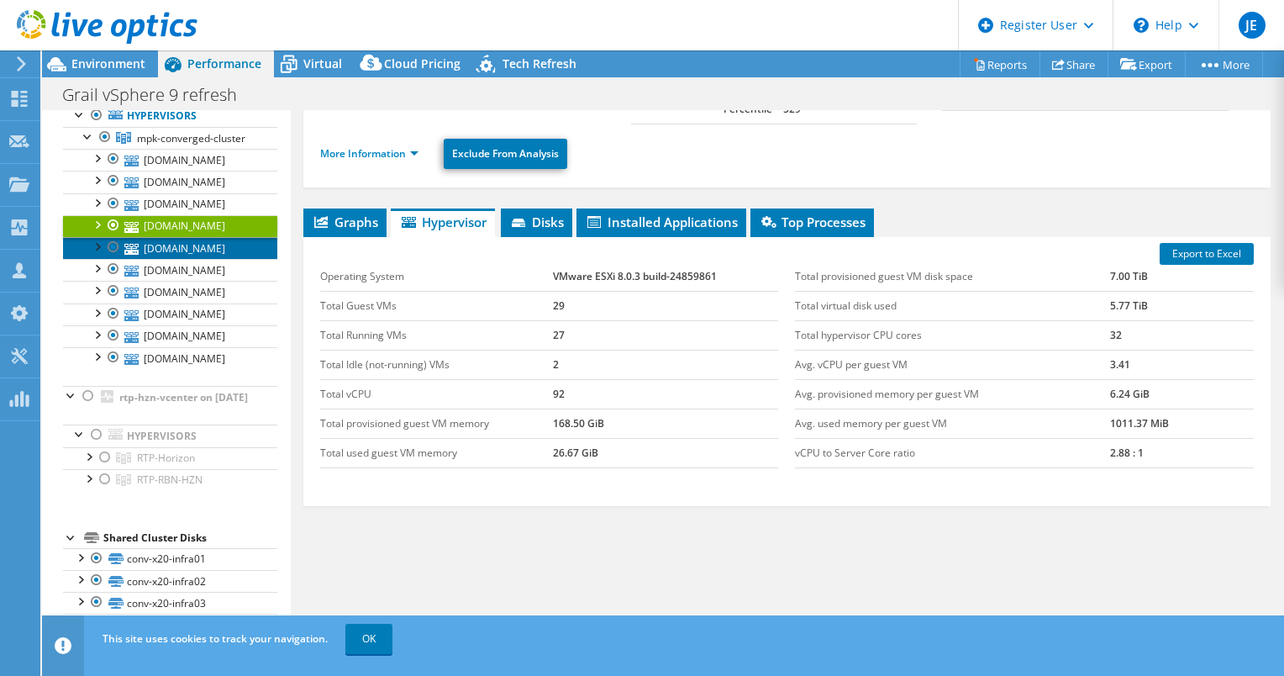
click at [192, 259] on link "[DOMAIN_NAME]" at bounding box center [170, 248] width 214 height 22
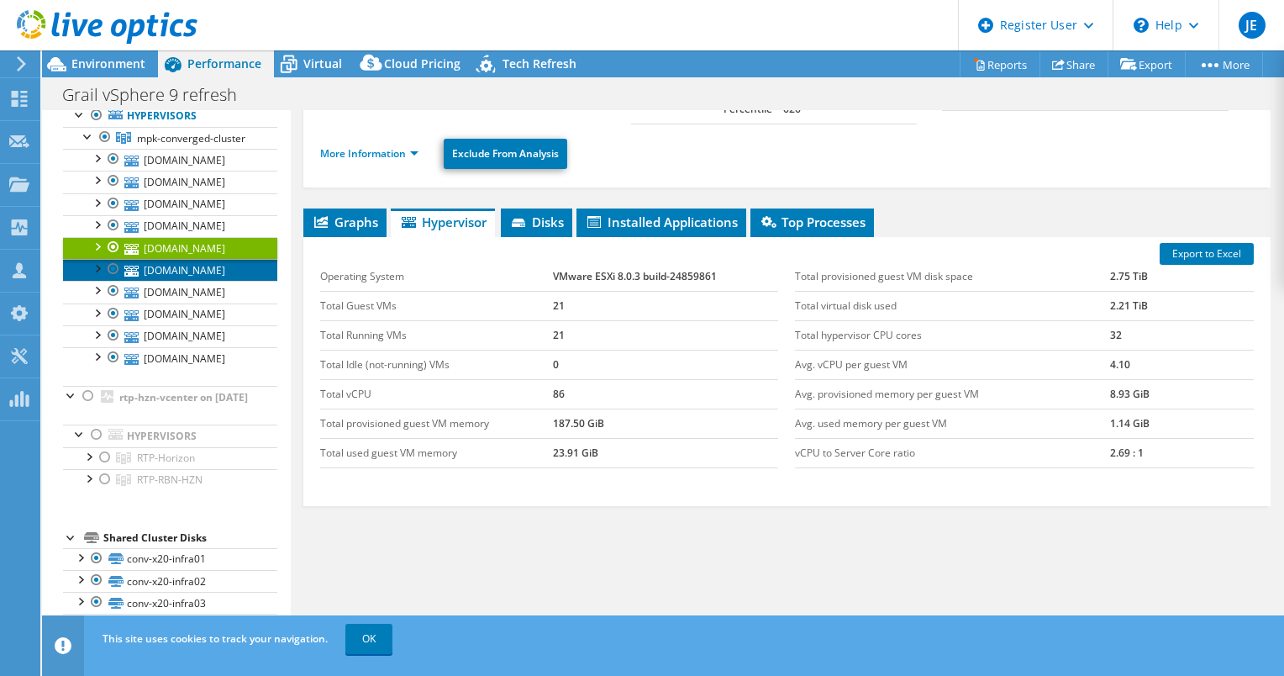
click at [190, 281] on link "[DOMAIN_NAME]" at bounding box center [170, 270] width 214 height 22
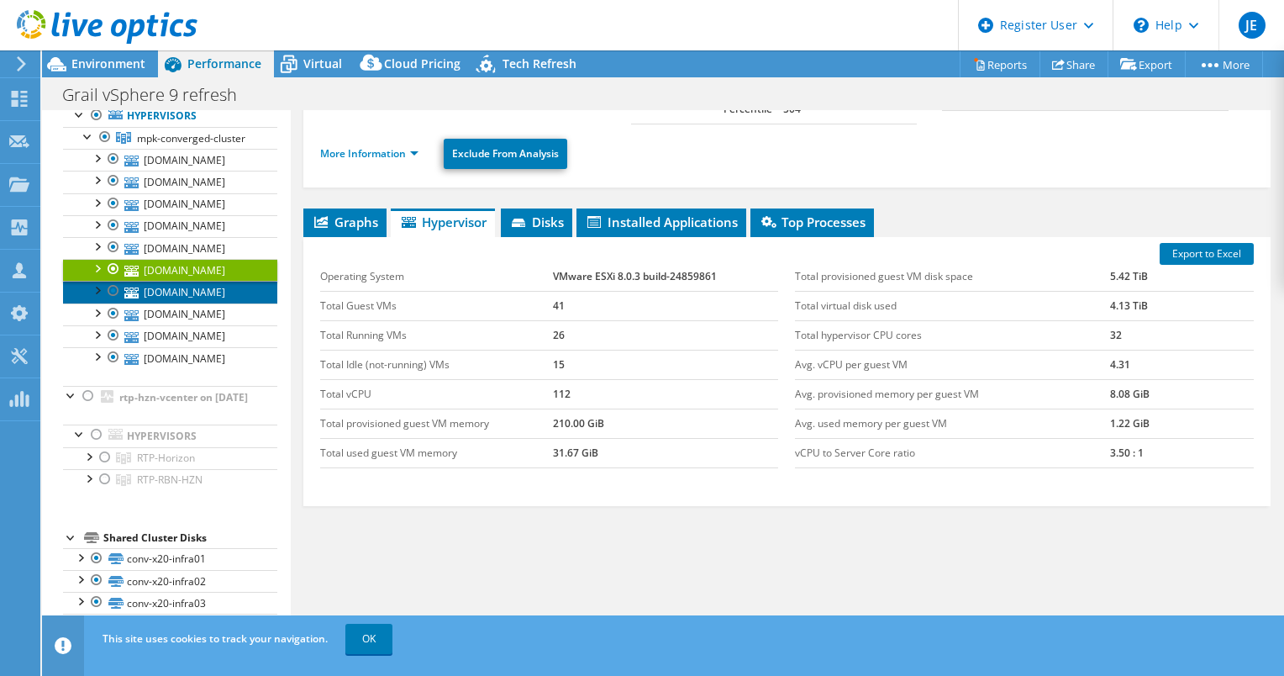
click at [188, 303] on link "[DOMAIN_NAME]" at bounding box center [170, 292] width 214 height 22
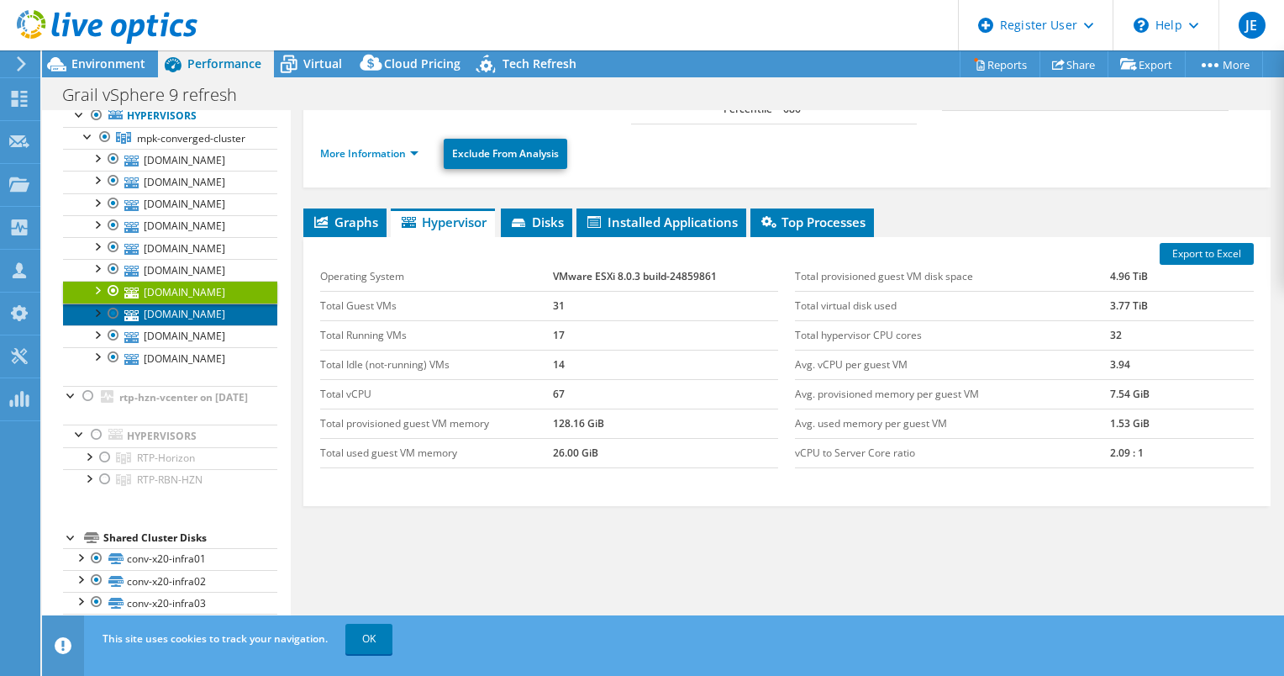
click at [185, 325] on link "[DOMAIN_NAME]" at bounding box center [170, 314] width 214 height 22
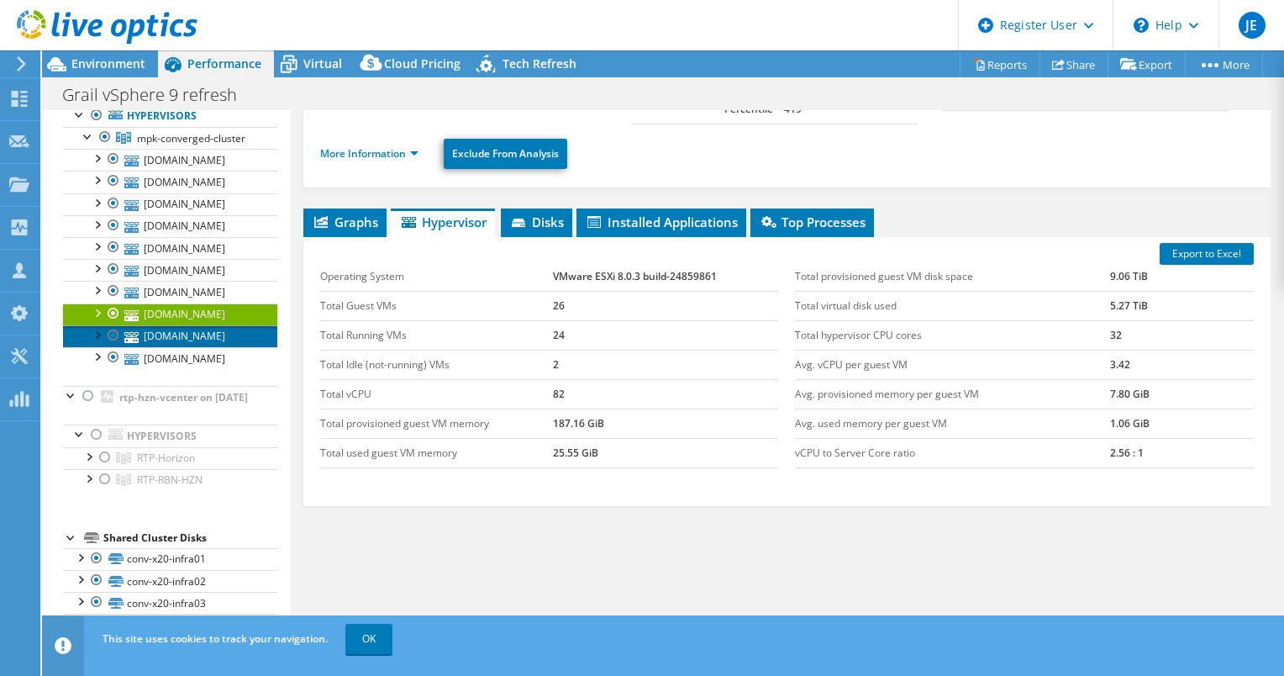
click at [184, 347] on link "[DOMAIN_NAME]" at bounding box center [170, 336] width 214 height 22
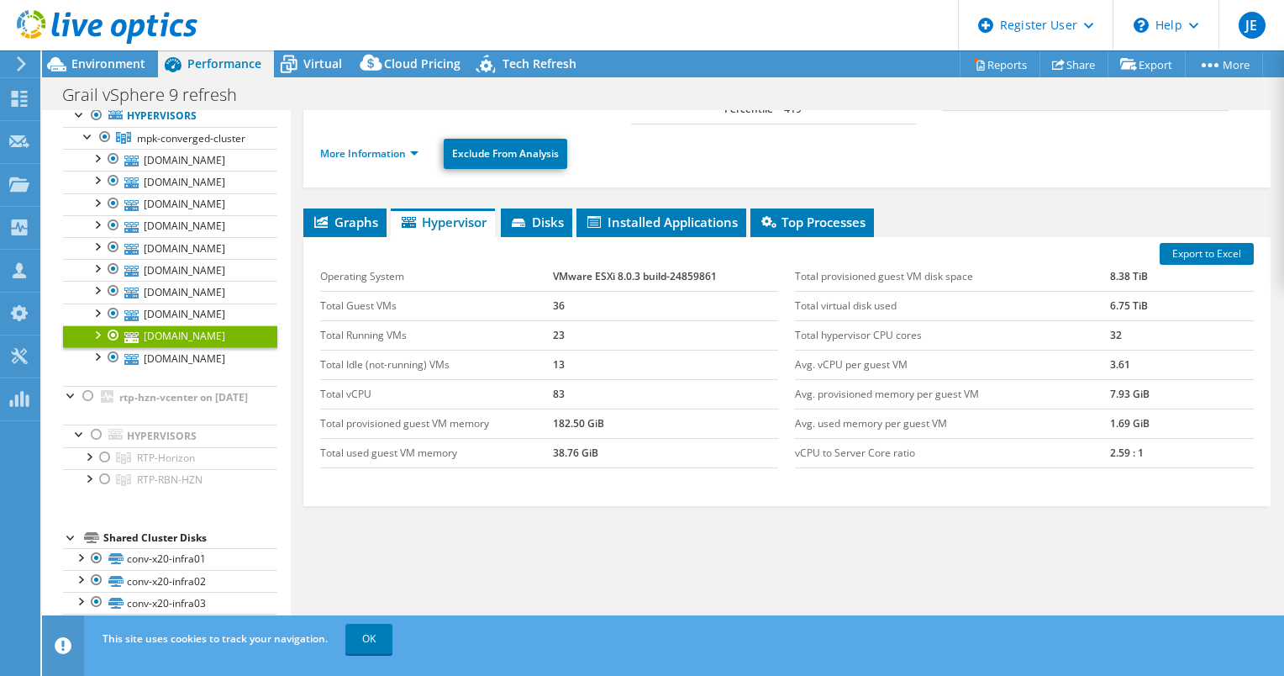
scroll to position [185, 0]
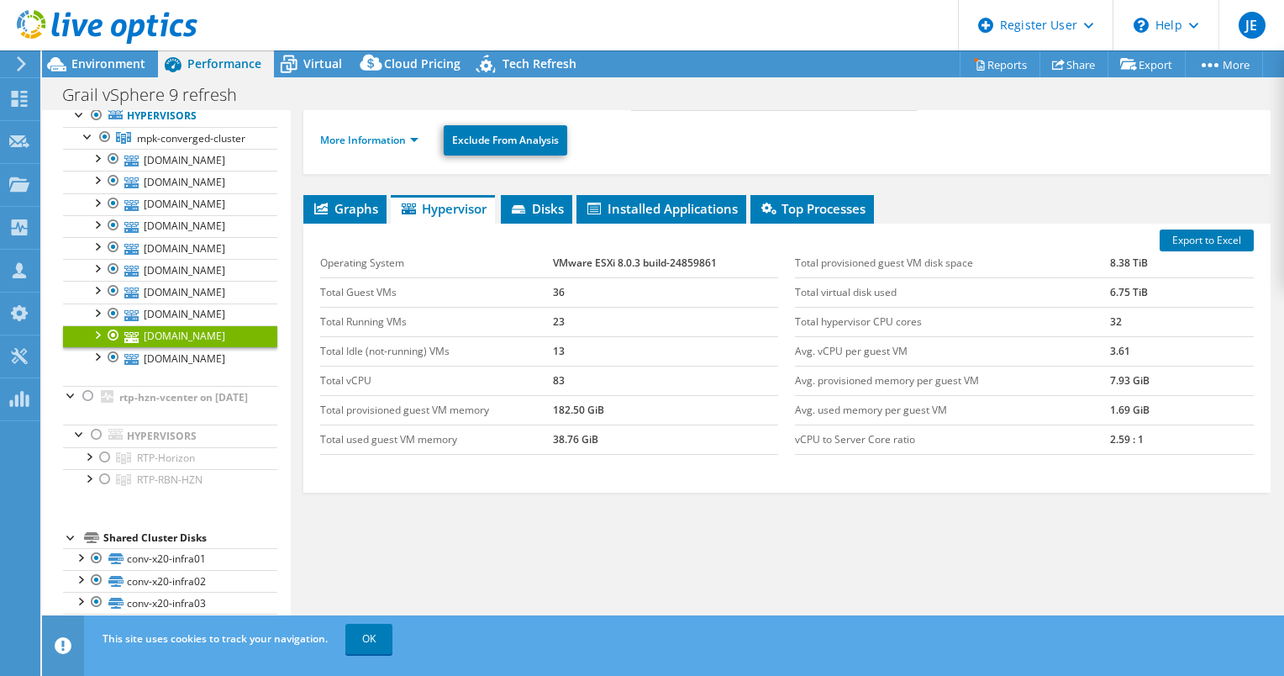
click at [181, 386] on ul "Hypervisors mpk-converged-cluster [DOMAIN_NAME]" at bounding box center [170, 237] width 214 height 298
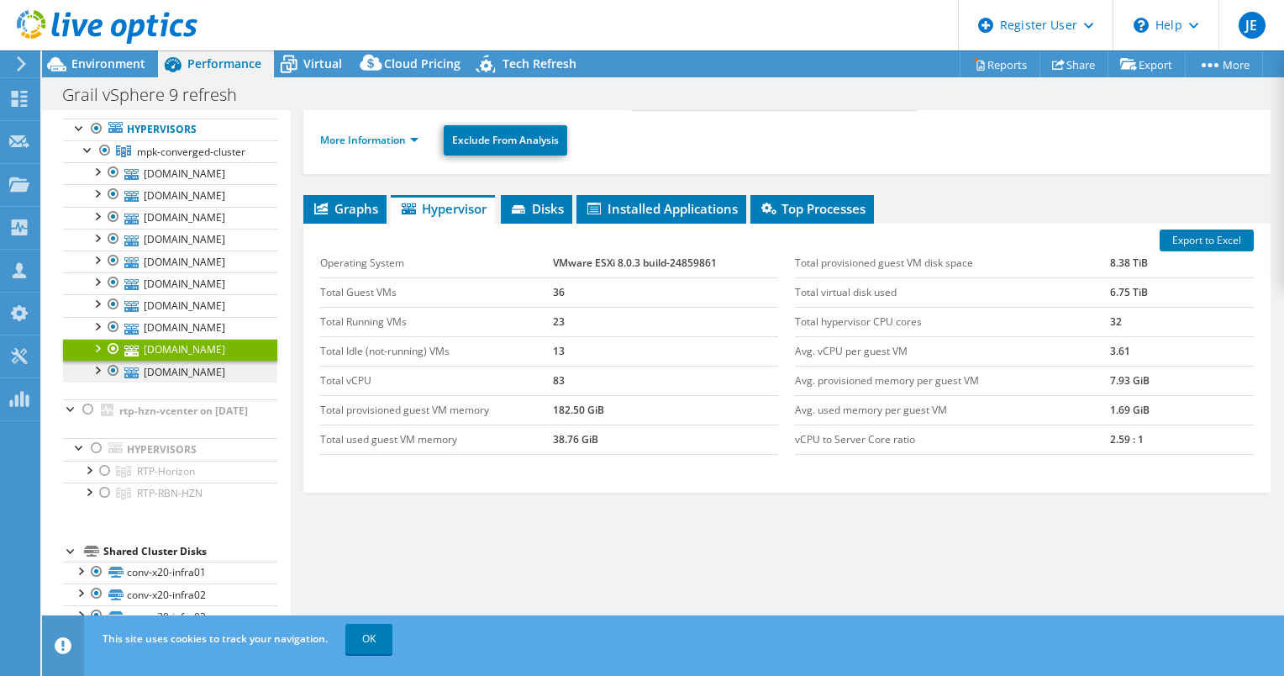
scroll to position [116, 0]
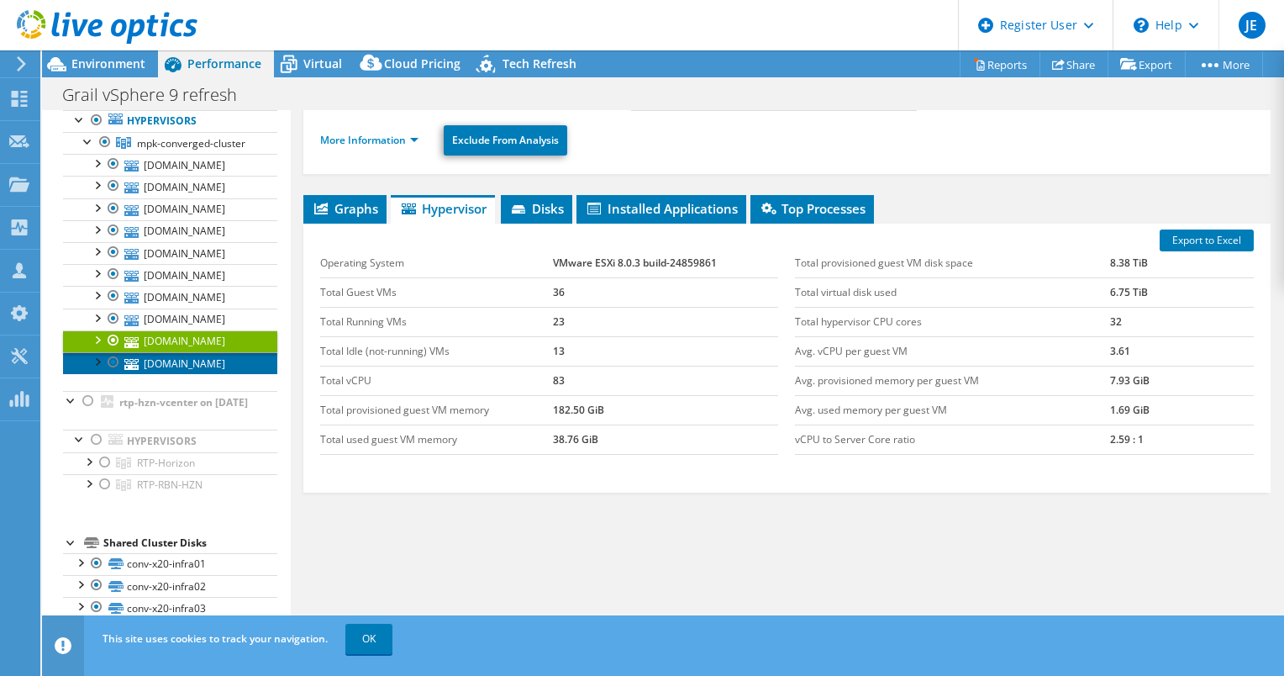
click at [181, 374] on link "[DOMAIN_NAME]" at bounding box center [170, 363] width 214 height 22
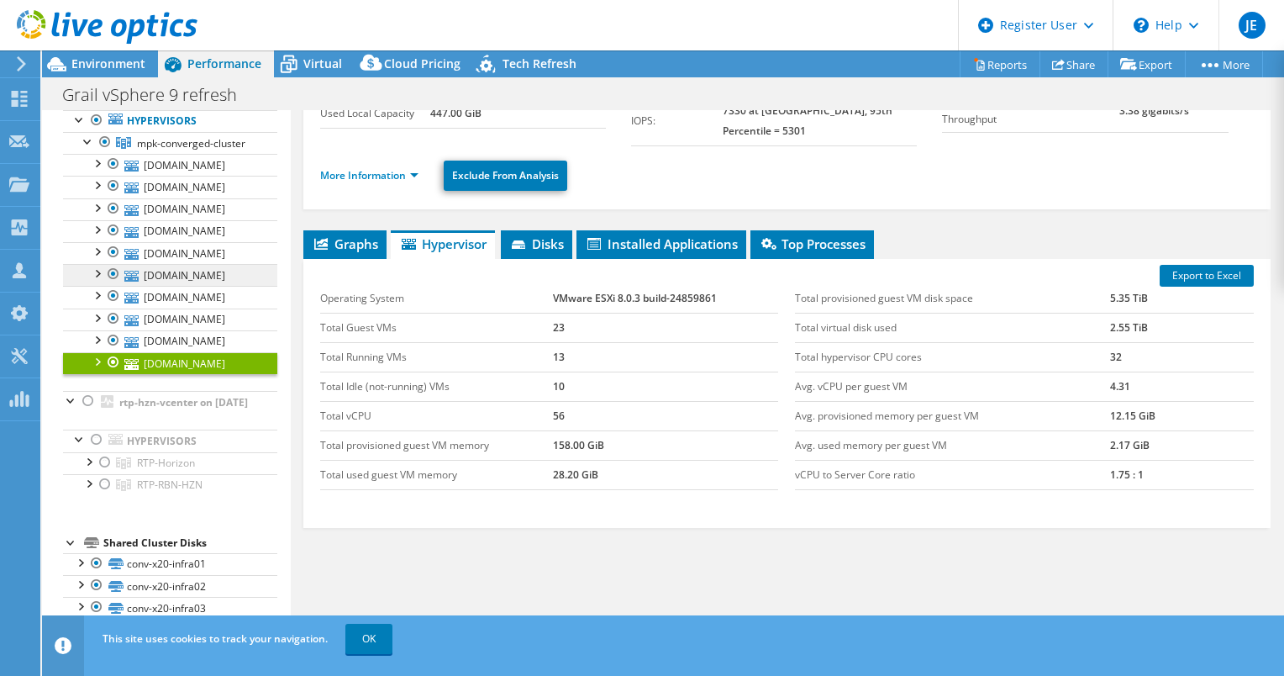
scroll to position [0, 0]
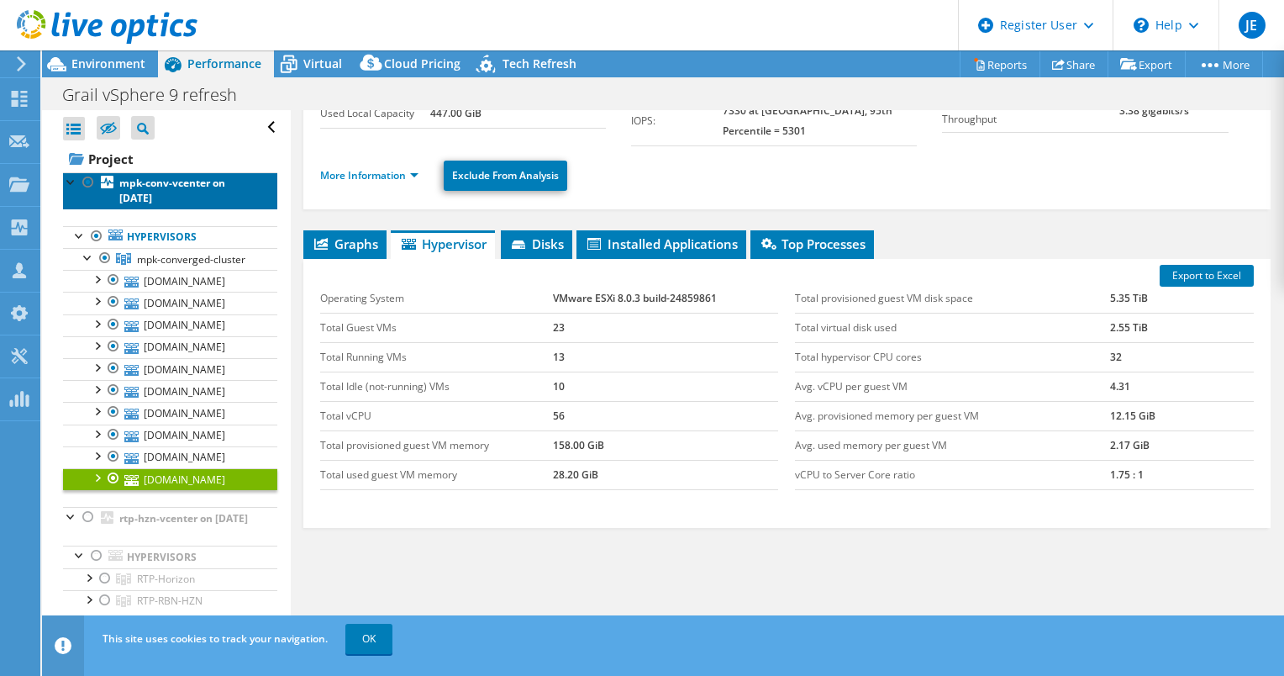
click at [187, 200] on link "mpk-conv-vcenter on [DATE]" at bounding box center [170, 190] width 214 height 37
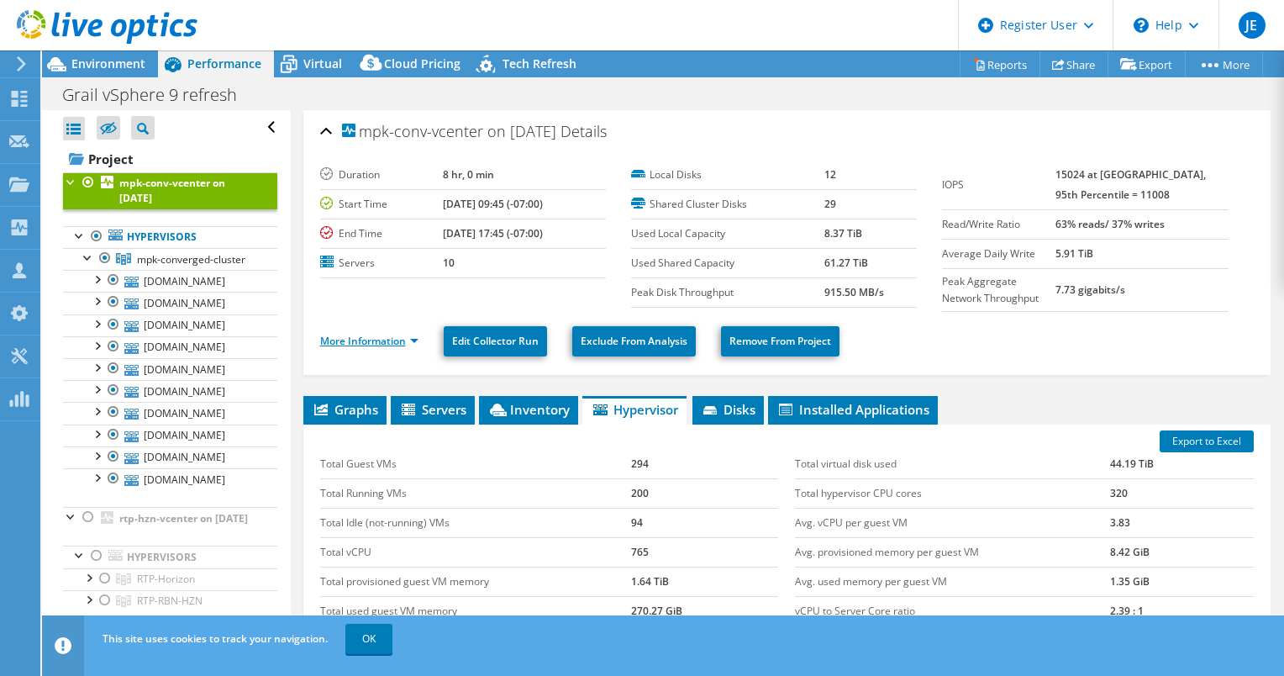
click at [408, 339] on link "More Information" at bounding box center [369, 341] width 98 height 14
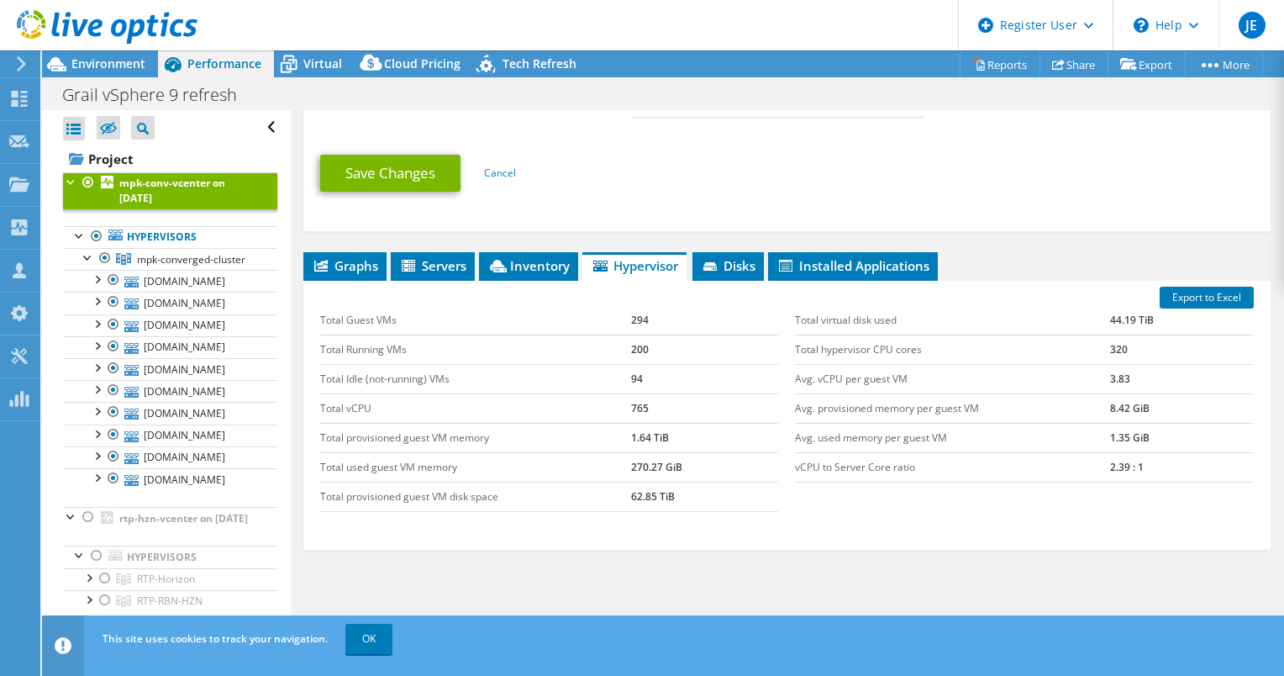
scroll to position [578, 0]
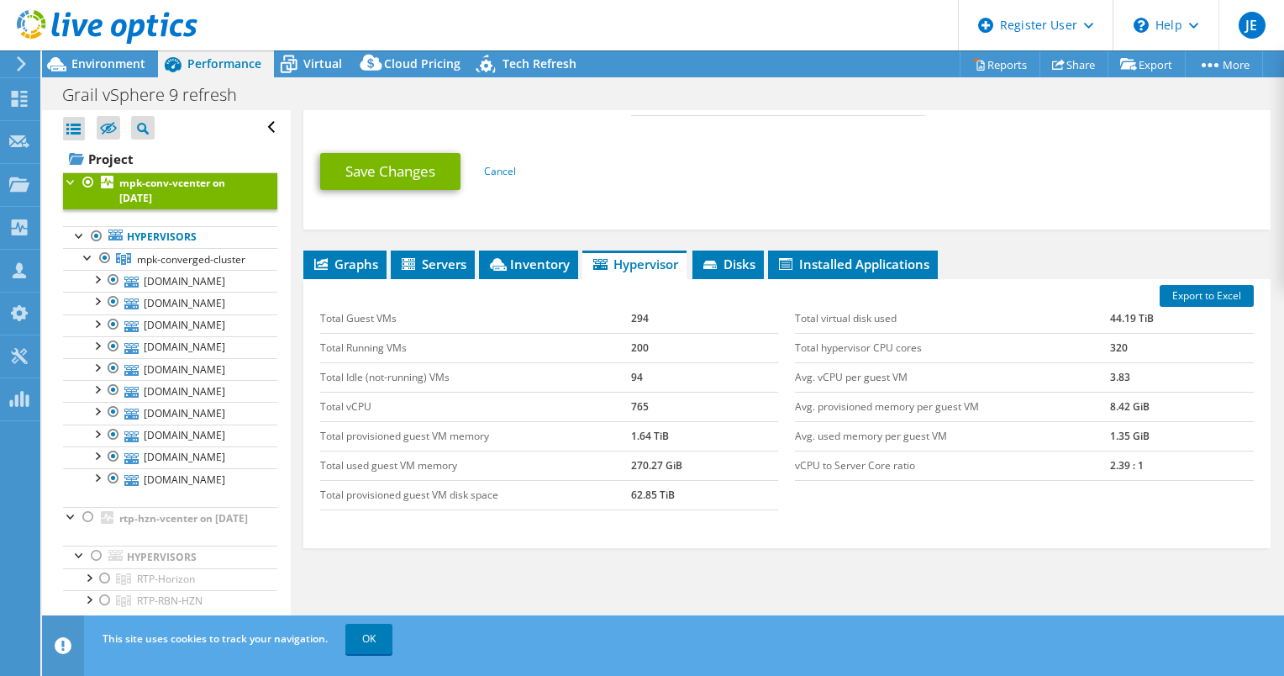
click at [71, 182] on div at bounding box center [71, 180] width 17 height 17
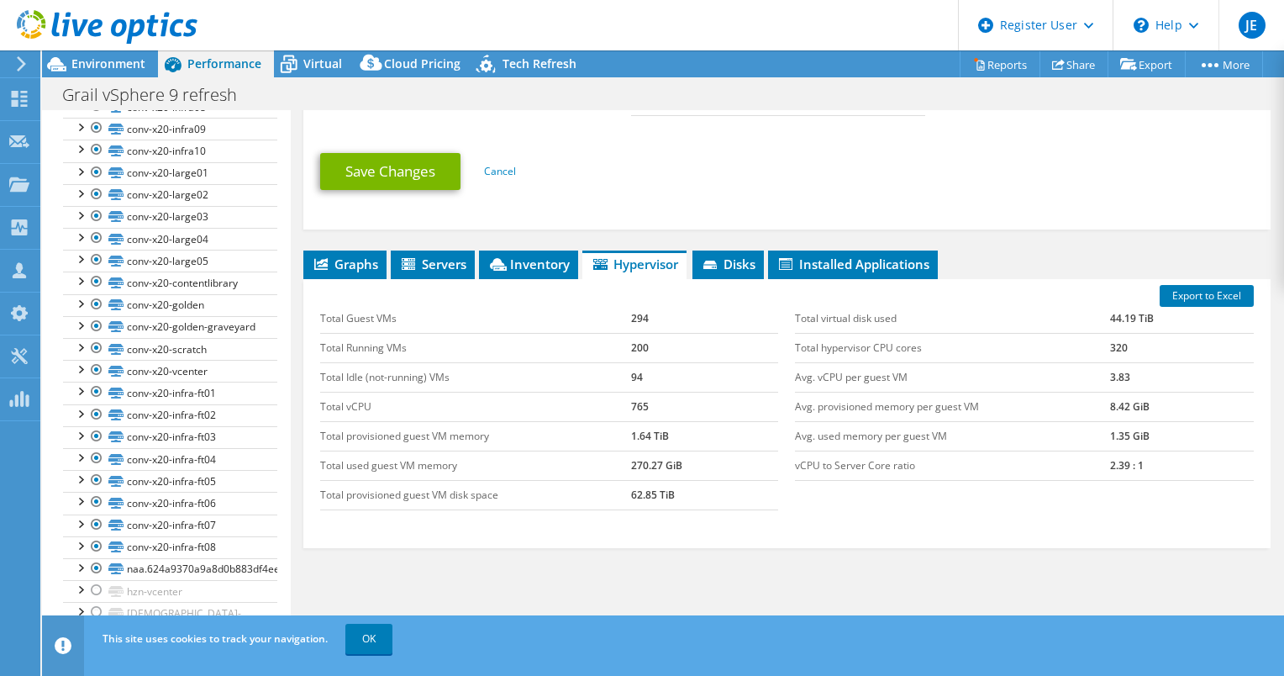
scroll to position [0, 0]
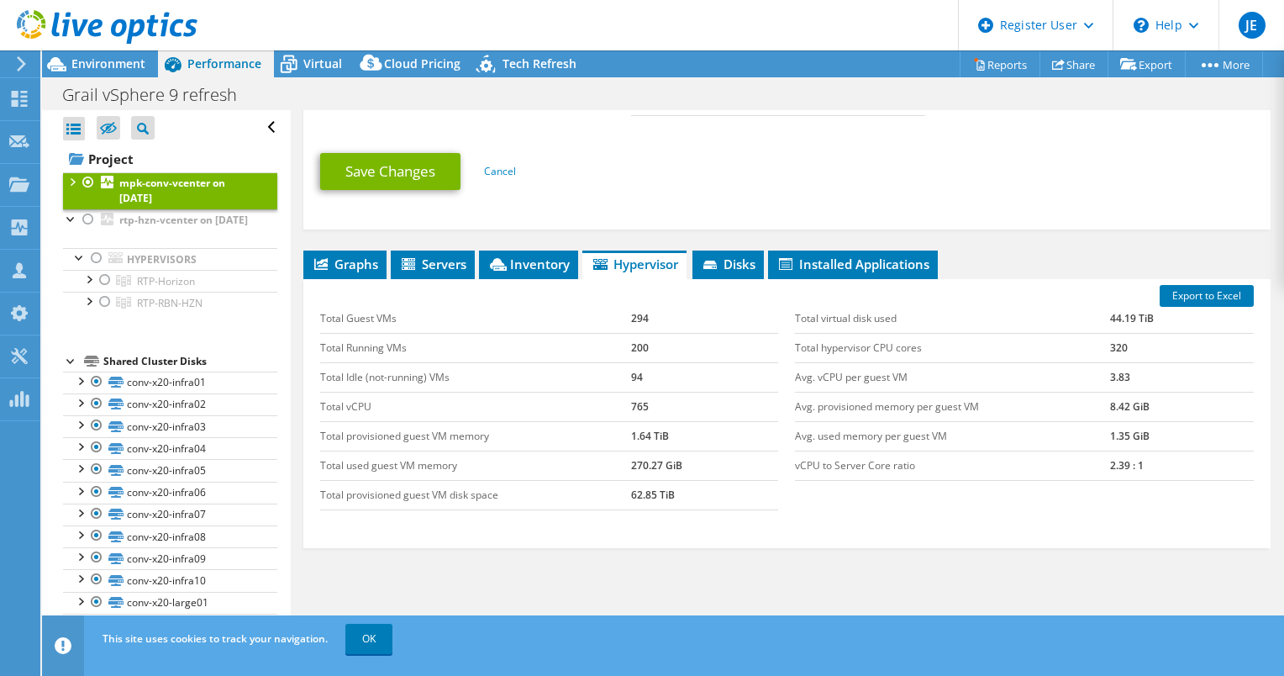
click at [69, 183] on div at bounding box center [71, 180] width 17 height 17
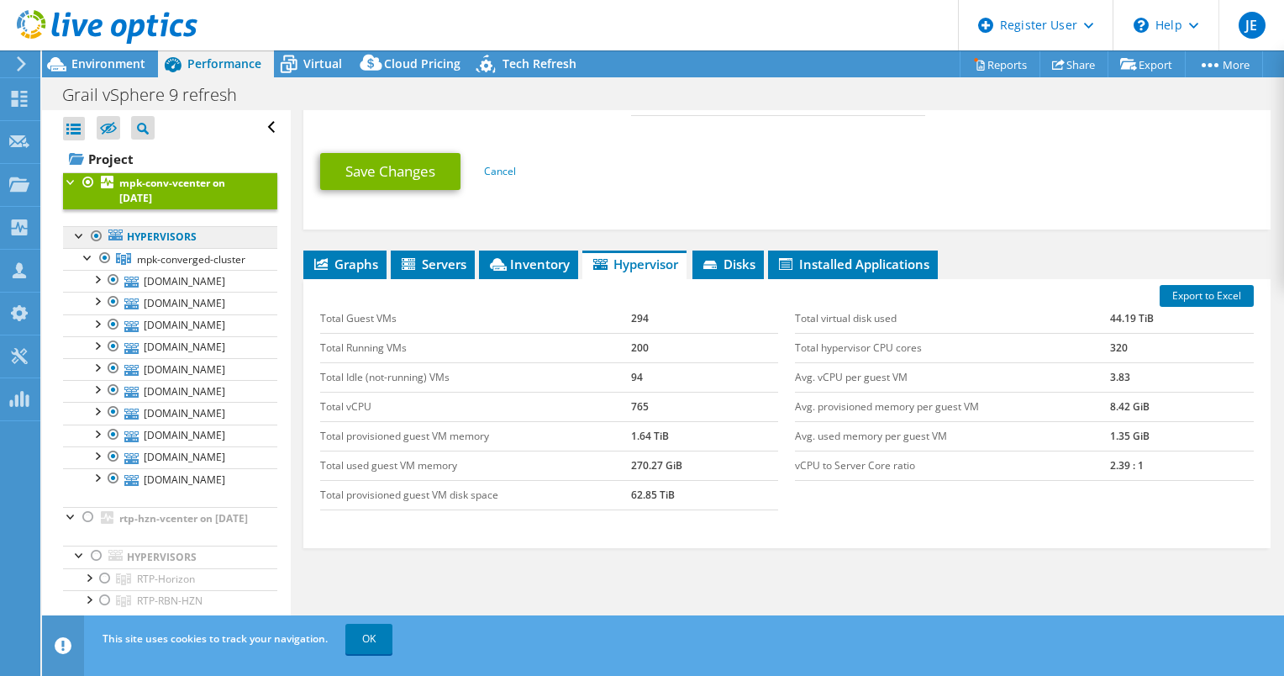
click at [169, 235] on link "Hypervisors" at bounding box center [170, 237] width 214 height 22
click at [115, 65] on span "Environment" at bounding box center [108, 63] width 74 height 16
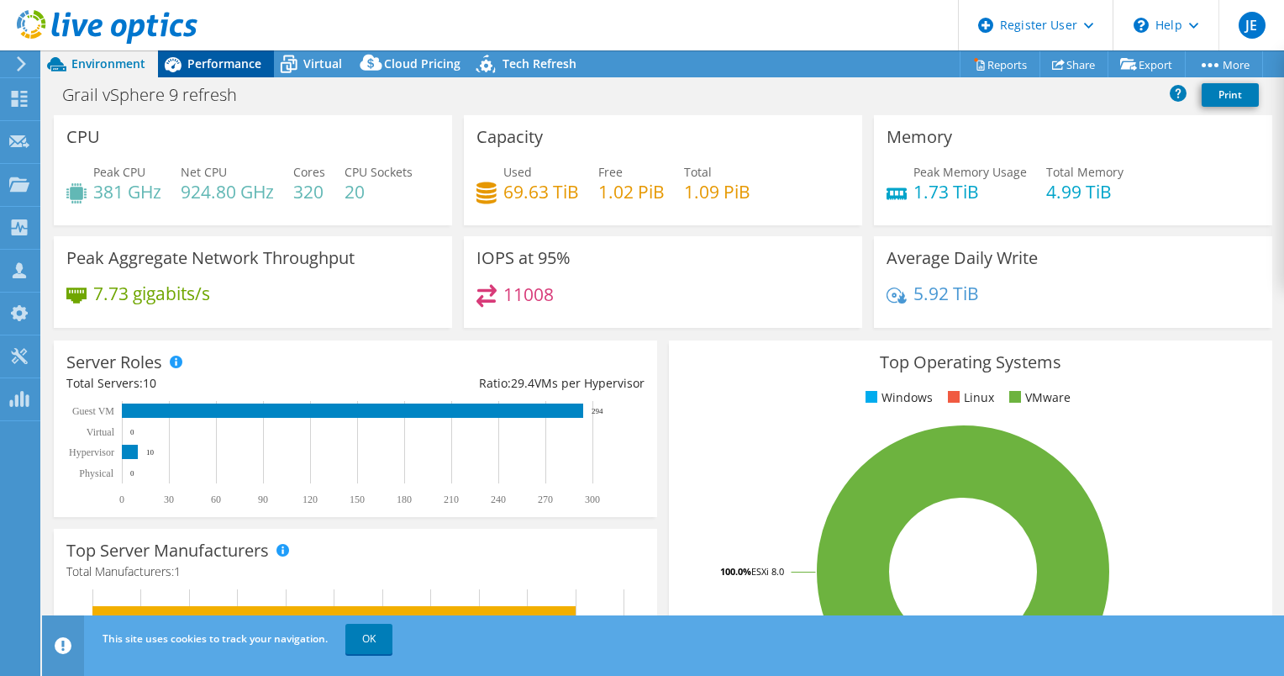
click at [215, 61] on span "Performance" at bounding box center [224, 63] width 74 height 16
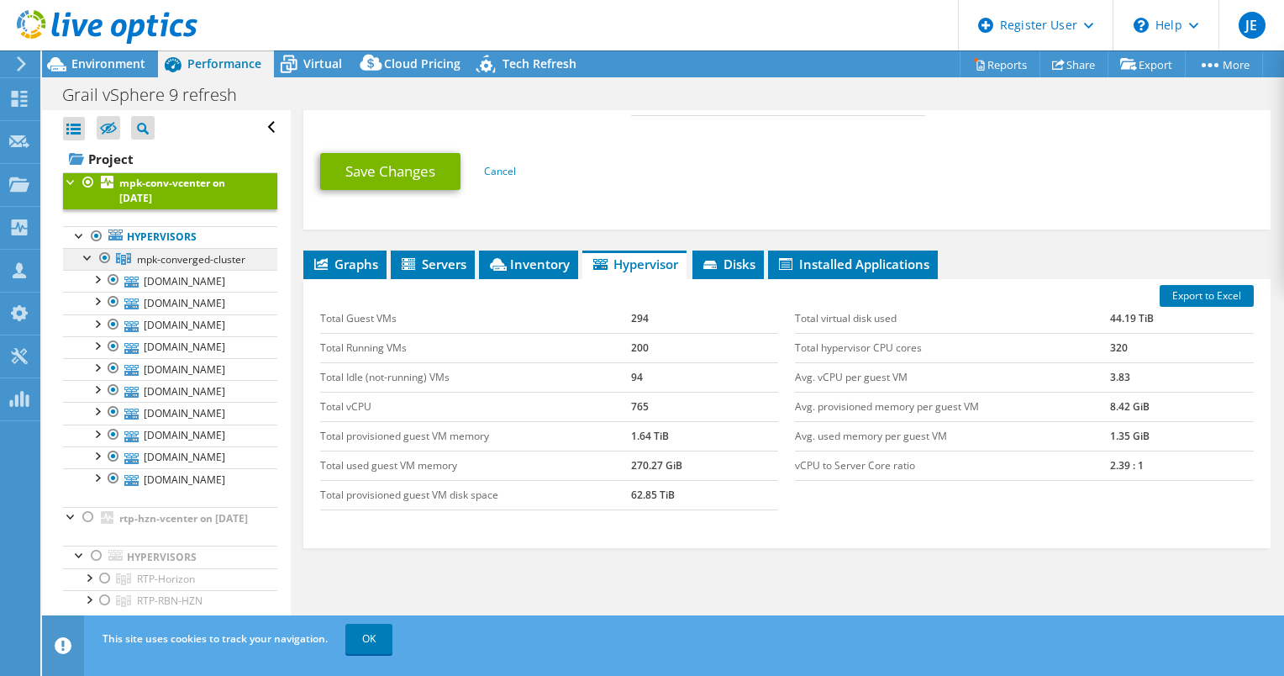
click at [187, 270] on link "mpk-converged-cluster" at bounding box center [170, 259] width 214 height 22
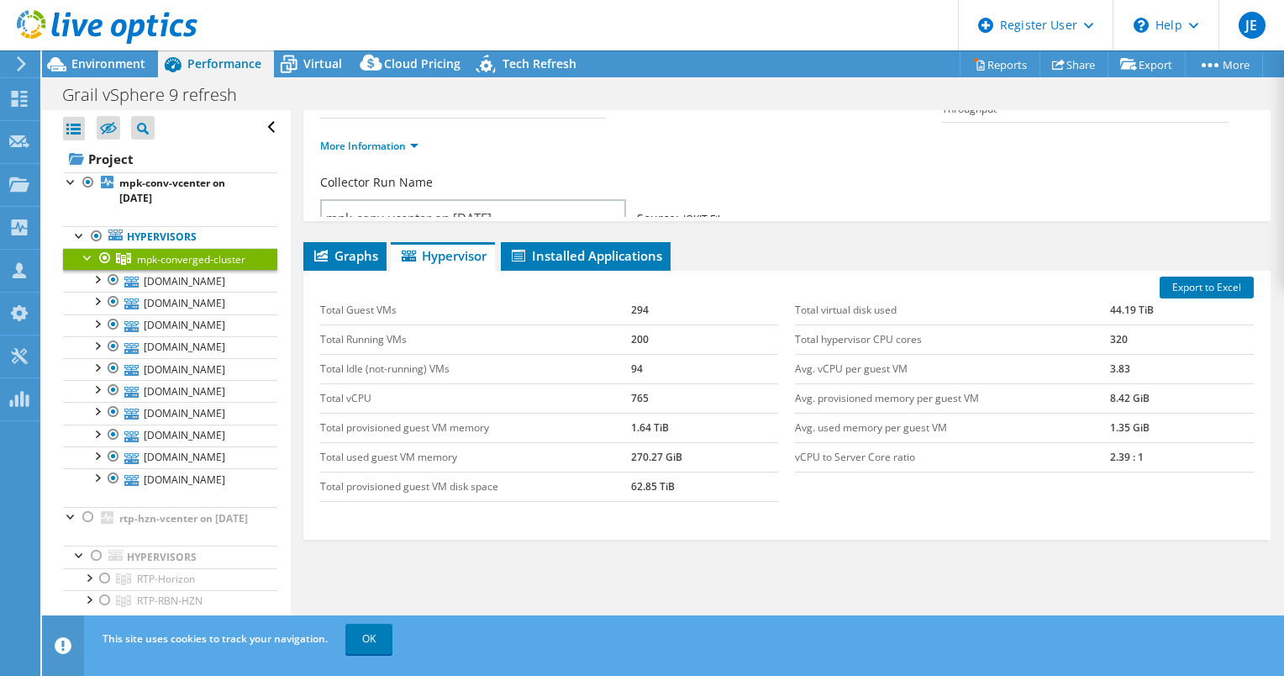
scroll to position [160, 0]
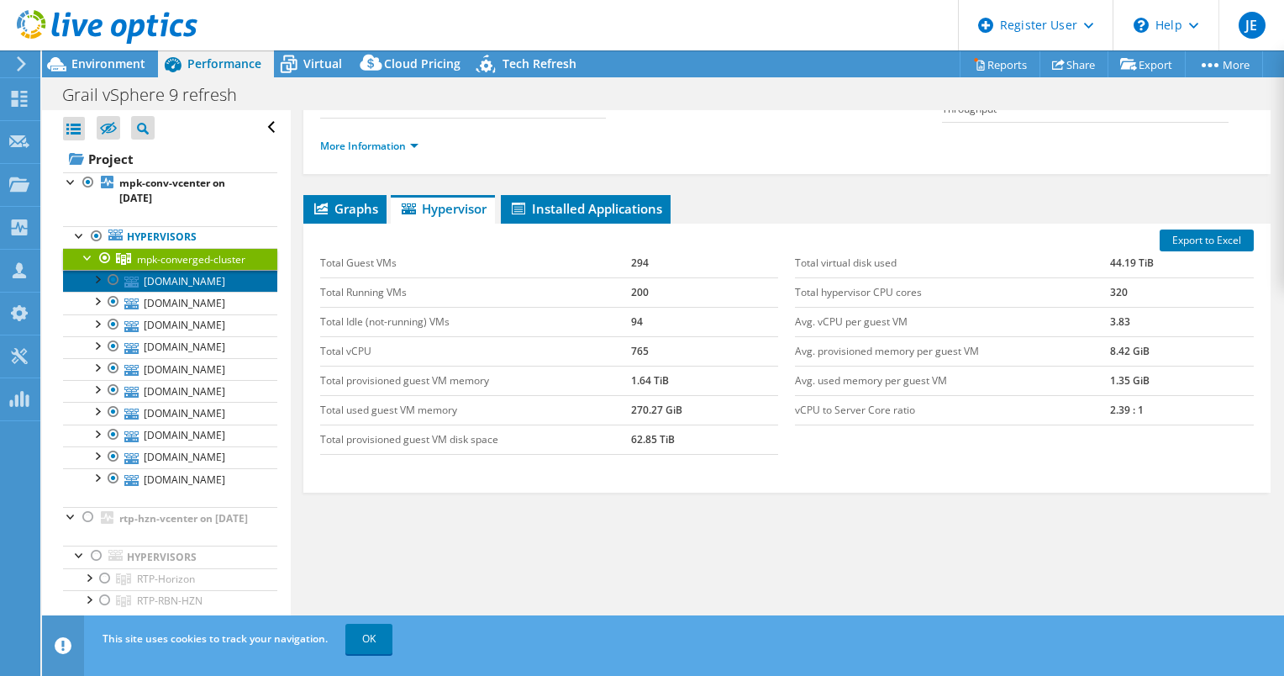
click at [186, 292] on link "[DOMAIN_NAME]" at bounding box center [170, 281] width 214 height 22
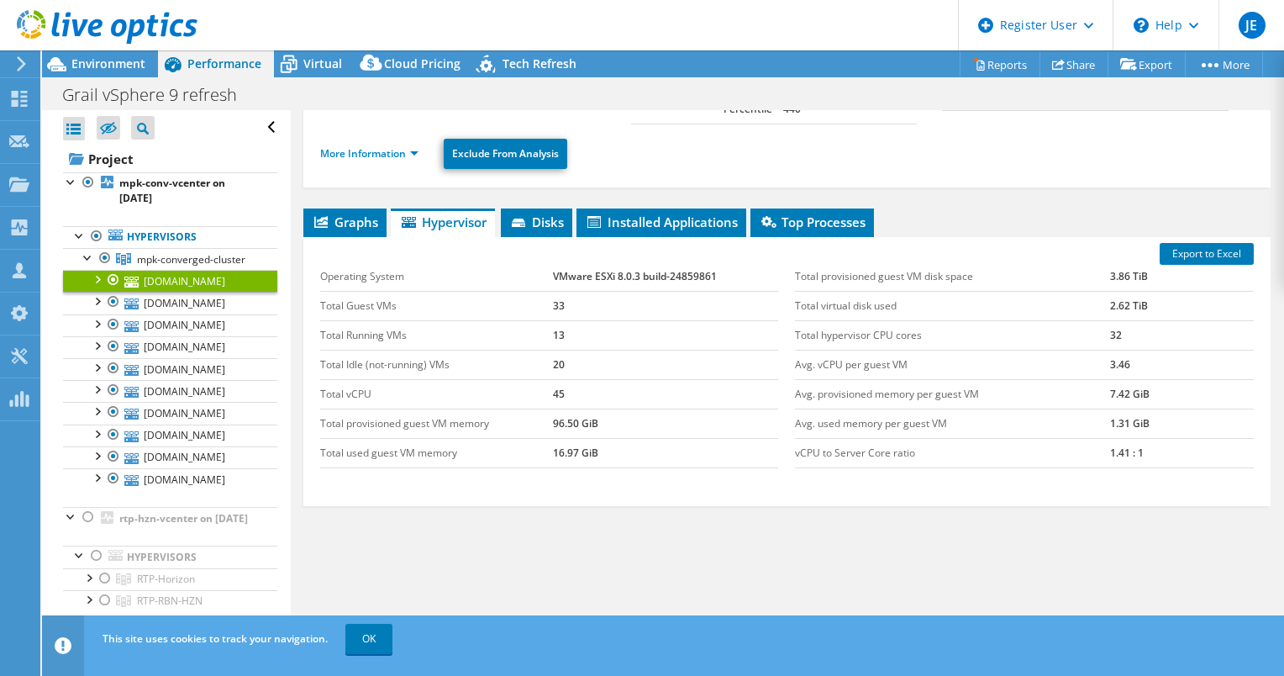
scroll to position [0, 0]
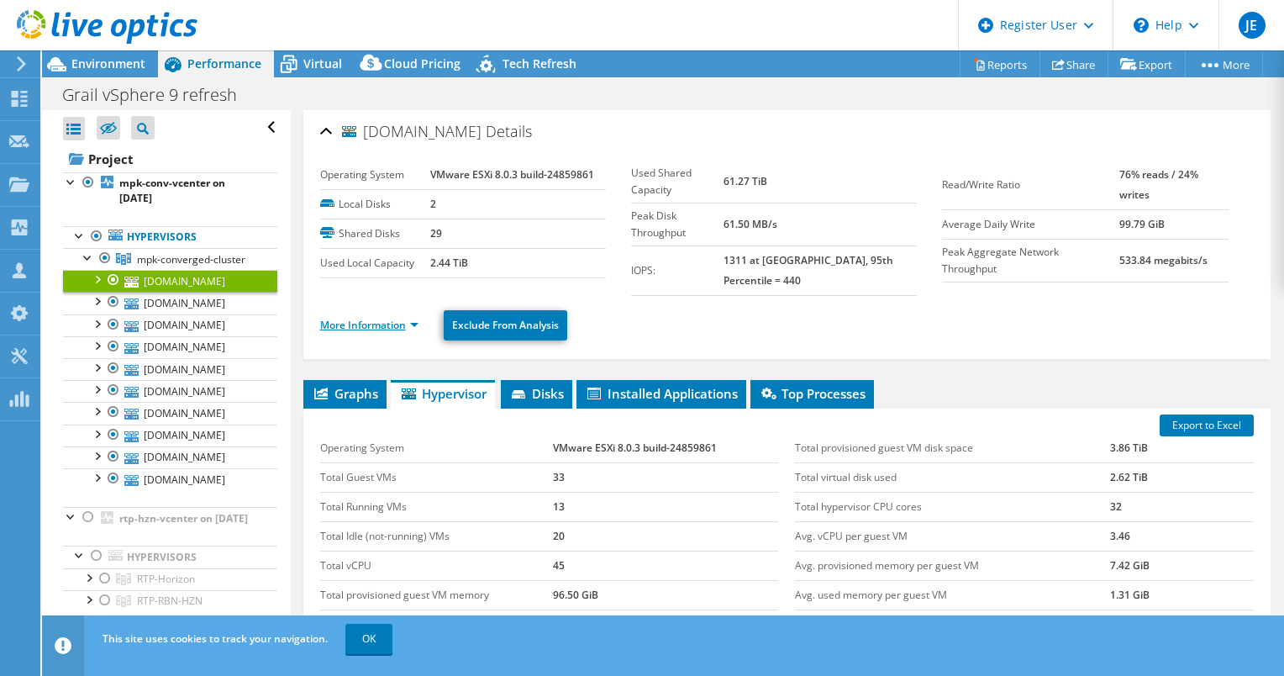
click at [406, 318] on link "More Information" at bounding box center [369, 325] width 98 height 14
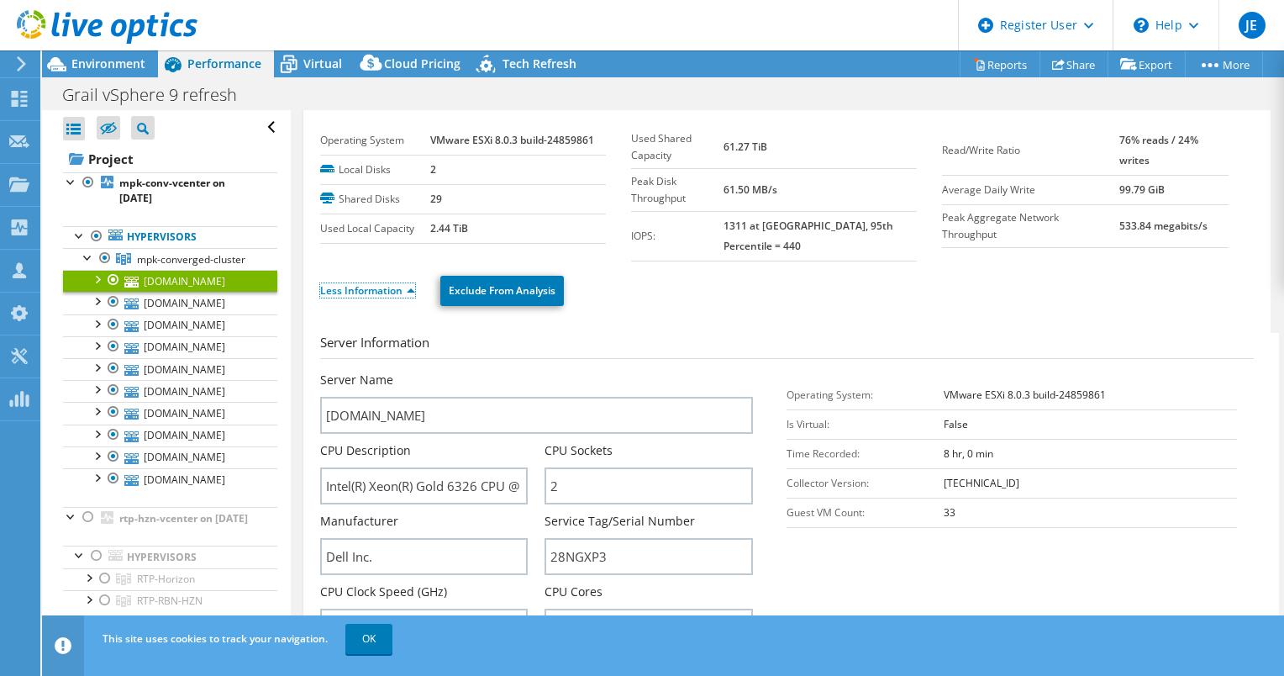
scroll to position [35, 0]
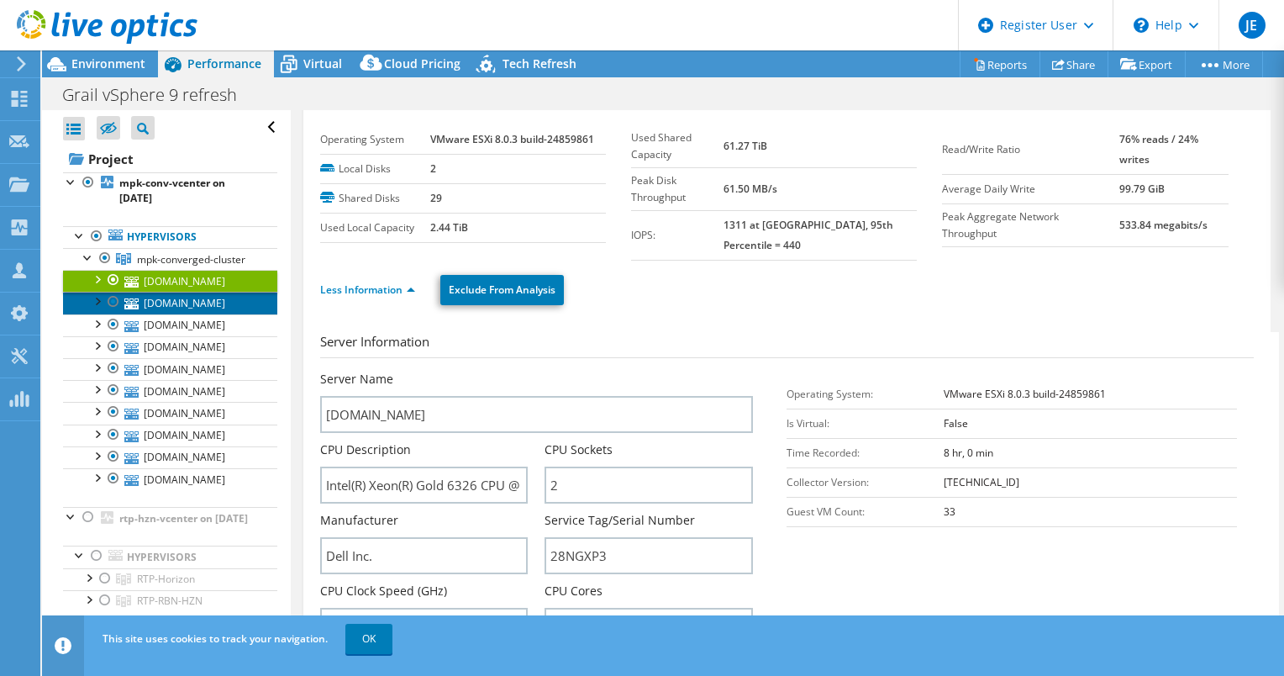
click at [209, 313] on link "[DOMAIN_NAME]" at bounding box center [170, 303] width 214 height 22
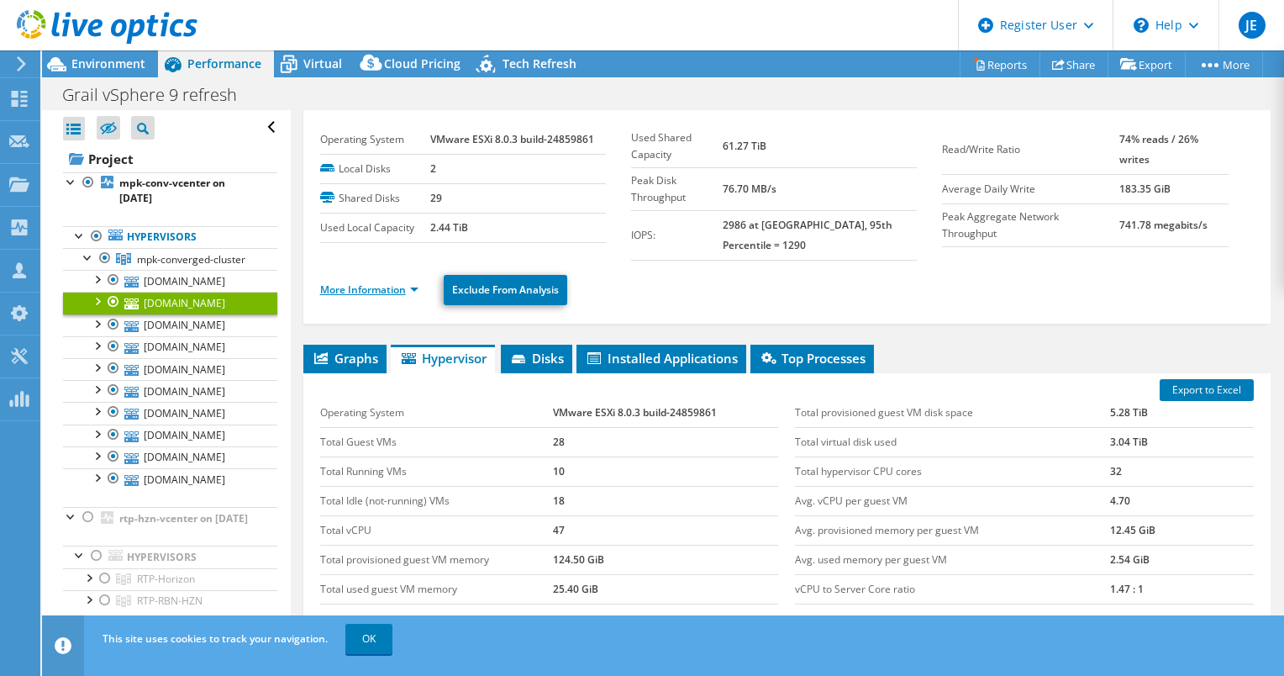
click at [364, 284] on link "More Information" at bounding box center [369, 289] width 98 height 14
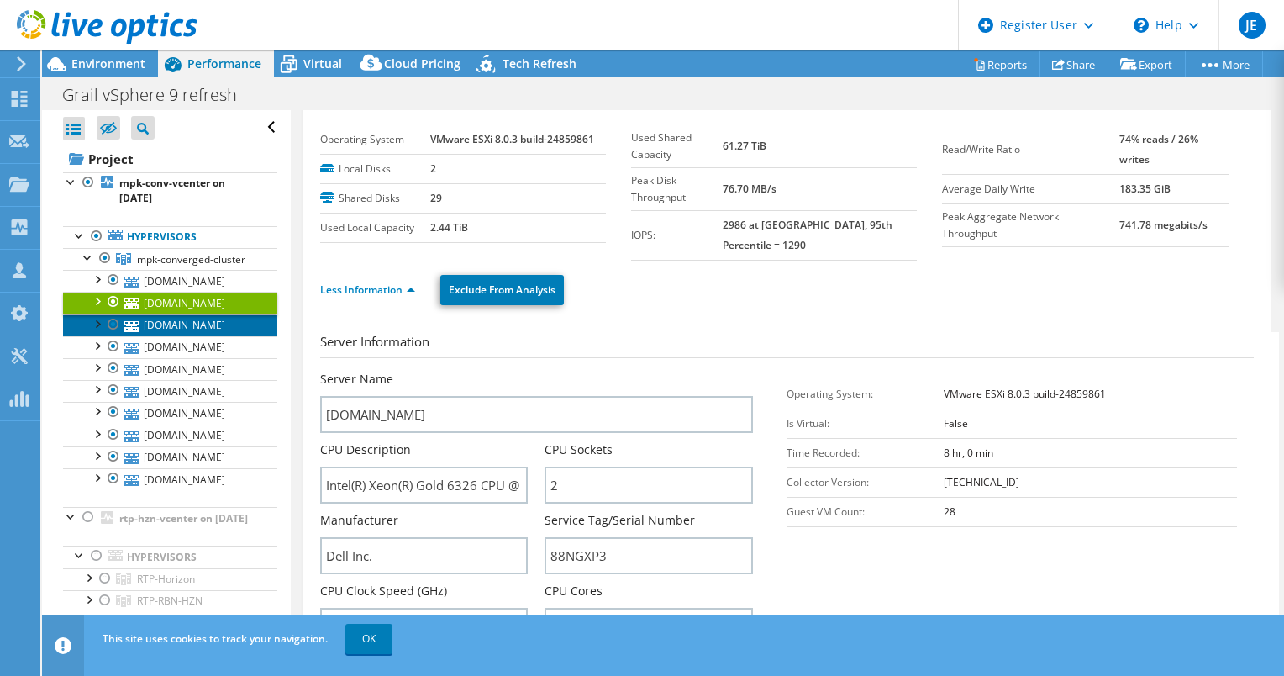
click at [219, 336] on link "[DOMAIN_NAME]" at bounding box center [170, 325] width 214 height 22
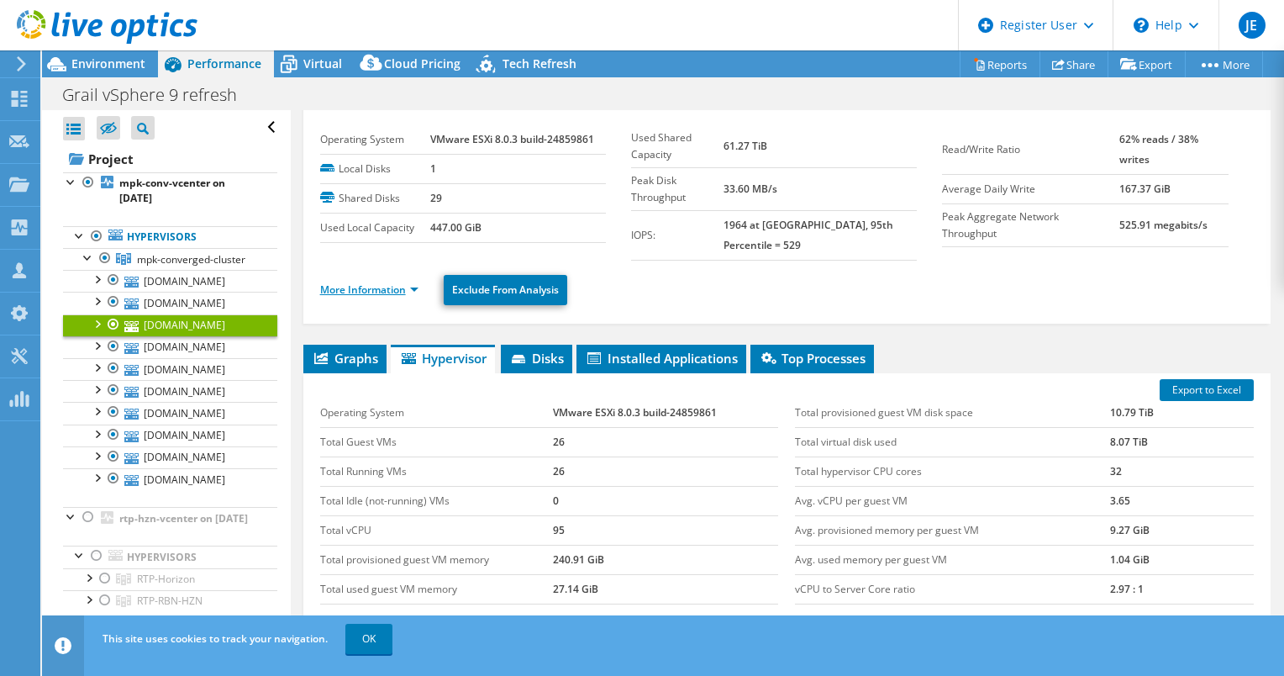
click at [383, 282] on link "More Information" at bounding box center [369, 289] width 98 height 14
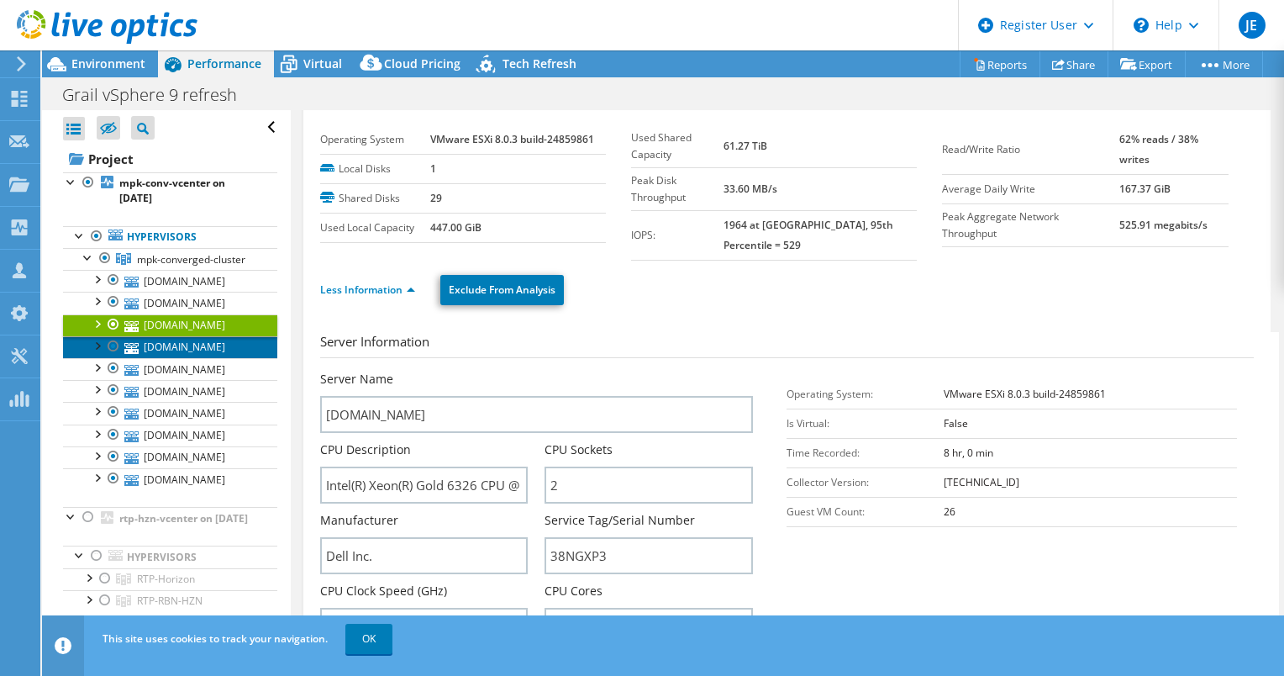
click at [211, 358] on link "[DOMAIN_NAME]" at bounding box center [170, 347] width 214 height 22
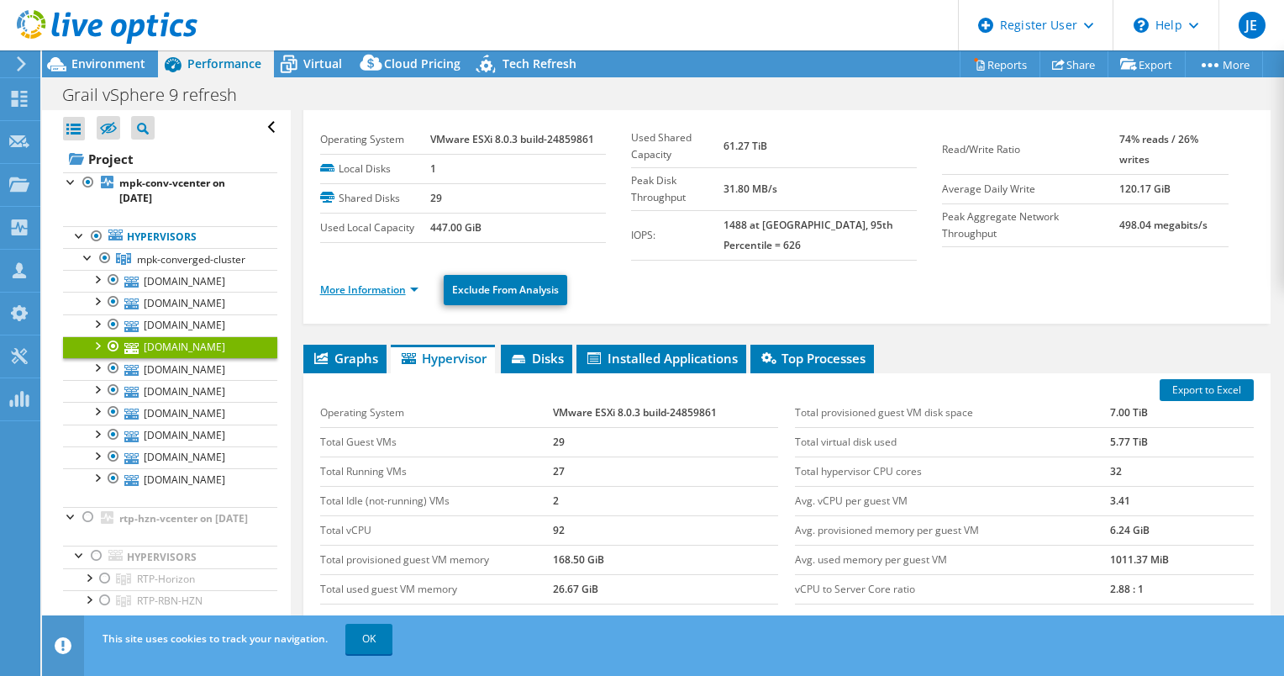
click at [358, 282] on link "More Information" at bounding box center [369, 289] width 98 height 14
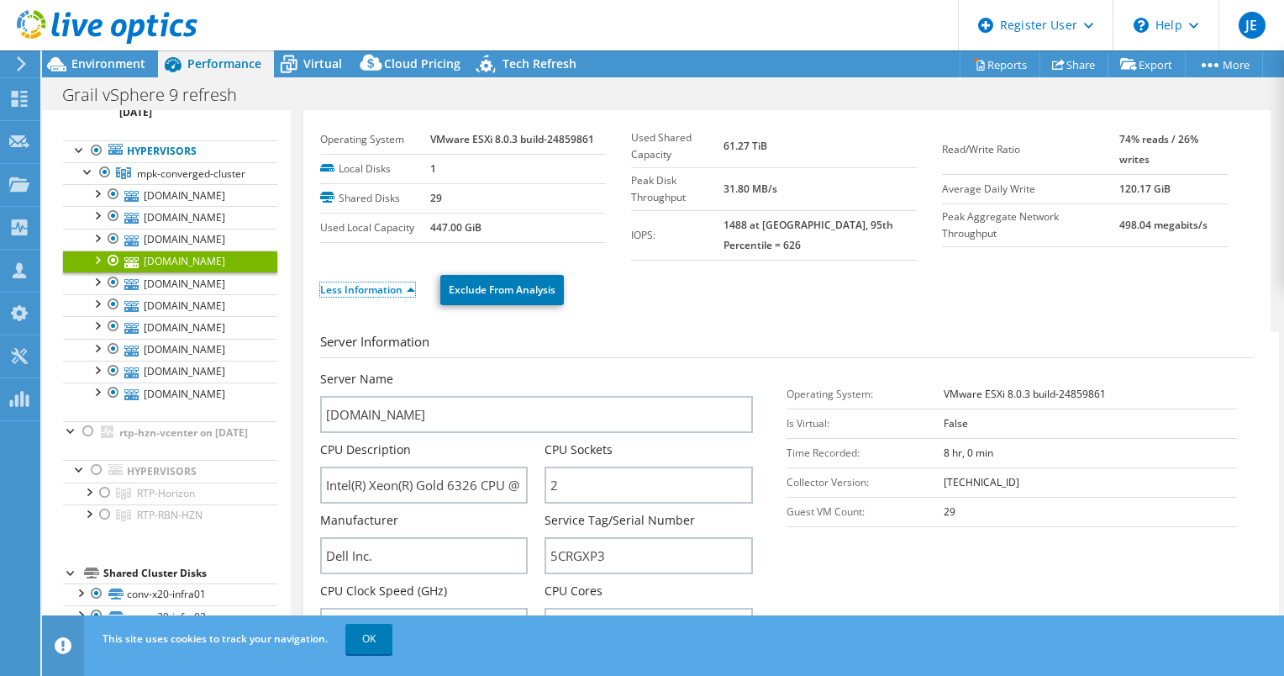
scroll to position [159, 0]
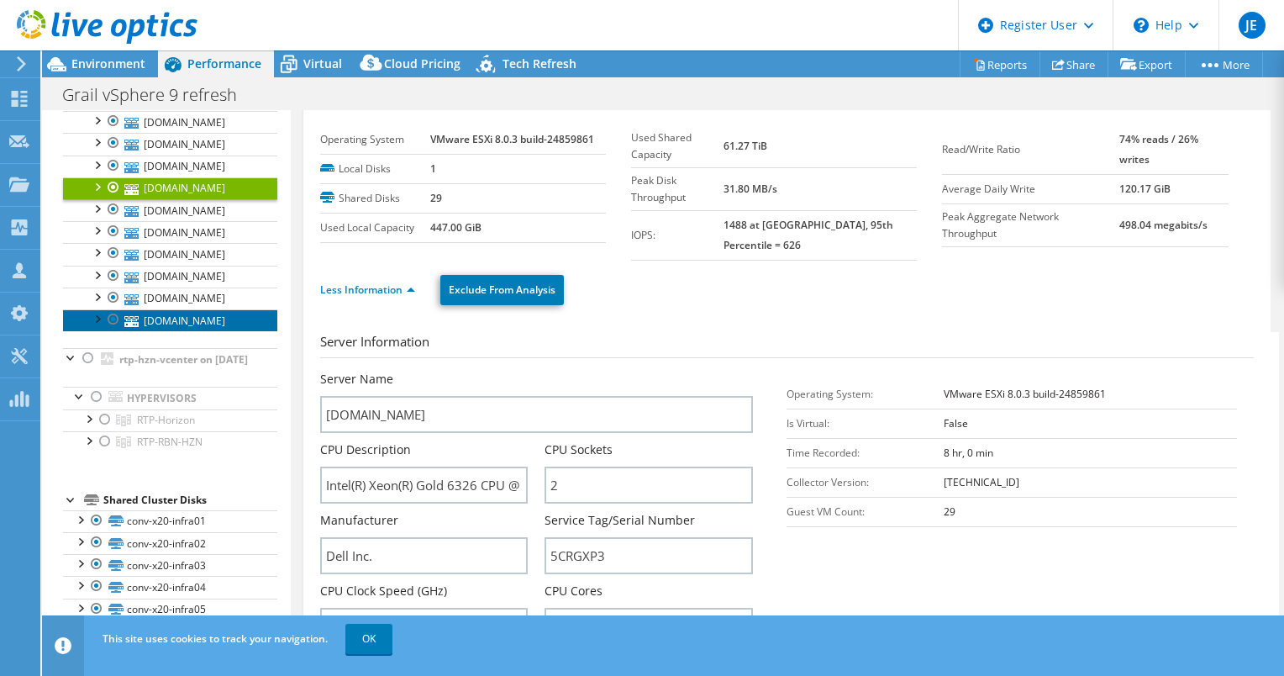
click at [147, 331] on link "[DOMAIN_NAME]" at bounding box center [170, 320] width 214 height 22
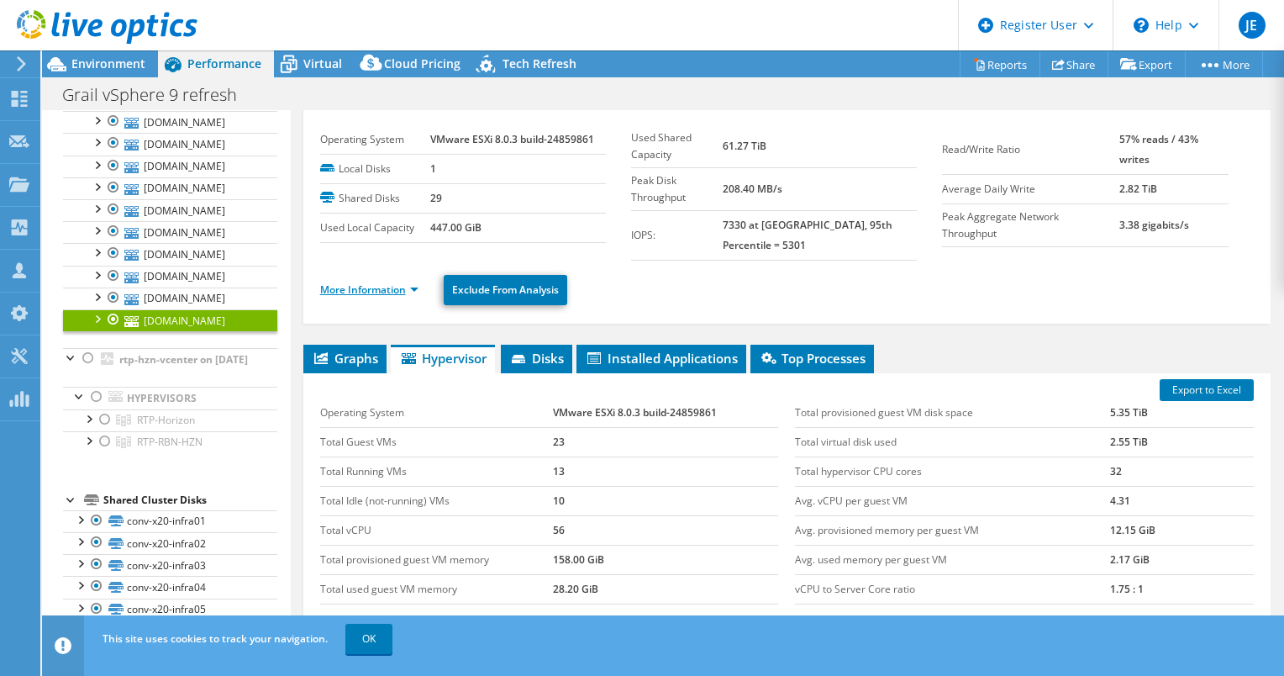
click at [365, 286] on link "More Information" at bounding box center [369, 289] width 98 height 14
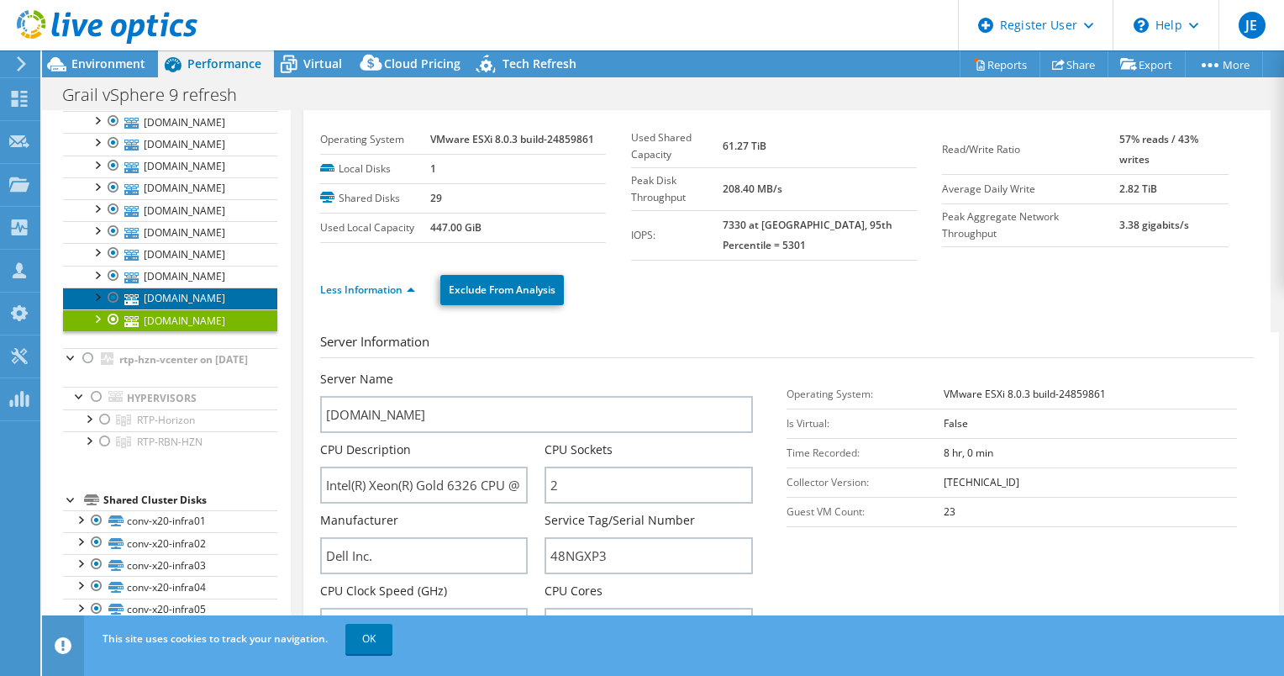
click at [178, 309] on link "[DOMAIN_NAME]" at bounding box center [170, 298] width 214 height 22
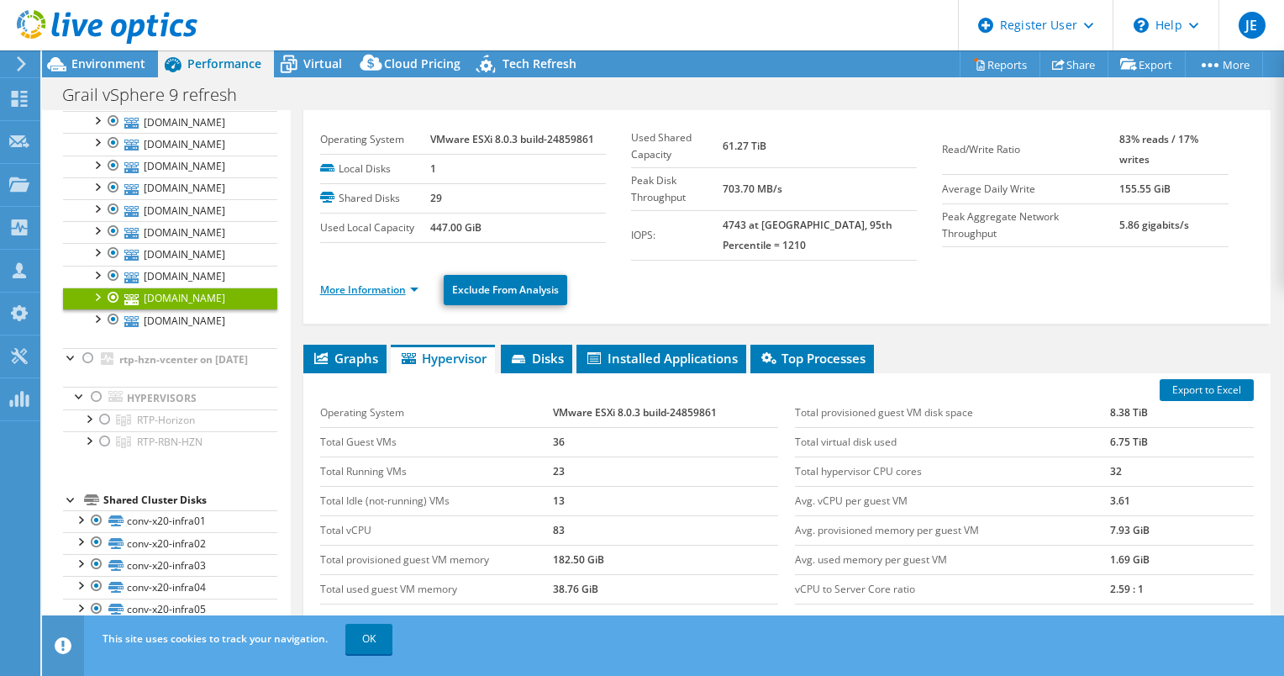
click at [374, 284] on link "More Information" at bounding box center [369, 289] width 98 height 14
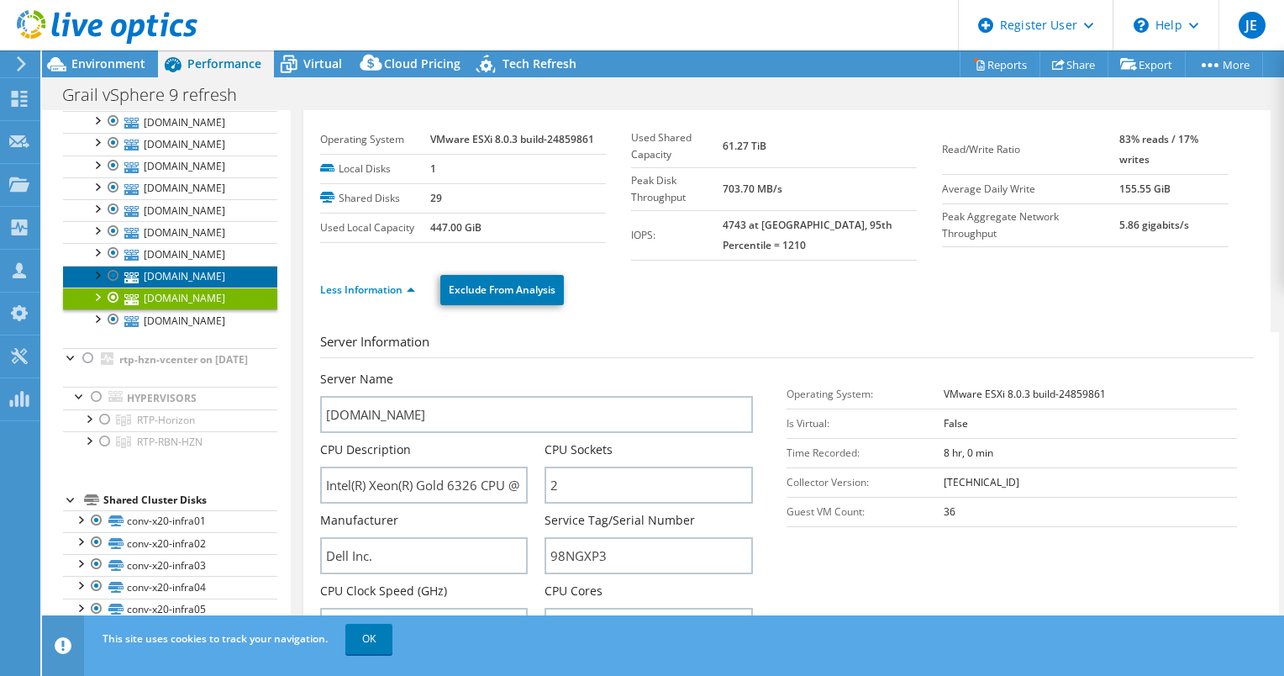
click at [166, 287] on link "[DOMAIN_NAME]" at bounding box center [170, 277] width 214 height 22
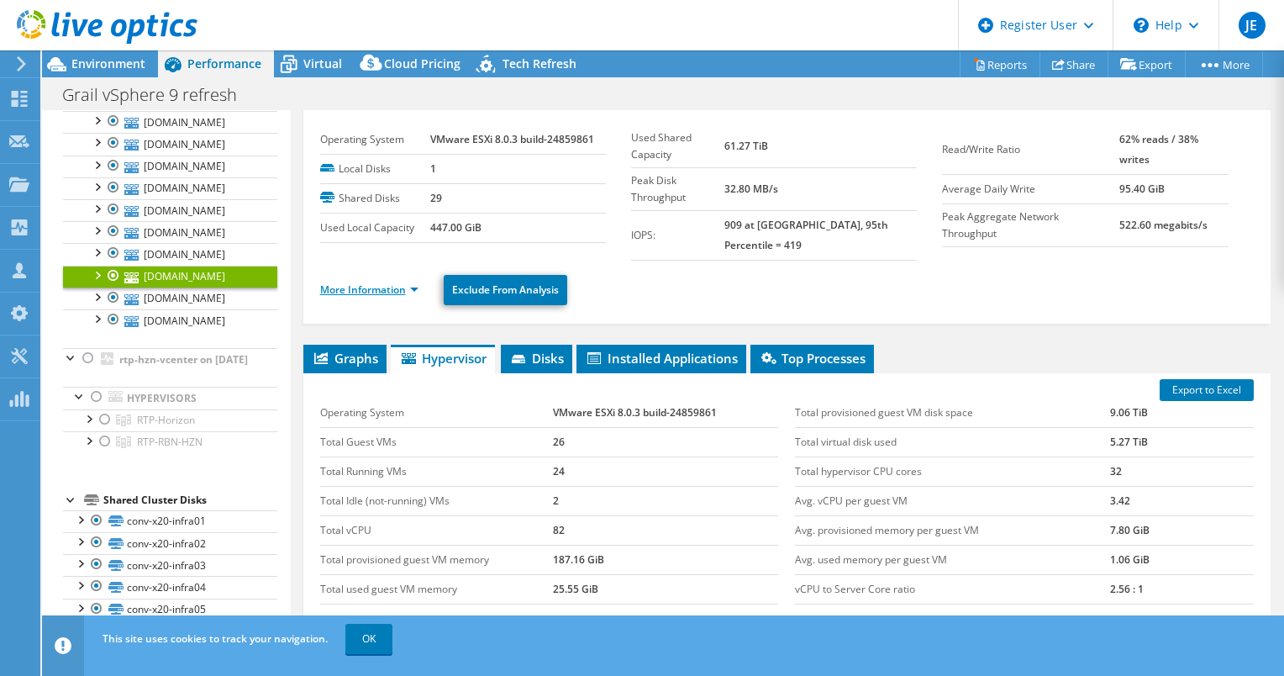
click at [378, 282] on link "More Information" at bounding box center [369, 289] width 98 height 14
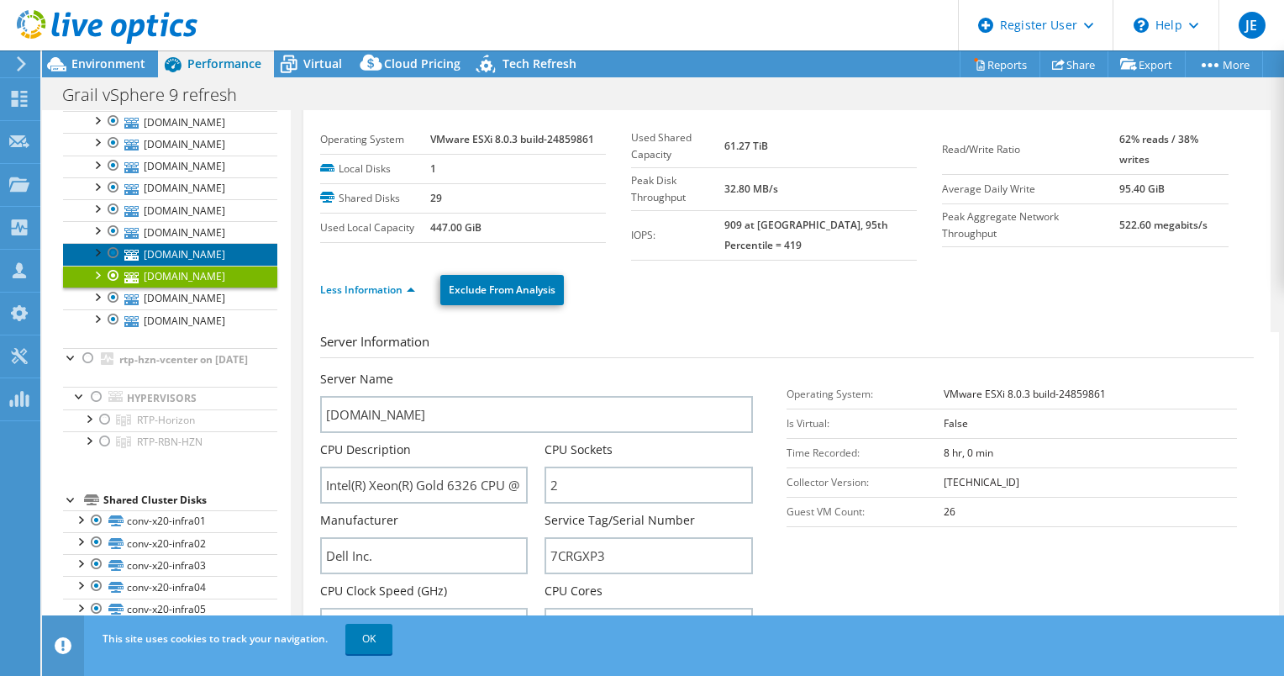
click at [192, 265] on link "[DOMAIN_NAME]" at bounding box center [170, 254] width 214 height 22
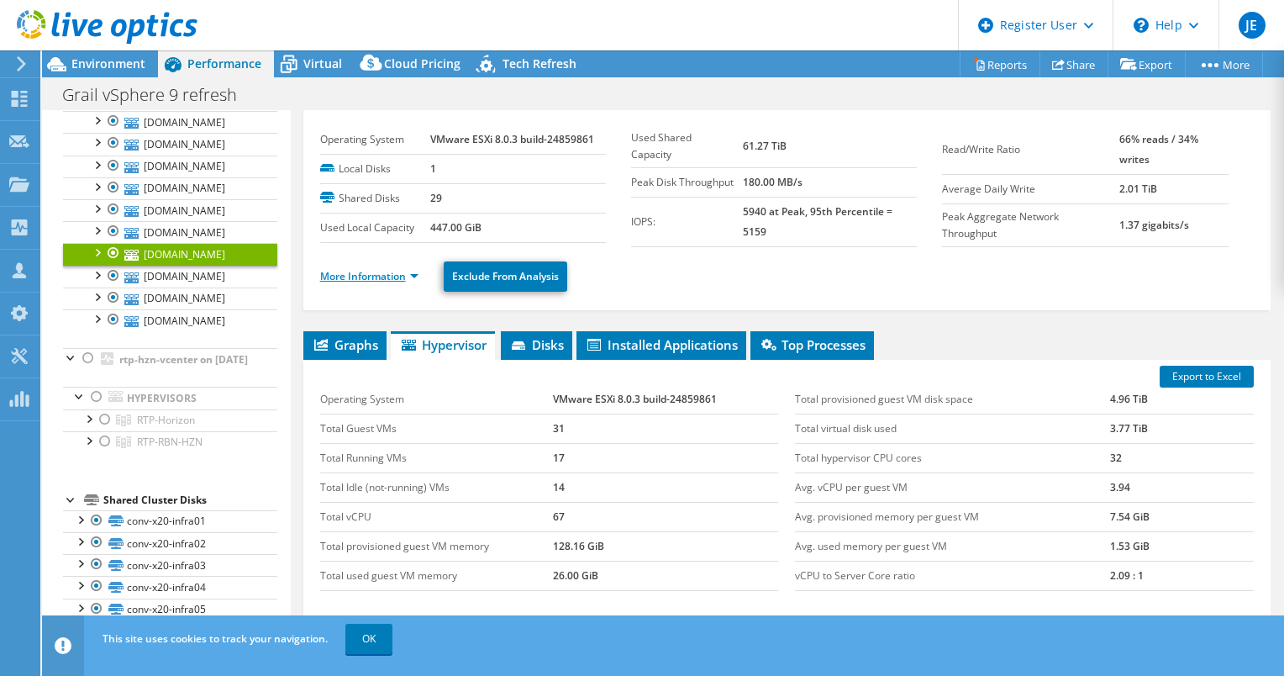
click at [364, 281] on link "More Information" at bounding box center [369, 276] width 98 height 14
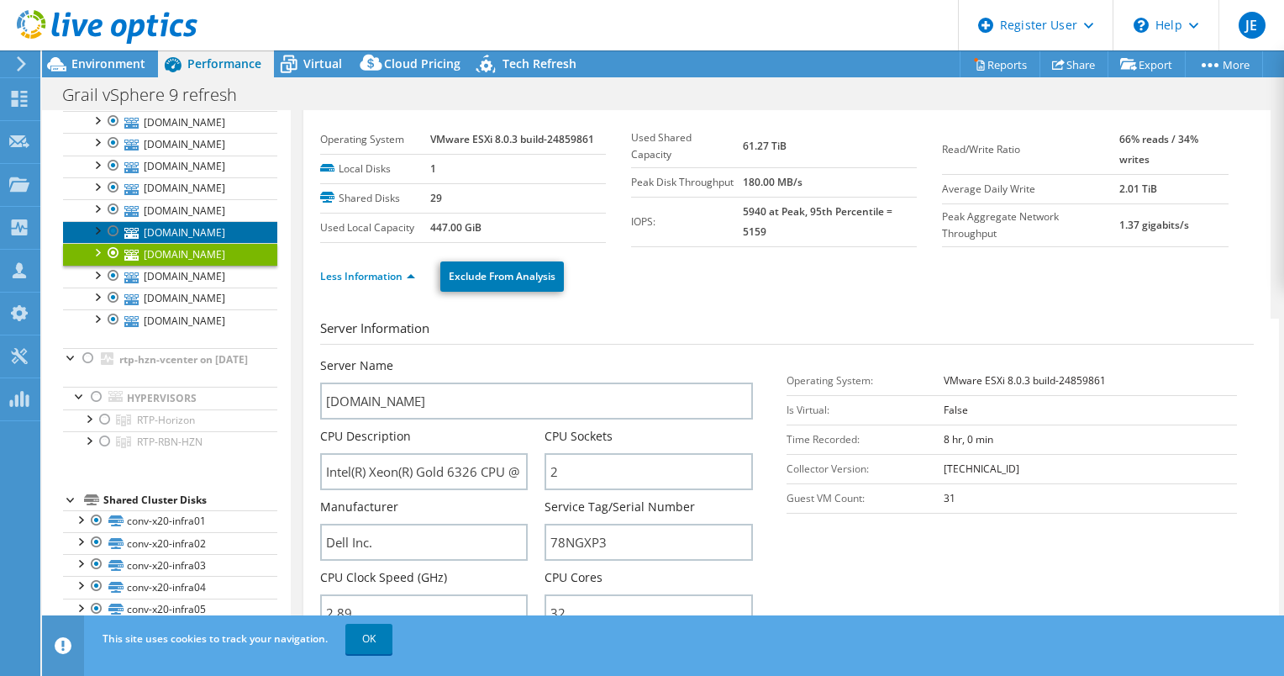
click at [203, 243] on link "[DOMAIN_NAME]" at bounding box center [170, 232] width 214 height 22
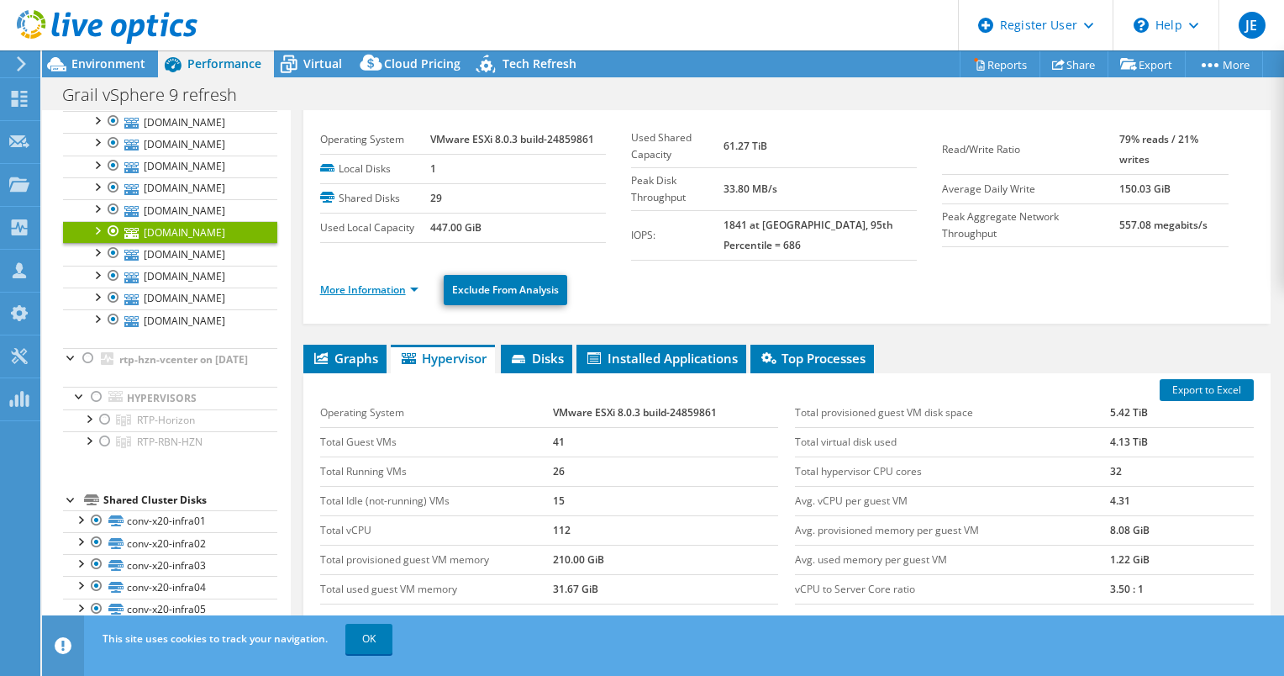
click at [347, 282] on link "More Information" at bounding box center [369, 289] width 98 height 14
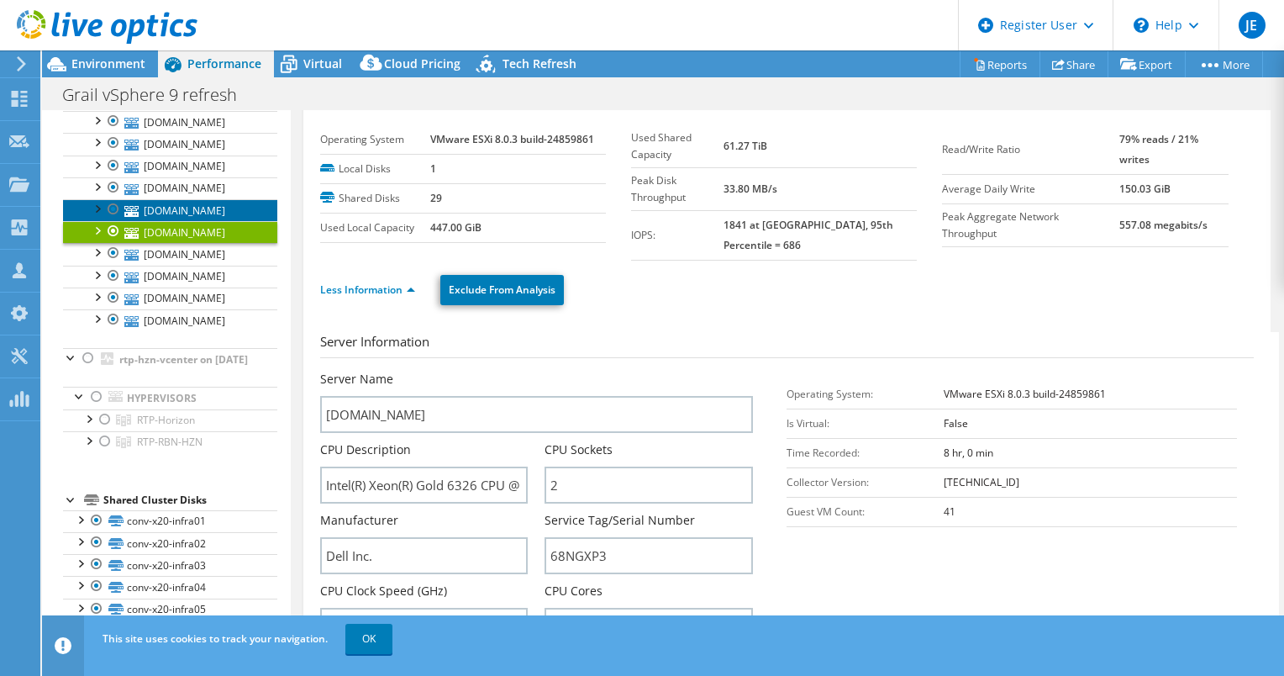
click at [175, 221] on link "[DOMAIN_NAME]" at bounding box center [170, 210] width 214 height 22
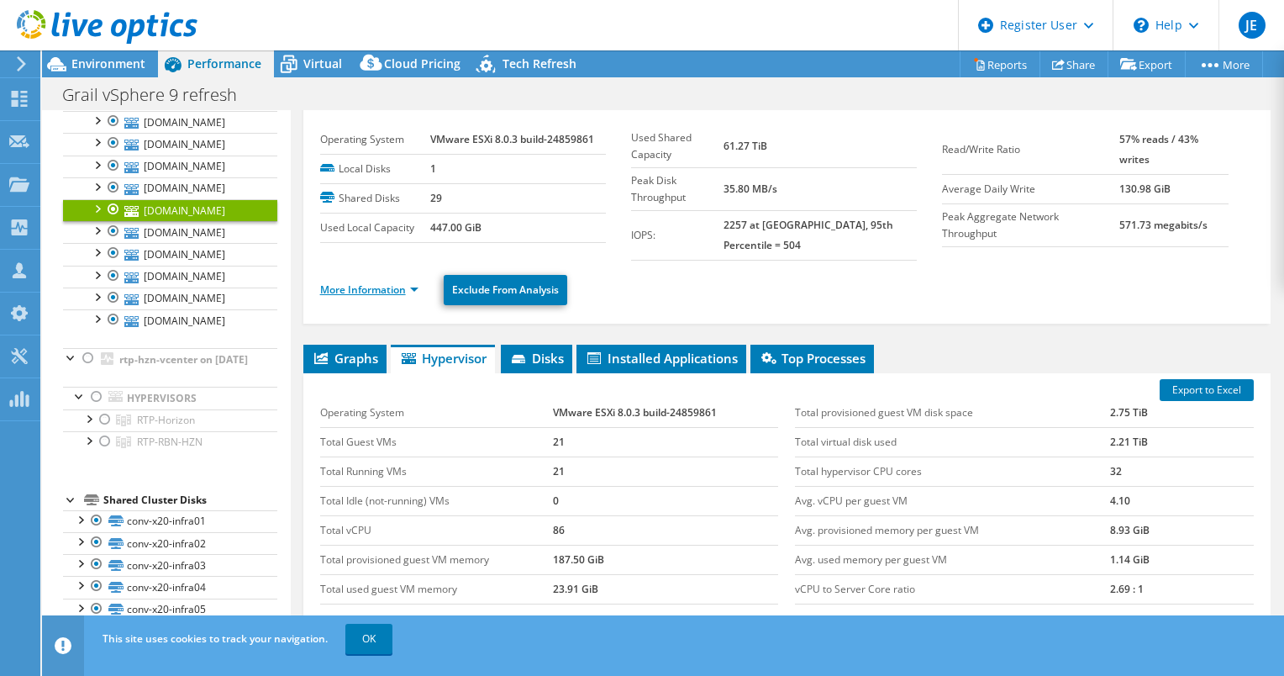
click at [335, 282] on link "More Information" at bounding box center [369, 289] width 98 height 14
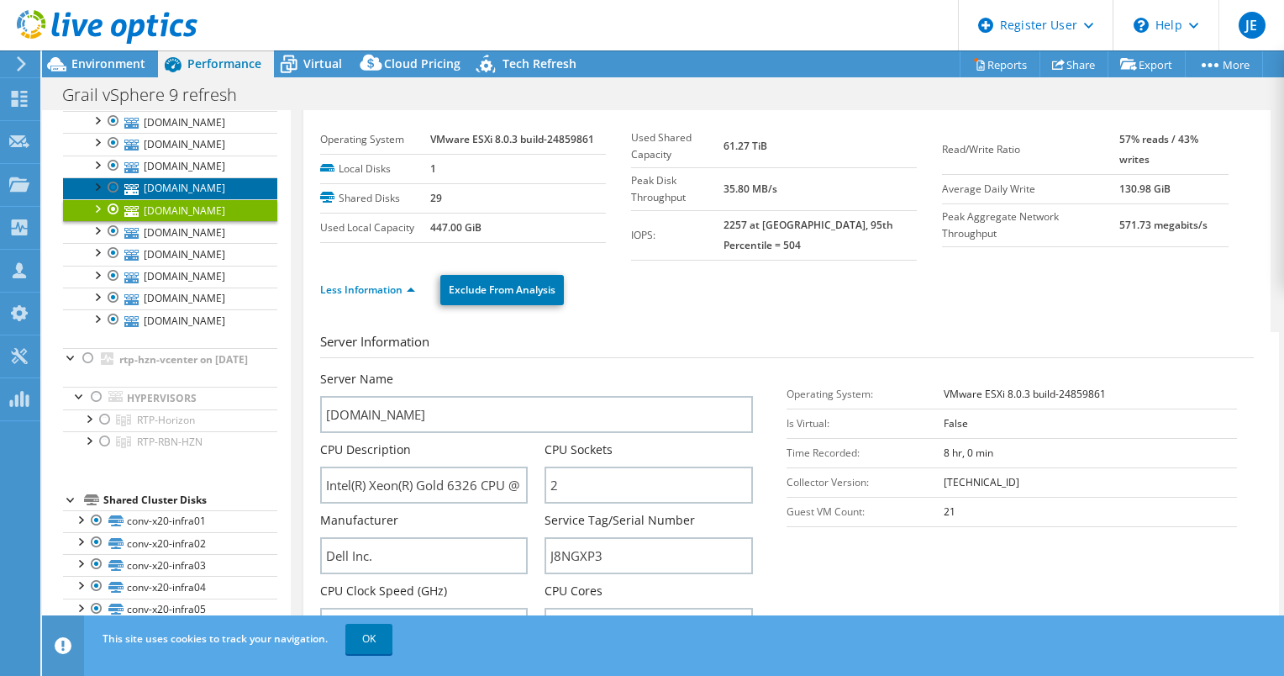
click at [207, 199] on link "[DOMAIN_NAME]" at bounding box center [170, 188] width 214 height 22
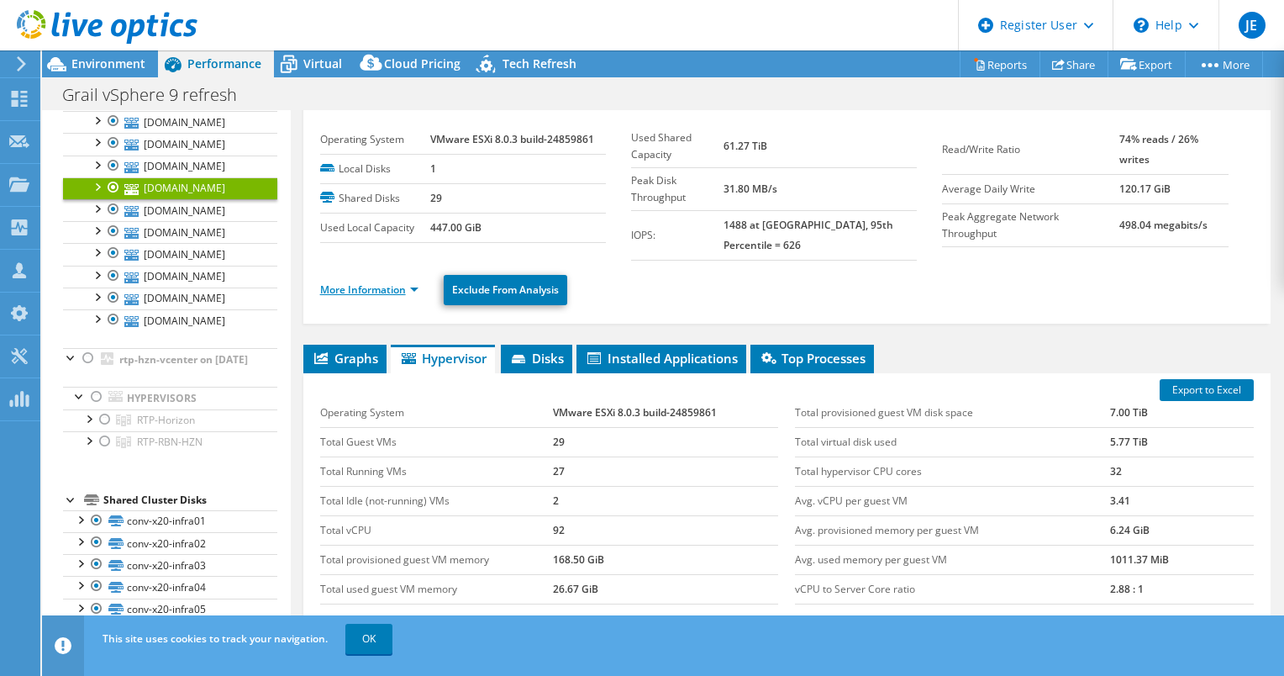
click at [383, 282] on link "More Information" at bounding box center [369, 289] width 98 height 14
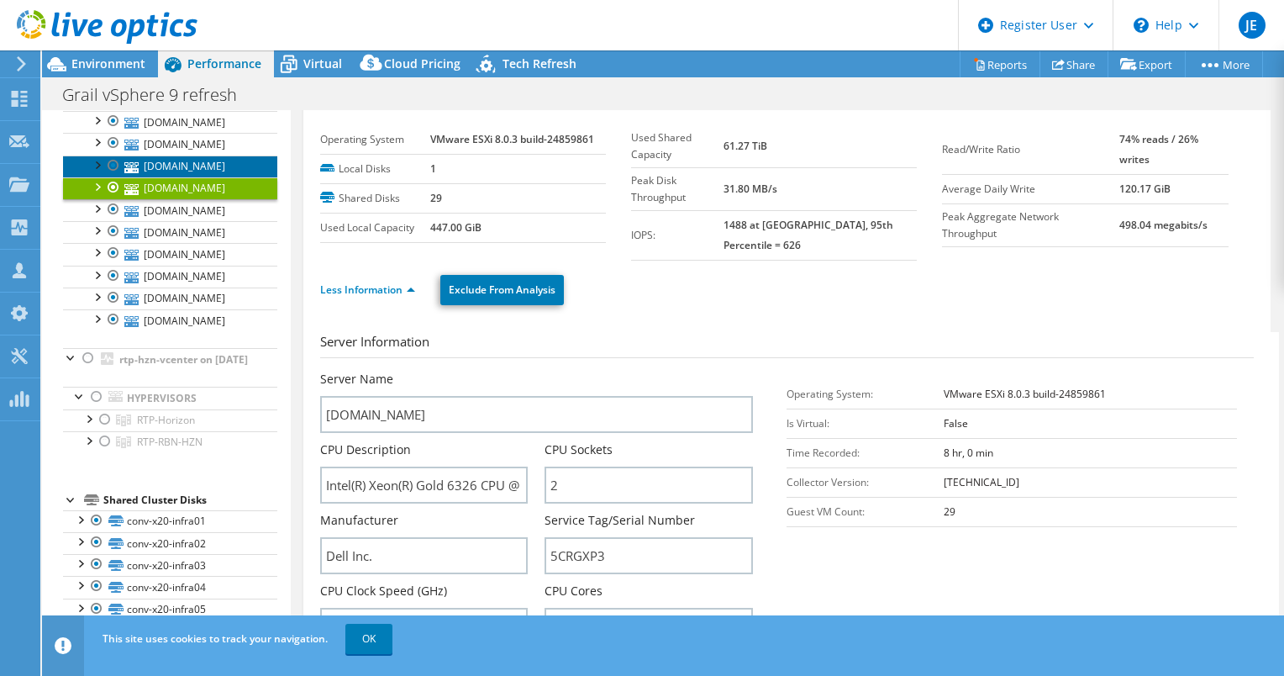
click at [206, 177] on link "[DOMAIN_NAME]" at bounding box center [170, 166] width 214 height 22
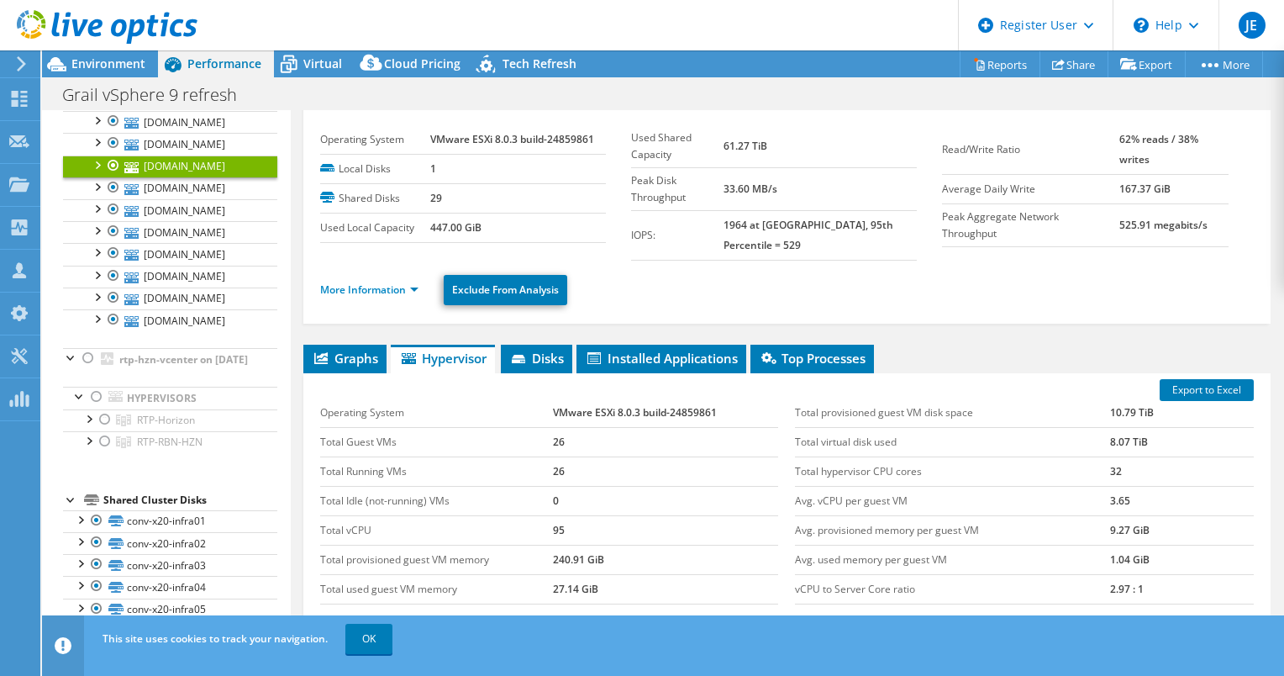
click at [368, 281] on li "More Information" at bounding box center [374, 290] width 108 height 18
click at [370, 282] on link "More Information" at bounding box center [369, 289] width 98 height 14
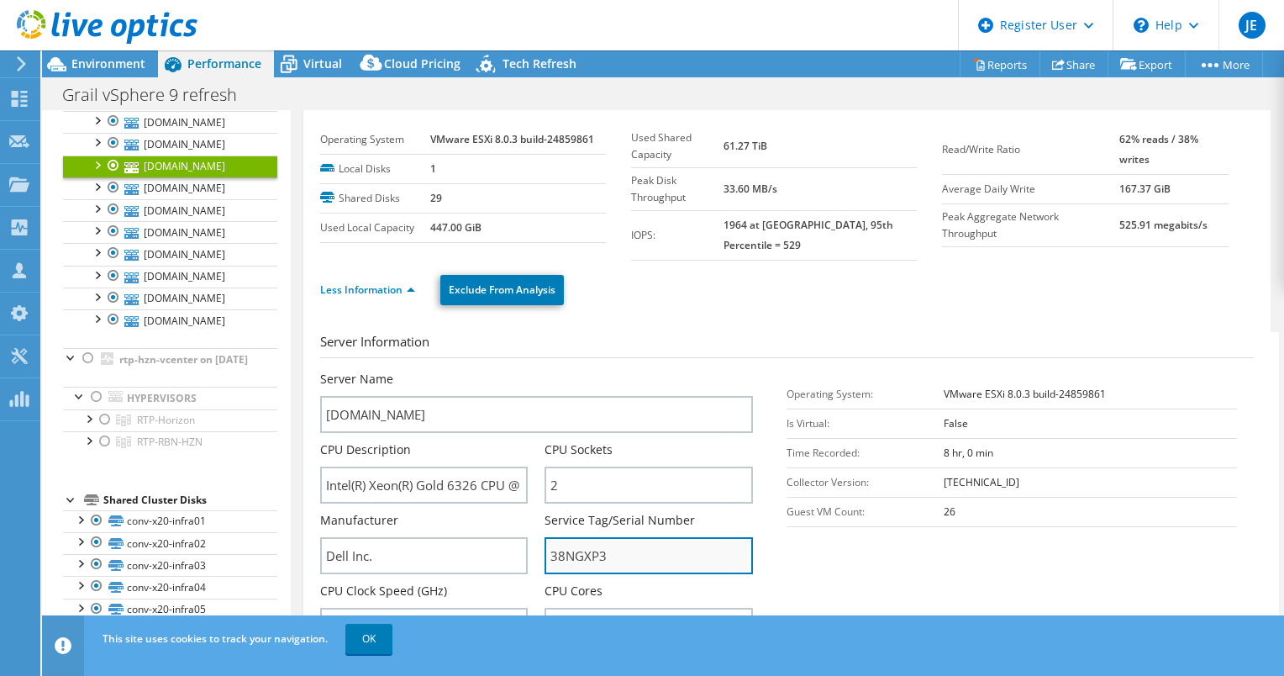
click at [558, 537] on input "38NGXP3" at bounding box center [649, 555] width 208 height 37
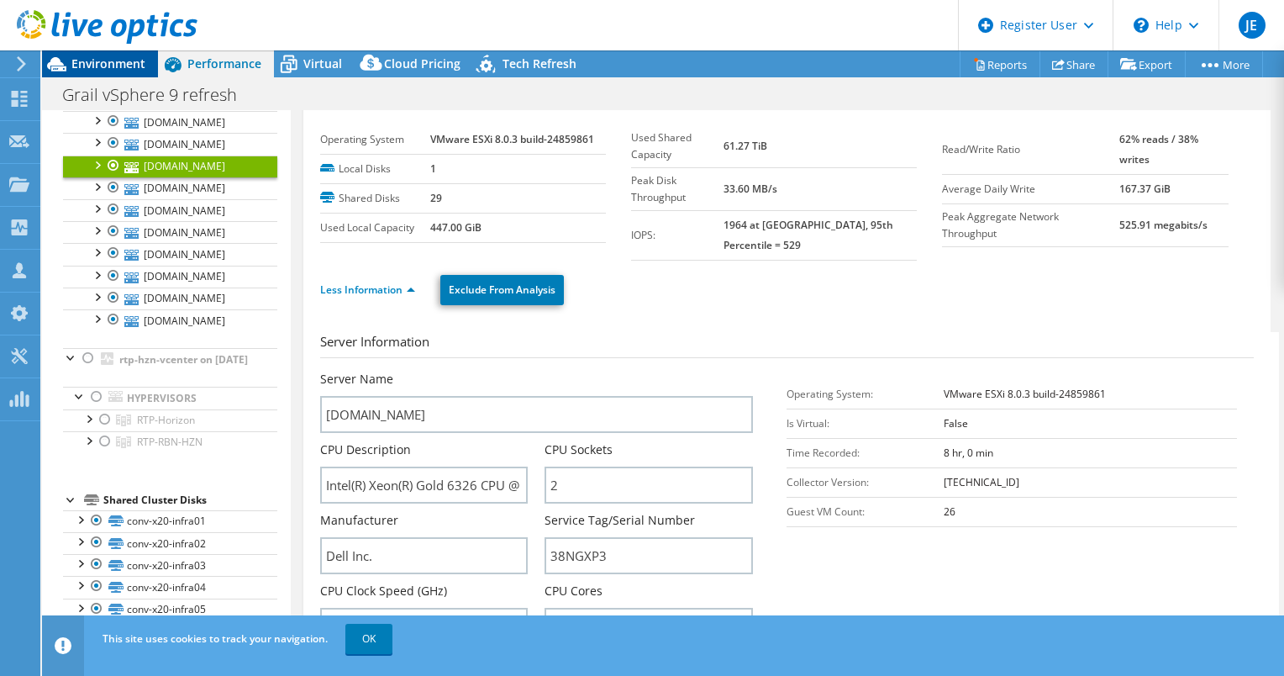
click at [116, 70] on span "Environment" at bounding box center [108, 63] width 74 height 16
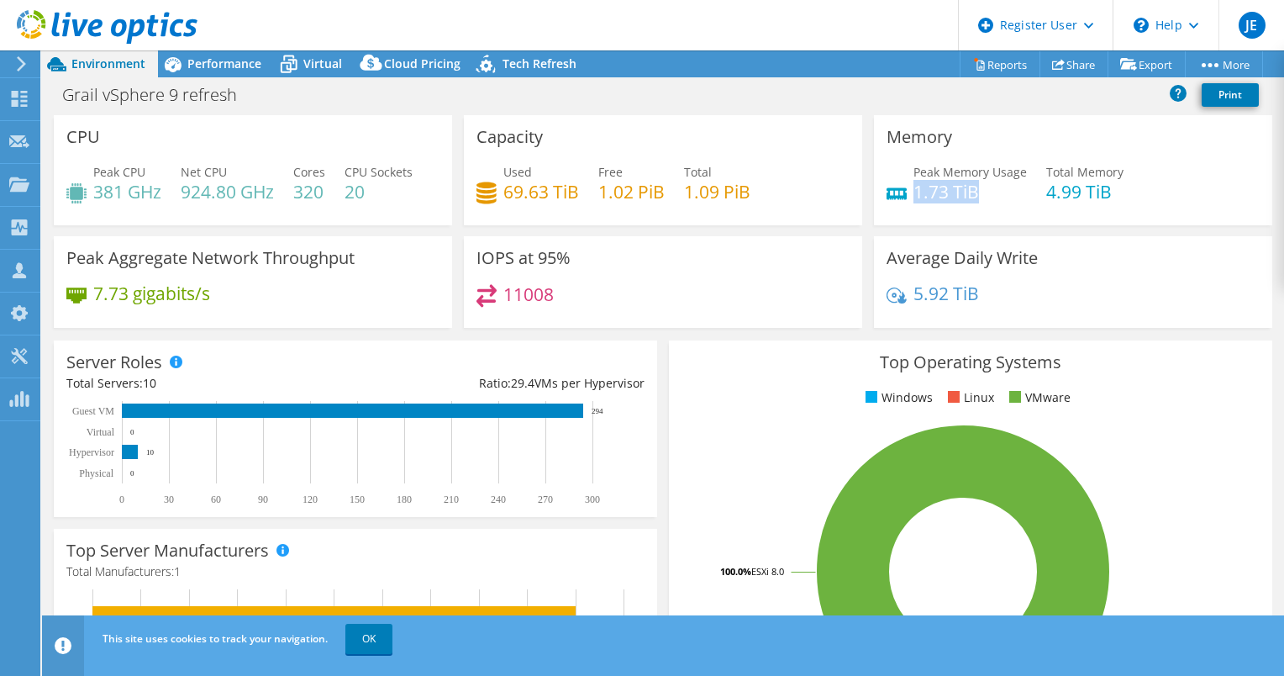
drag, startPoint x: 968, startPoint y: 198, endPoint x: 907, endPoint y: 190, distance: 61.8
click at [914, 190] on h4 "1.73 TiB" at bounding box center [970, 191] width 113 height 18
copy h4 "1.73 TiB"
select select "USD"
click at [234, 66] on span "Performance" at bounding box center [224, 63] width 74 height 16
